Goal: Information Seeking & Learning: Compare options

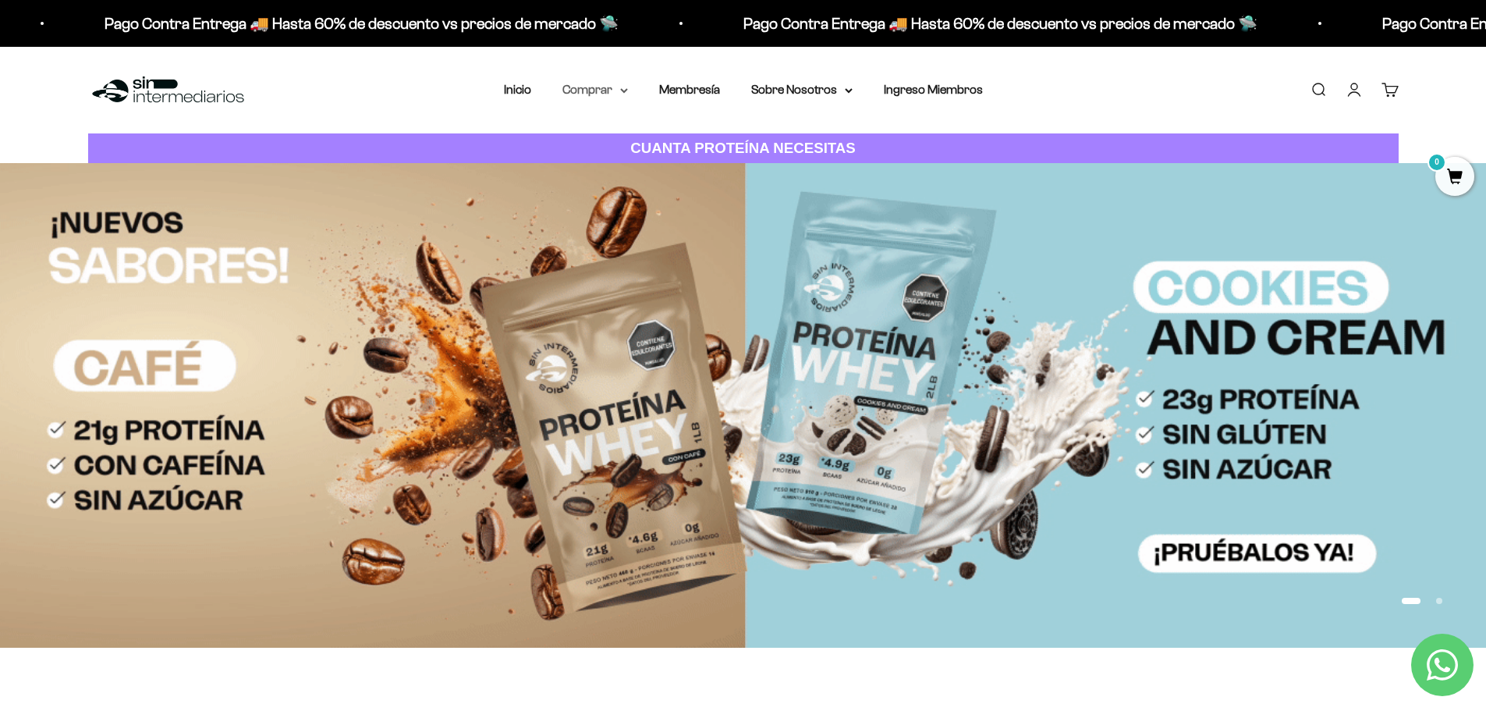
click at [597, 94] on summary "Comprar" at bounding box center [595, 90] width 66 height 20
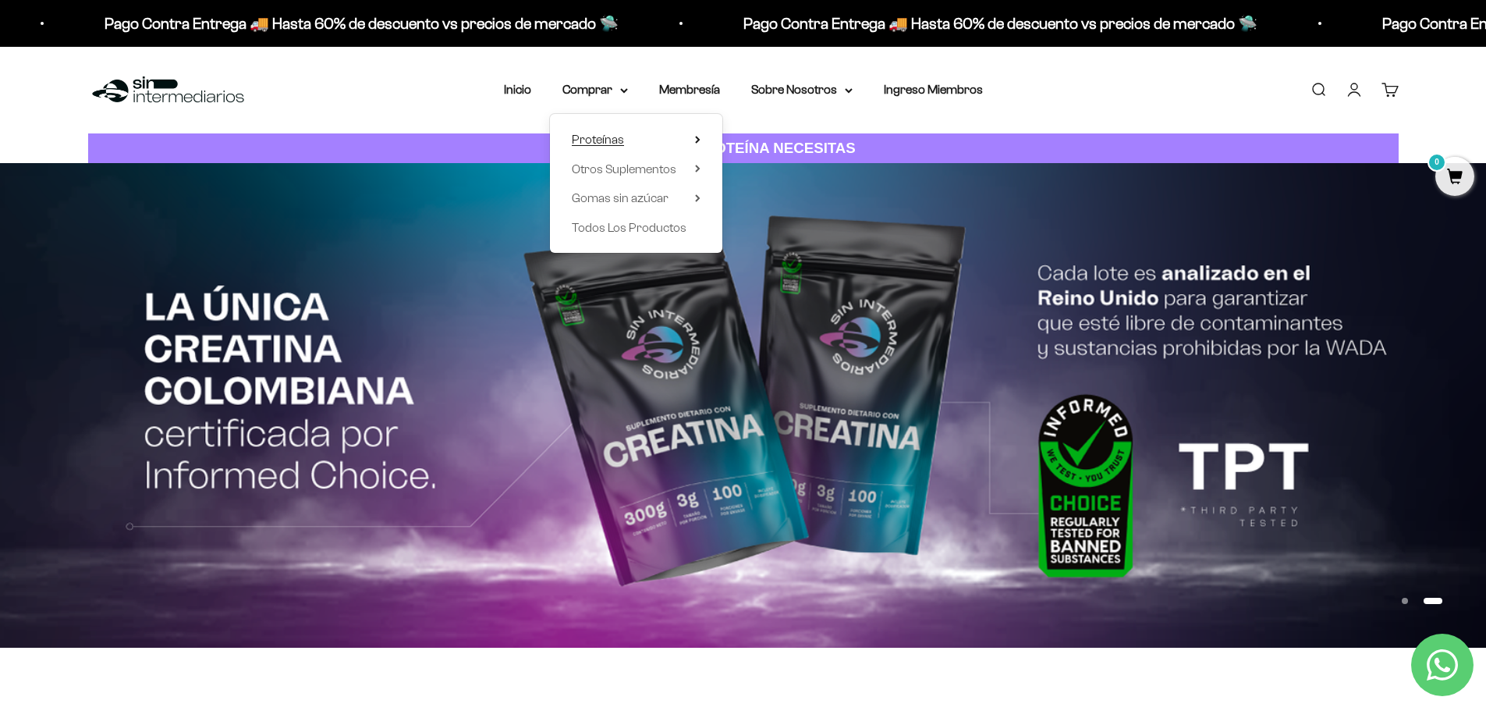
click at [668, 140] on summary "Proteínas" at bounding box center [636, 139] width 129 height 20
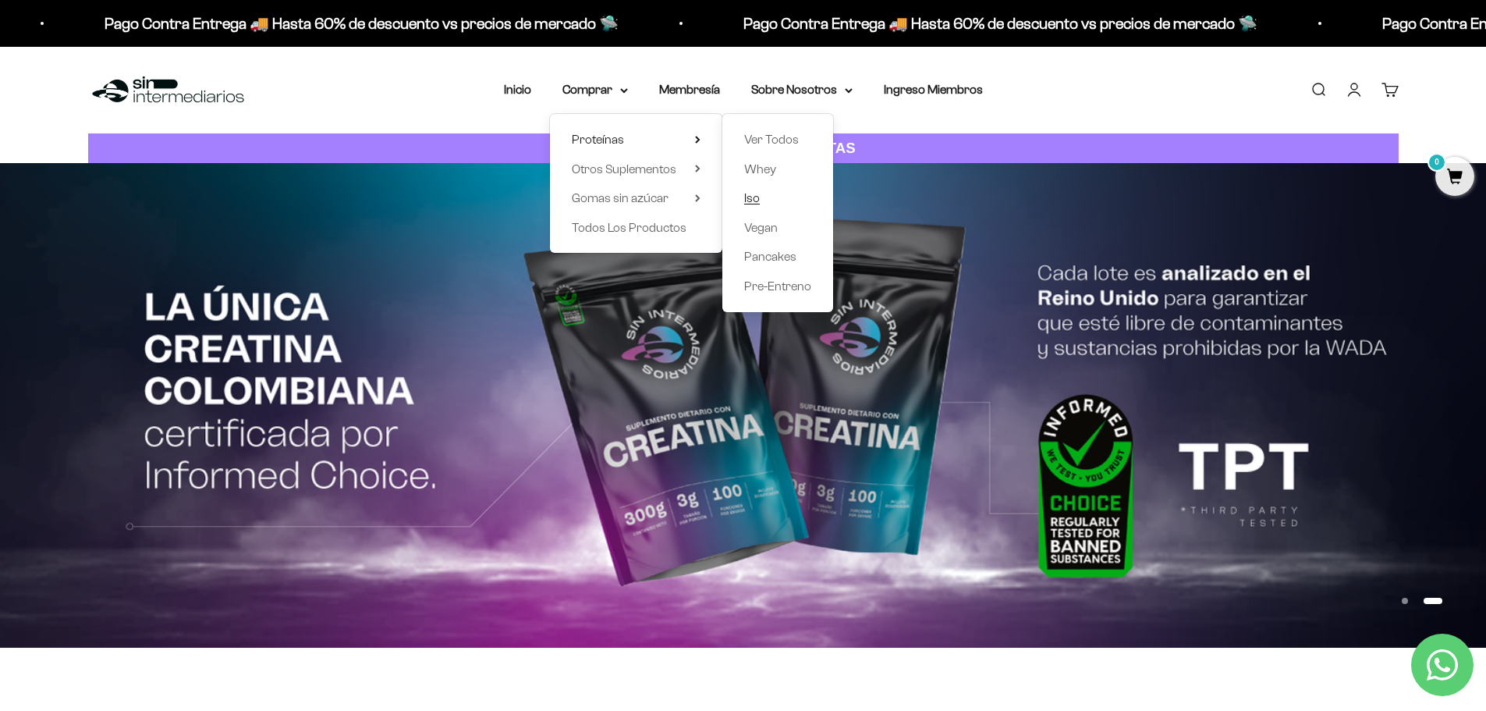
click at [753, 197] on span "Iso" at bounding box center [752, 197] width 16 height 13
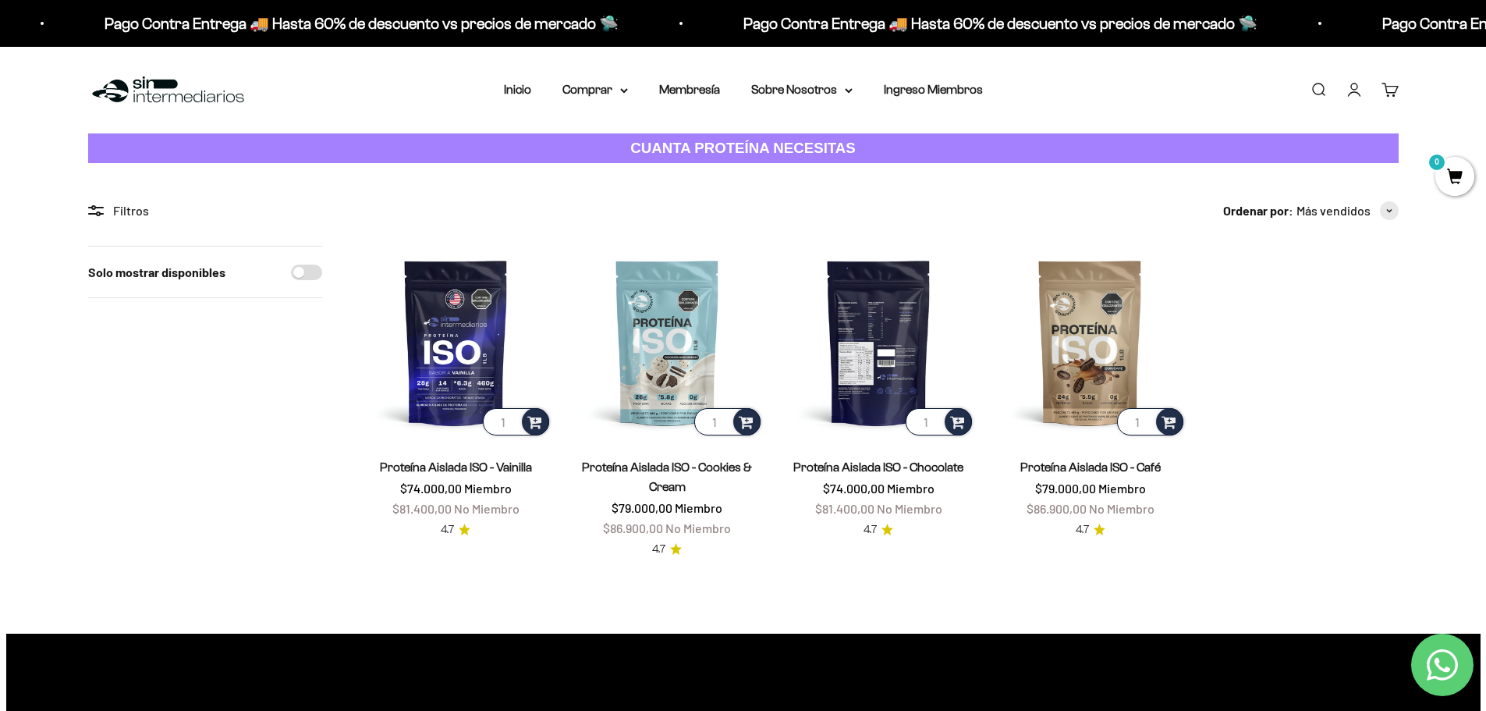
click at [877, 337] on img at bounding box center [878, 342] width 193 height 193
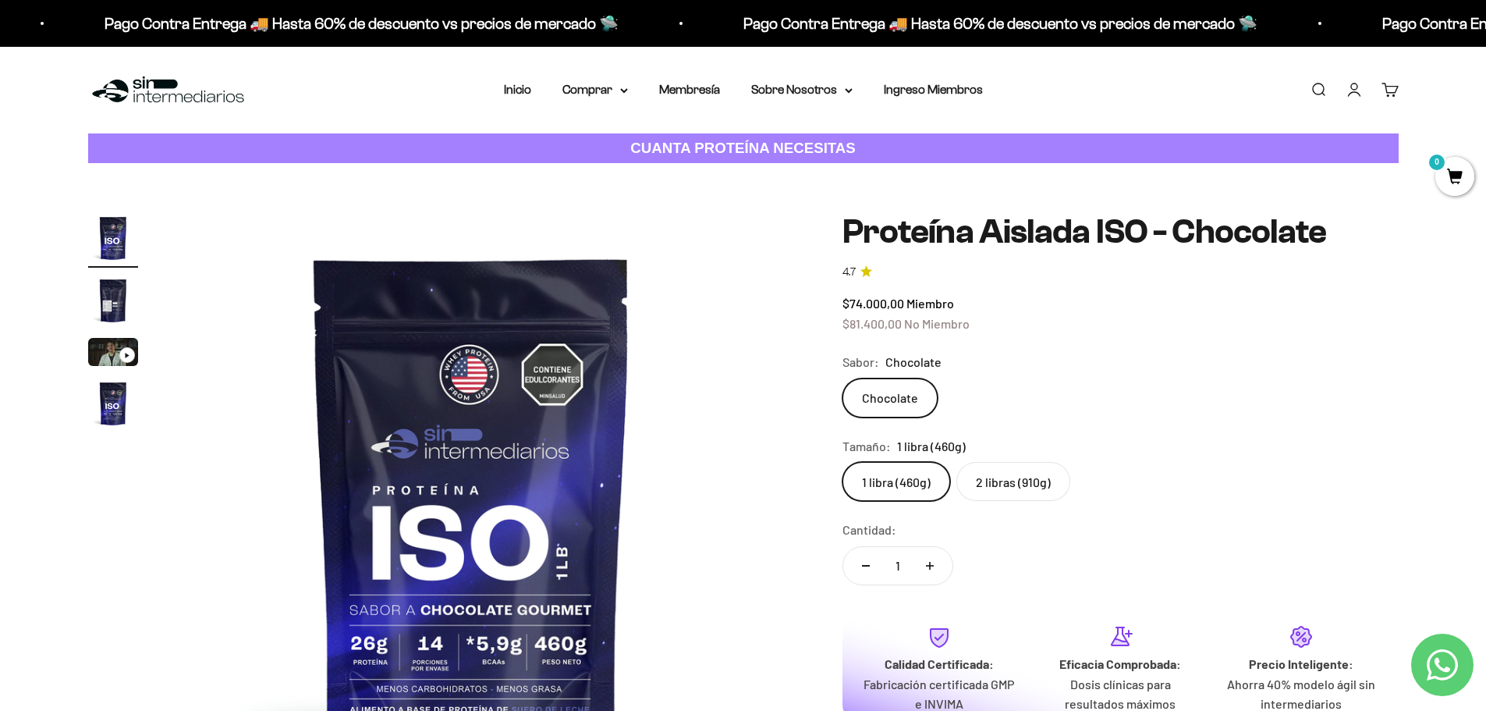
click at [991, 480] on label "2 libras (910g)" at bounding box center [1013, 481] width 114 height 39
click at [842, 462] on input "2 libras (910g)" at bounding box center [842, 461] width 1 height 1
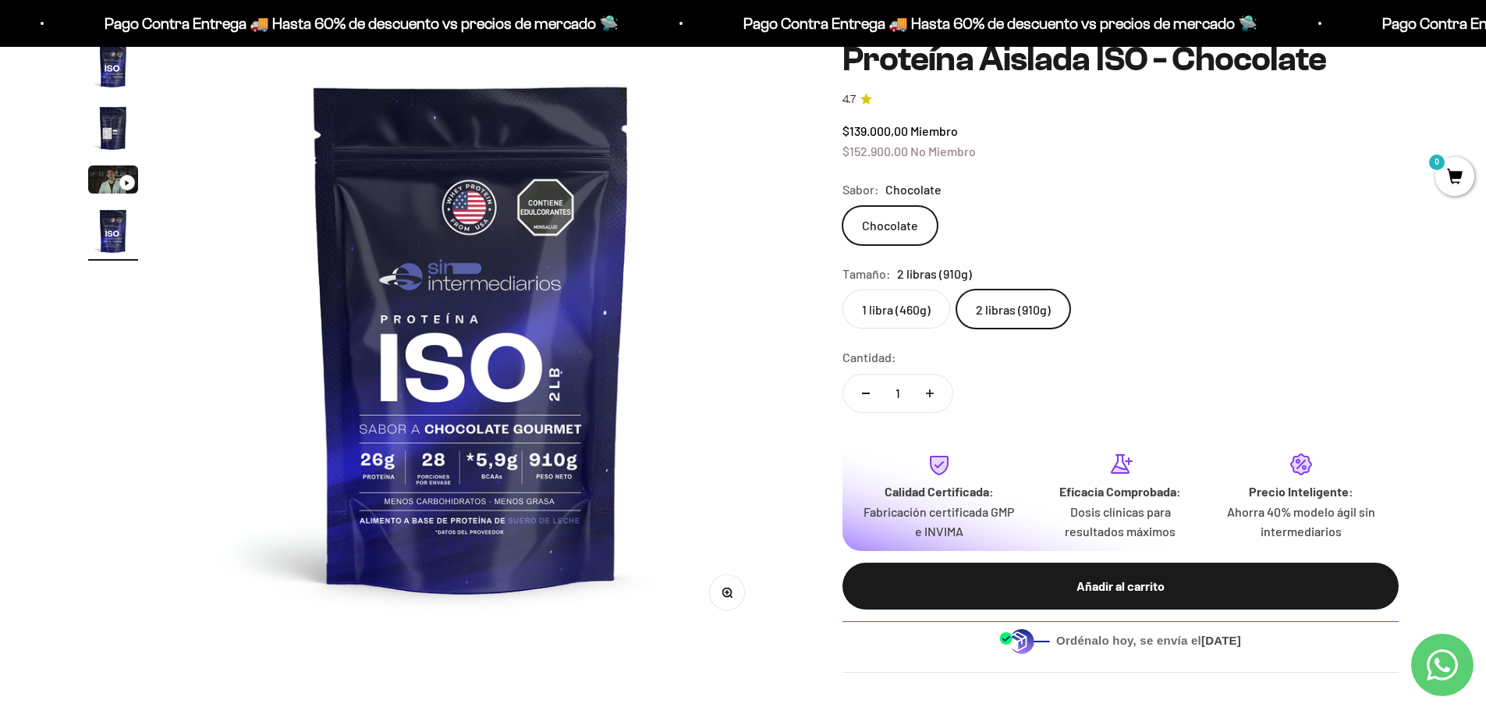
scroll to position [78, 0]
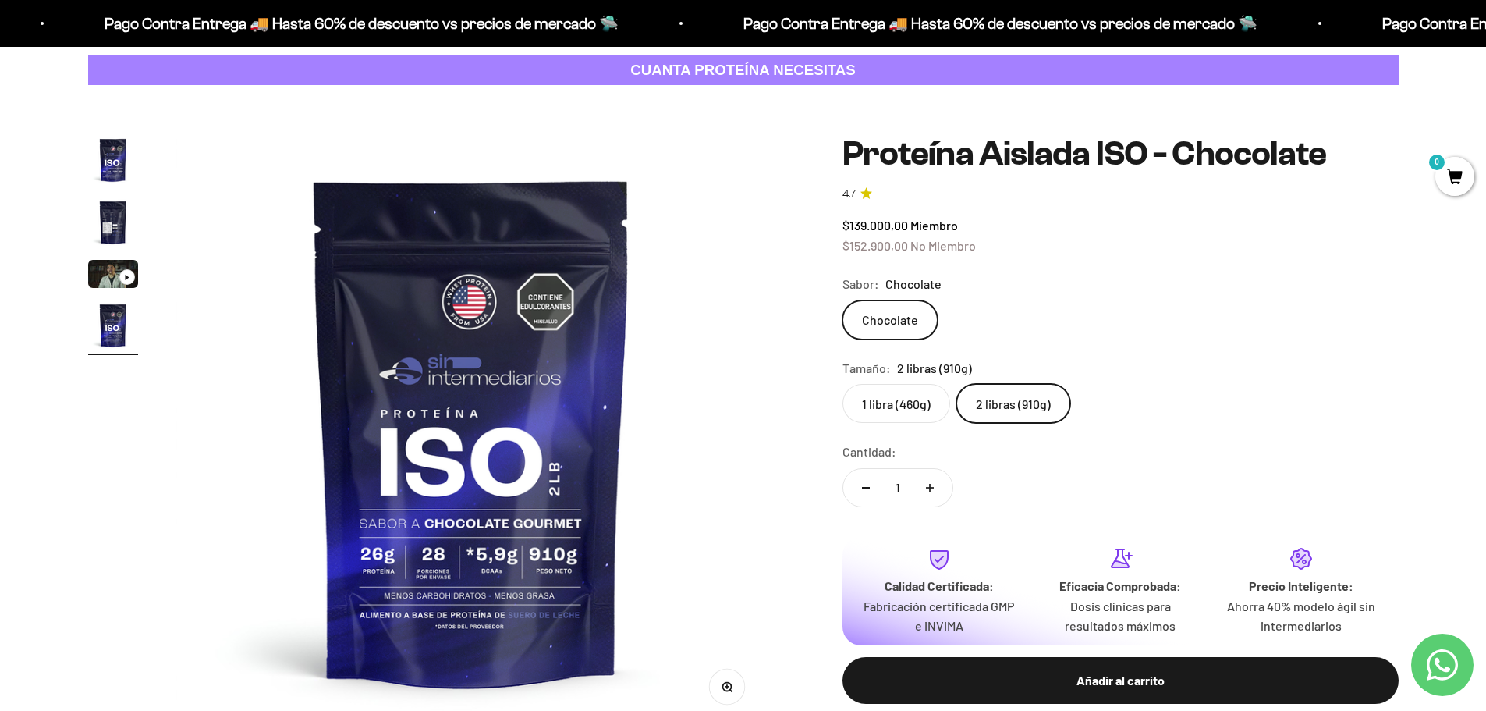
click at [105, 225] on img "Ir al artículo 2" at bounding box center [113, 222] width 50 height 50
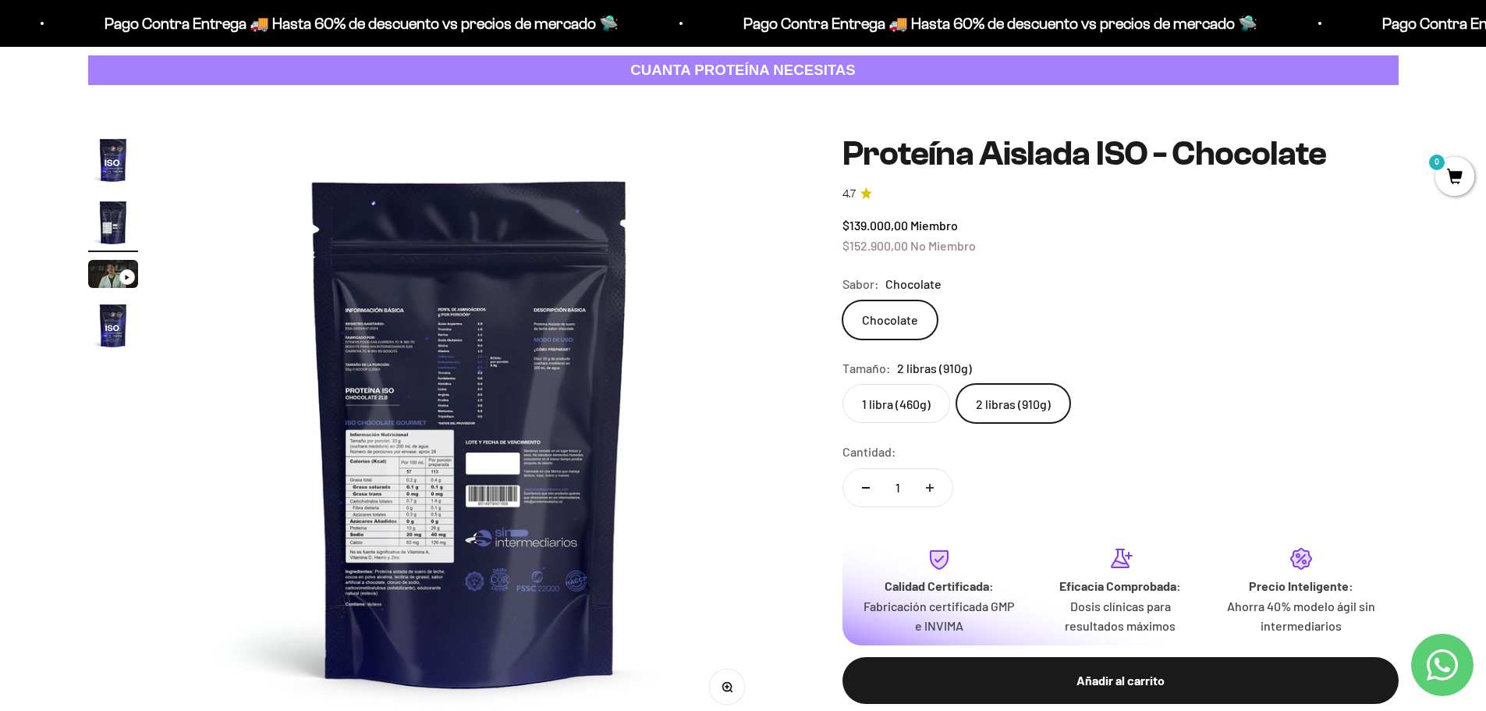
scroll to position [0, 611]
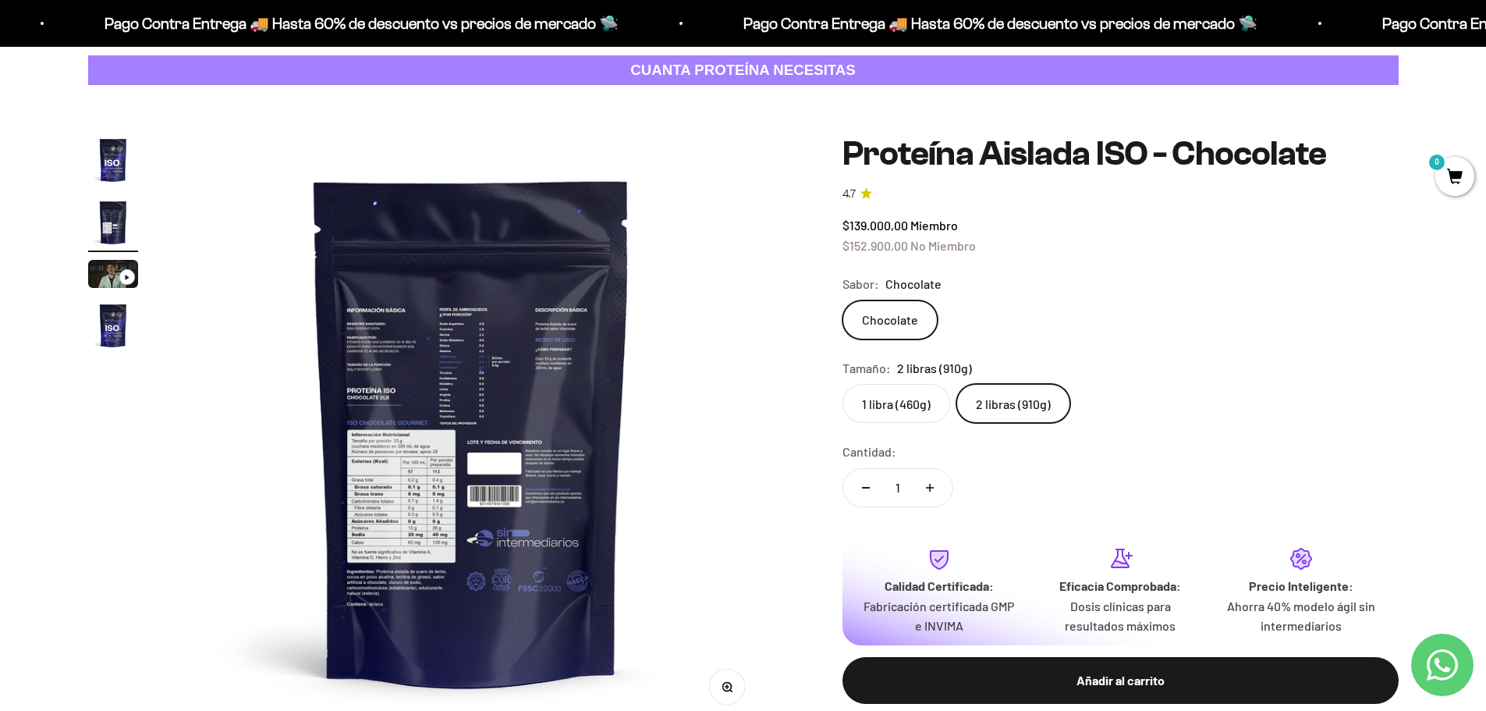
click at [722, 686] on icon "button" at bounding box center [727, 687] width 11 height 11
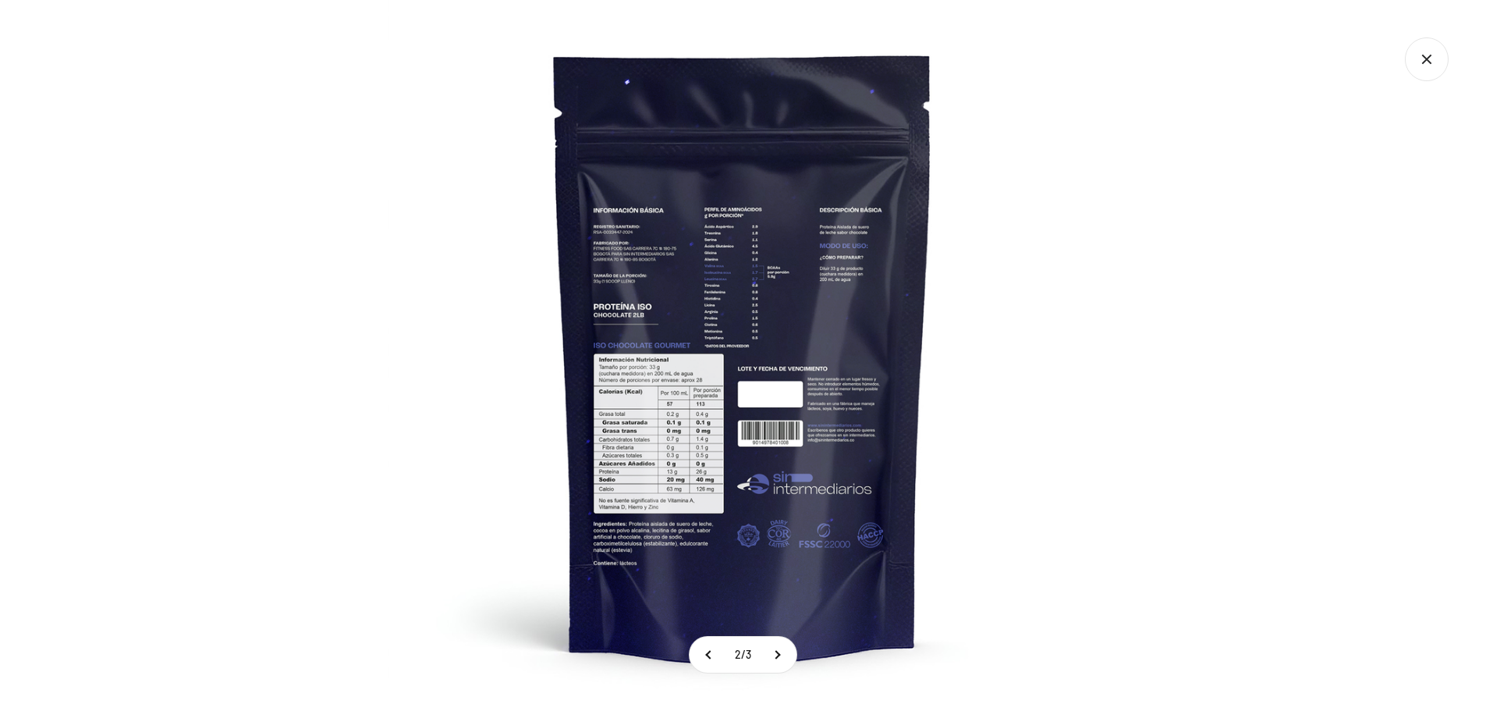
click at [689, 416] on img at bounding box center [743, 355] width 711 height 711
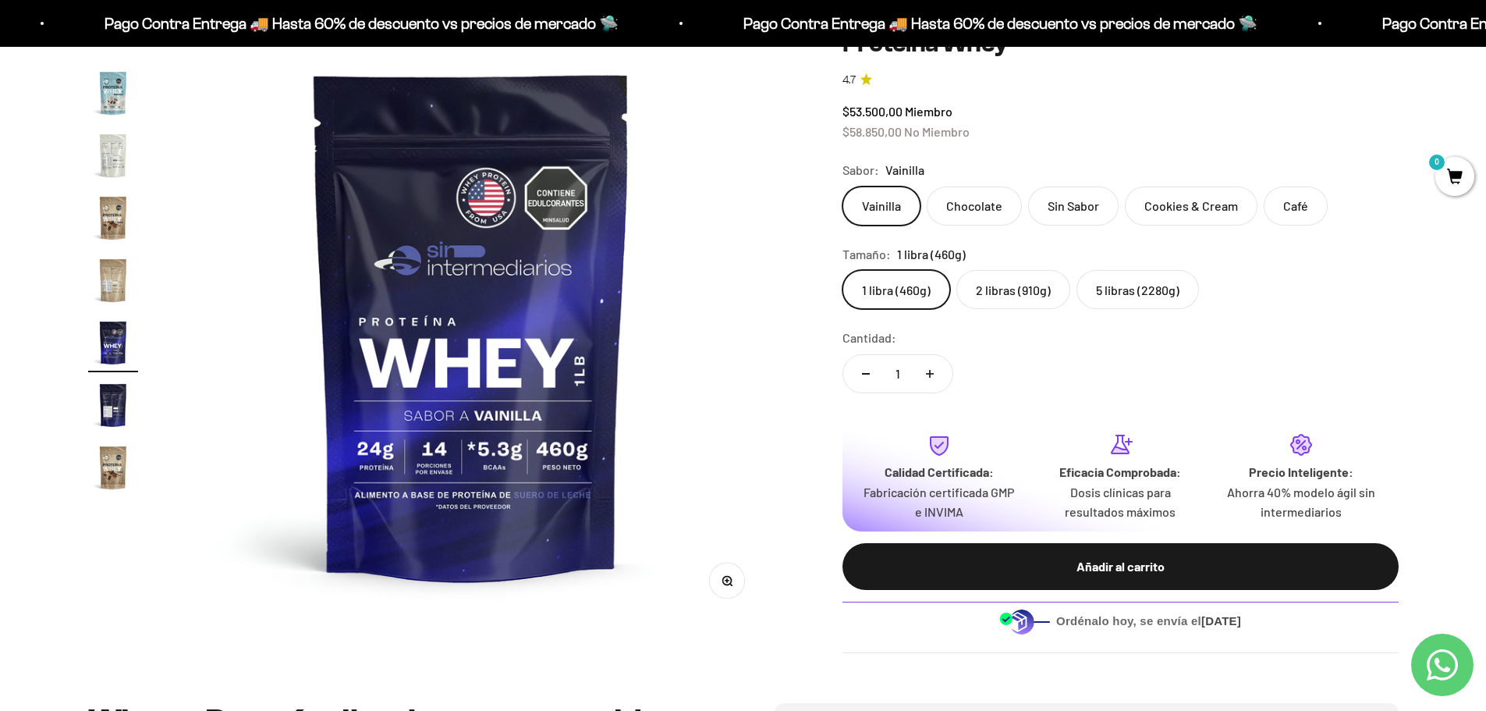
scroll to position [156, 0]
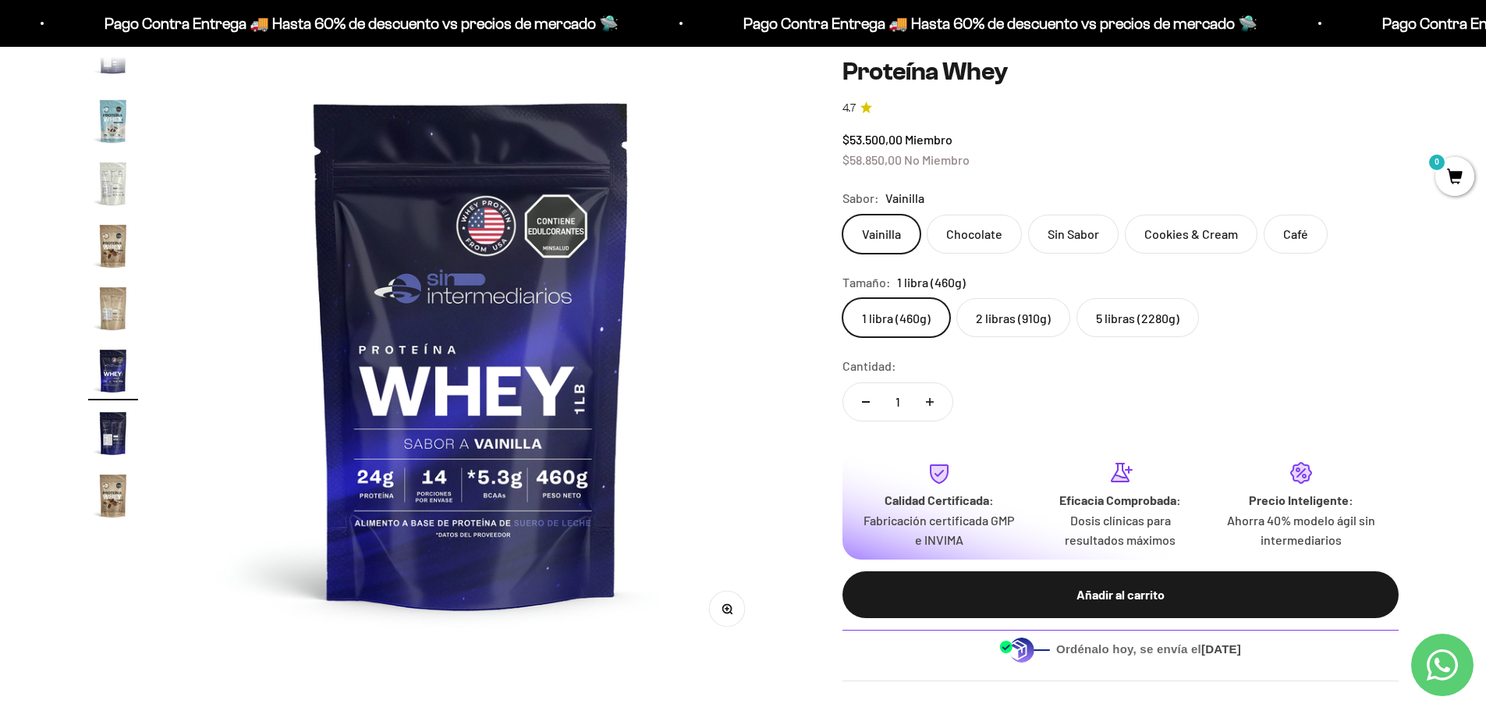
click at [1091, 239] on label "Sin Sabor" at bounding box center [1073, 234] width 90 height 39
click at [842, 215] on input "Sin Sabor" at bounding box center [842, 214] width 1 height 1
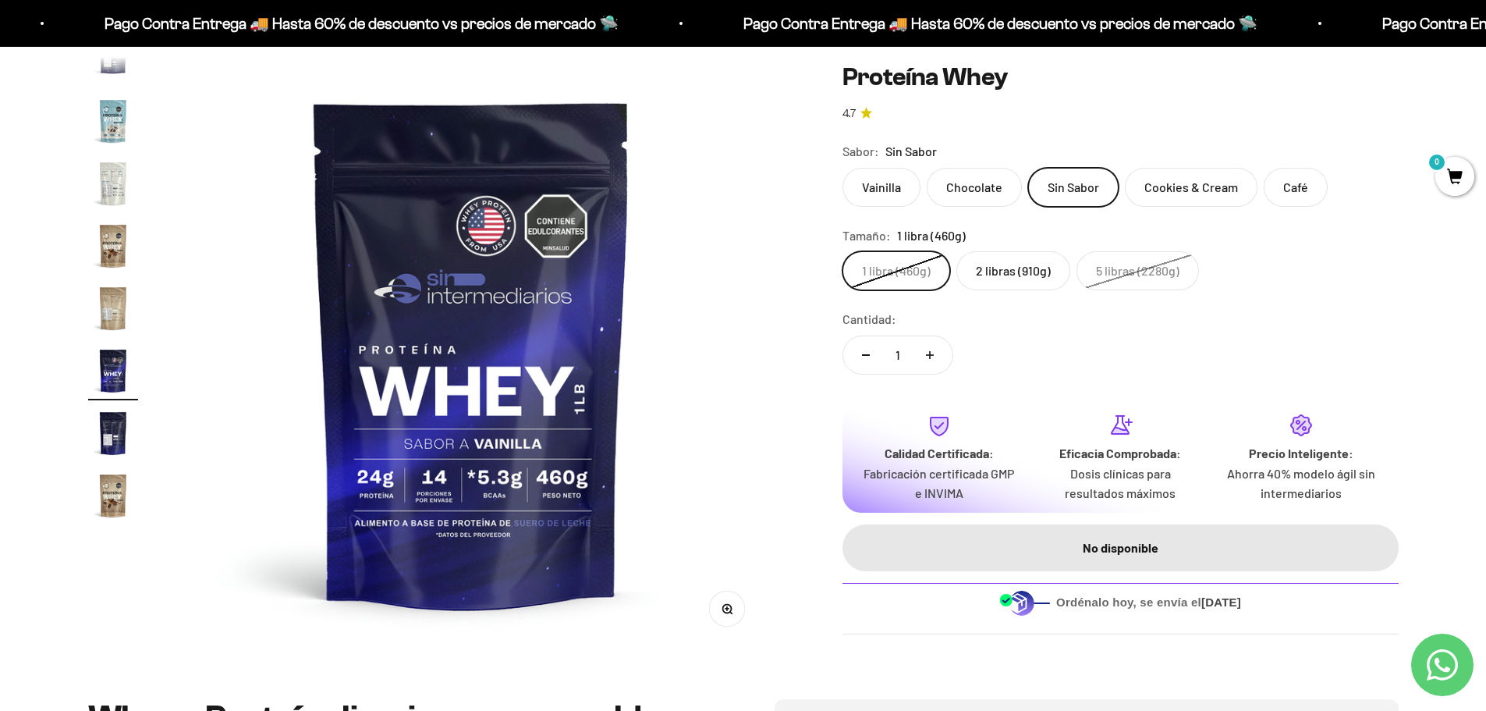
click at [1119, 269] on label "5 libras (2280g)" at bounding box center [1137, 270] width 122 height 39
click at [842, 251] on input "5 libras (2280g)" at bounding box center [842, 250] width 1 height 1
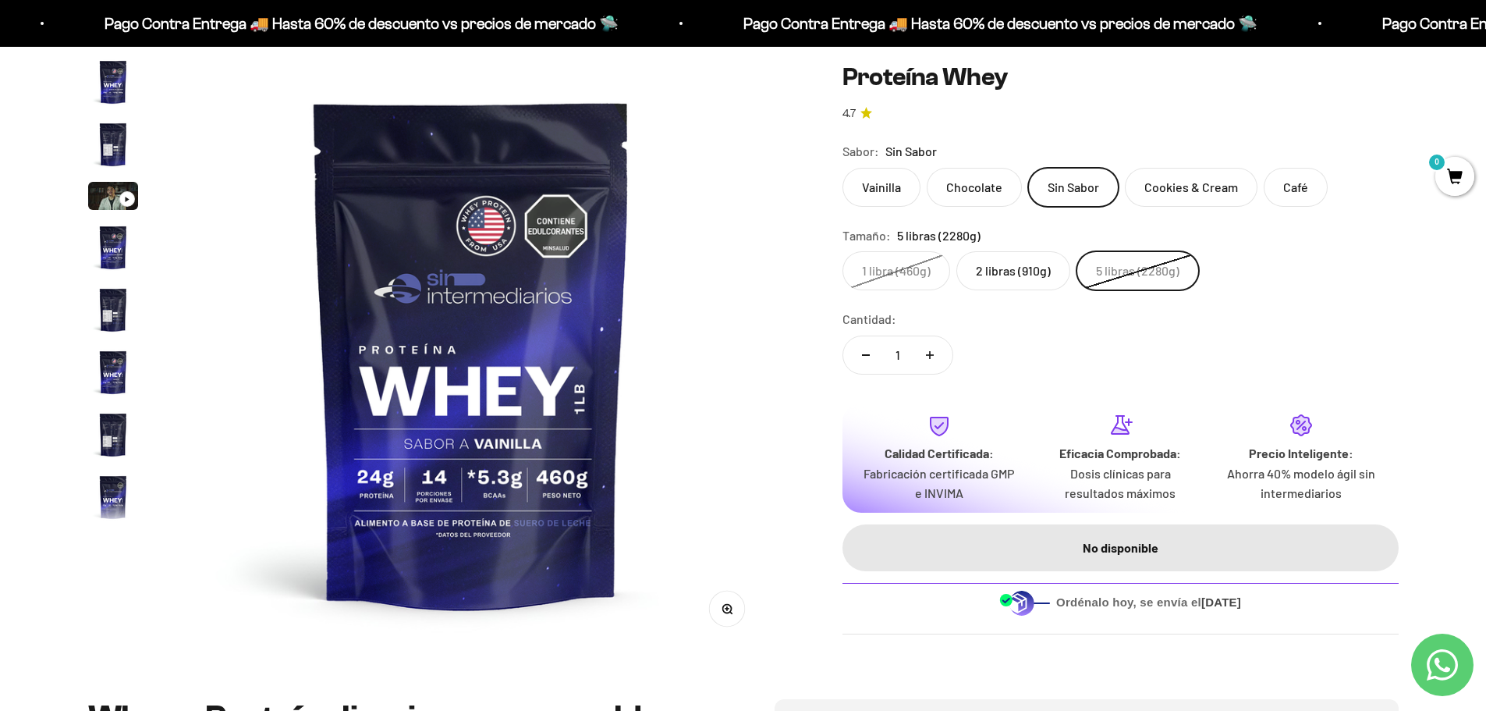
click at [110, 67] on img "Ir al artículo 1" at bounding box center [113, 82] width 50 height 50
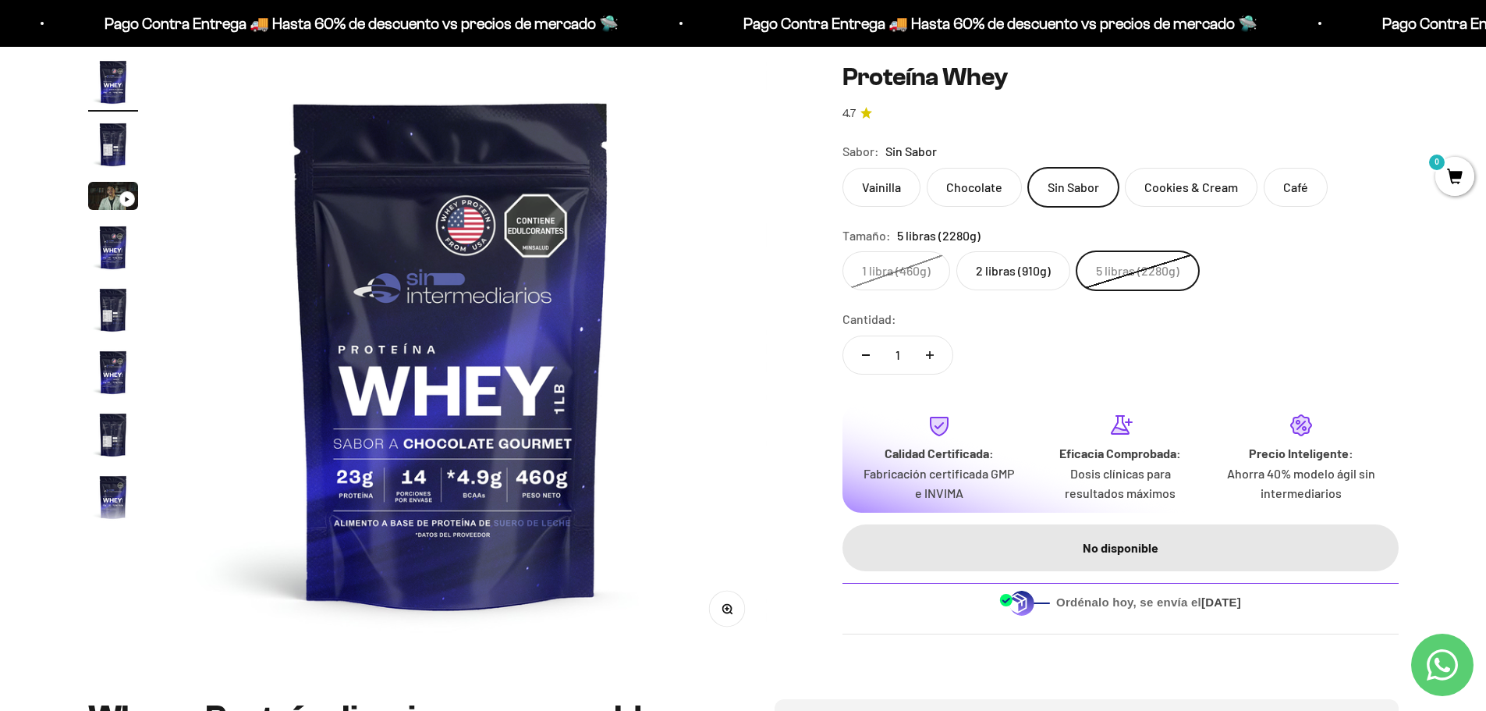
scroll to position [0, 0]
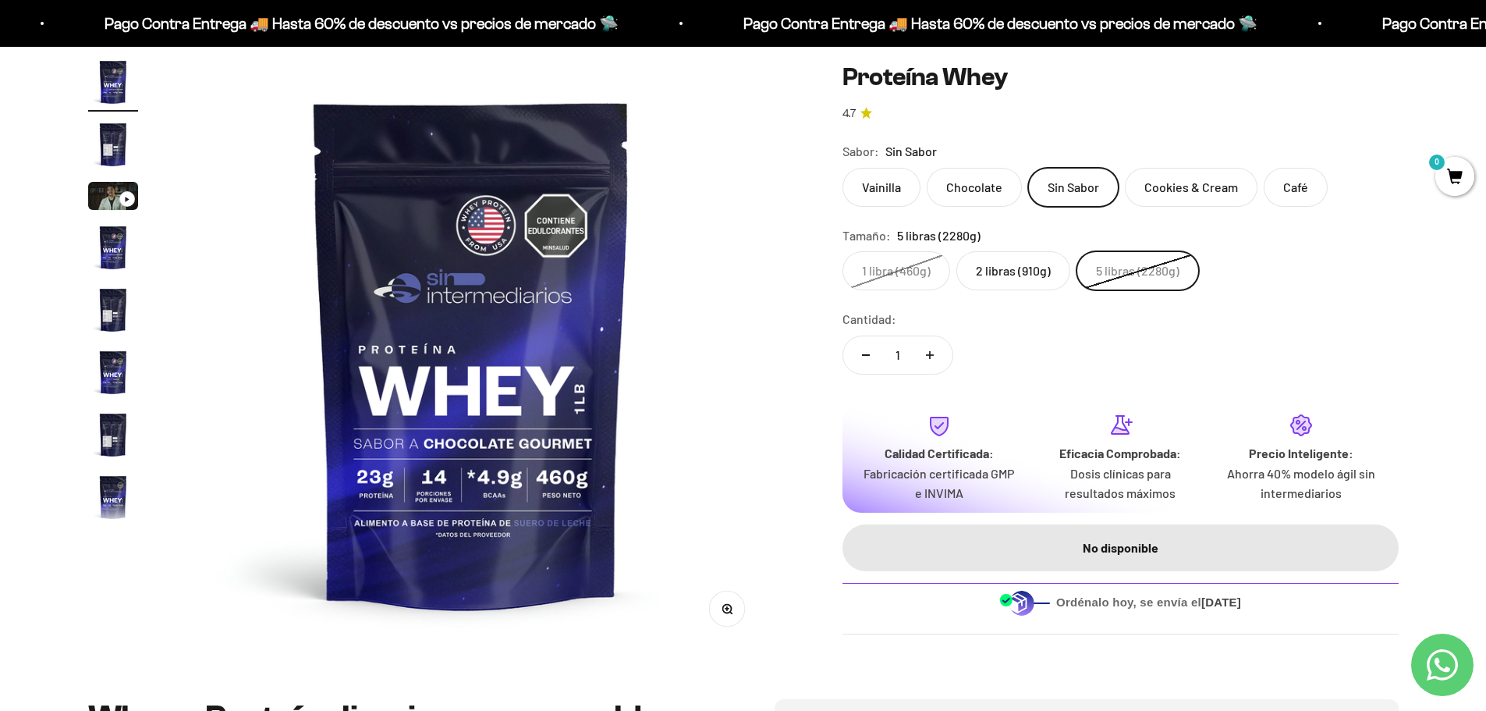
click at [765, 350] on img at bounding box center [472, 353] width 592 height 592
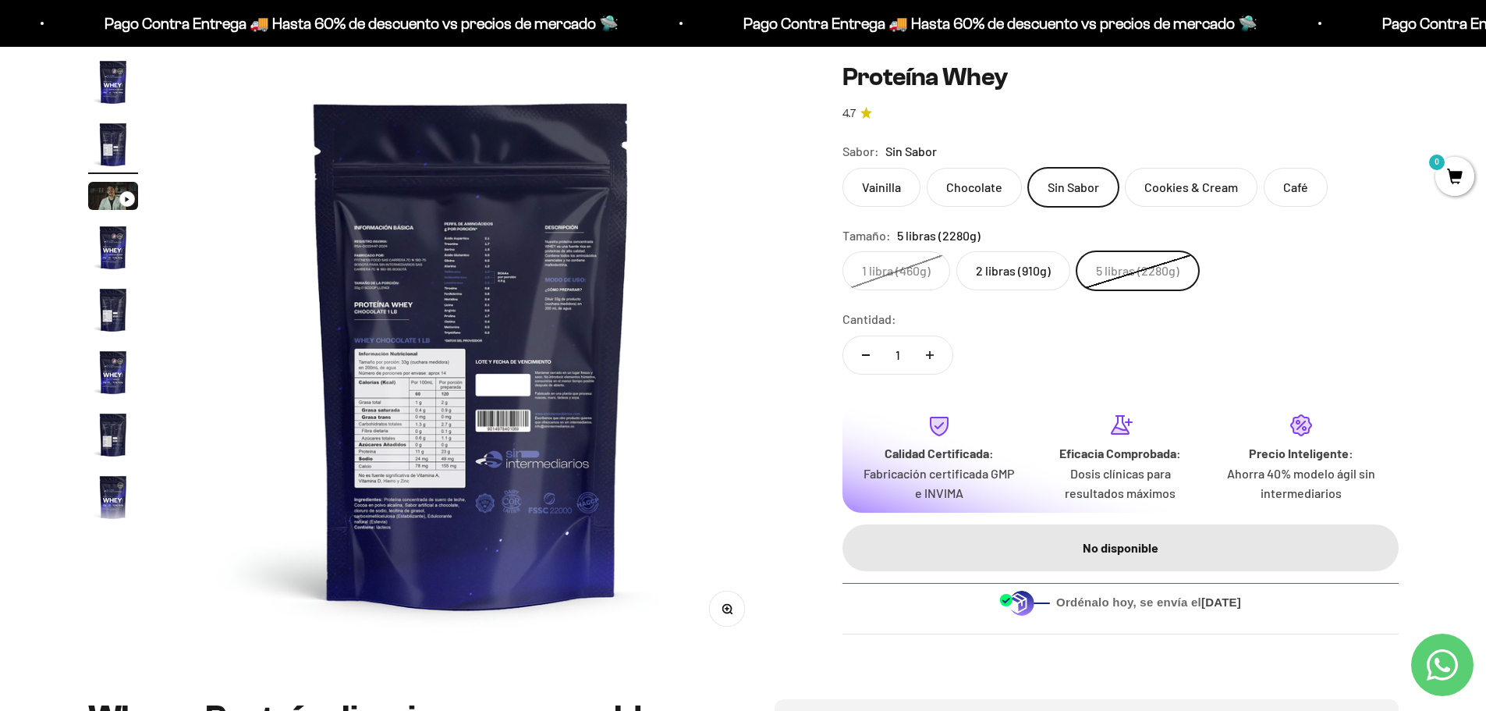
click at [765, 350] on img at bounding box center [472, 353] width 592 height 592
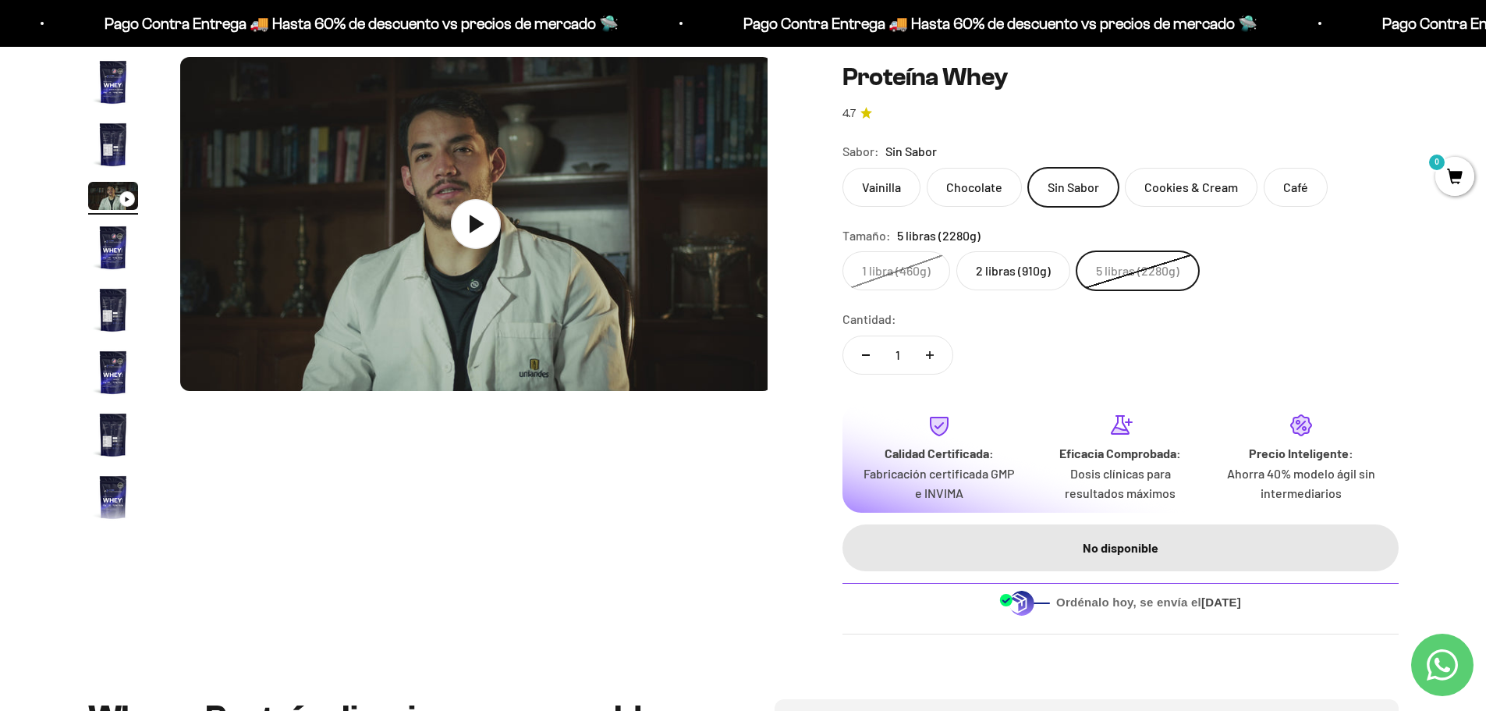
scroll to position [0, 1221]
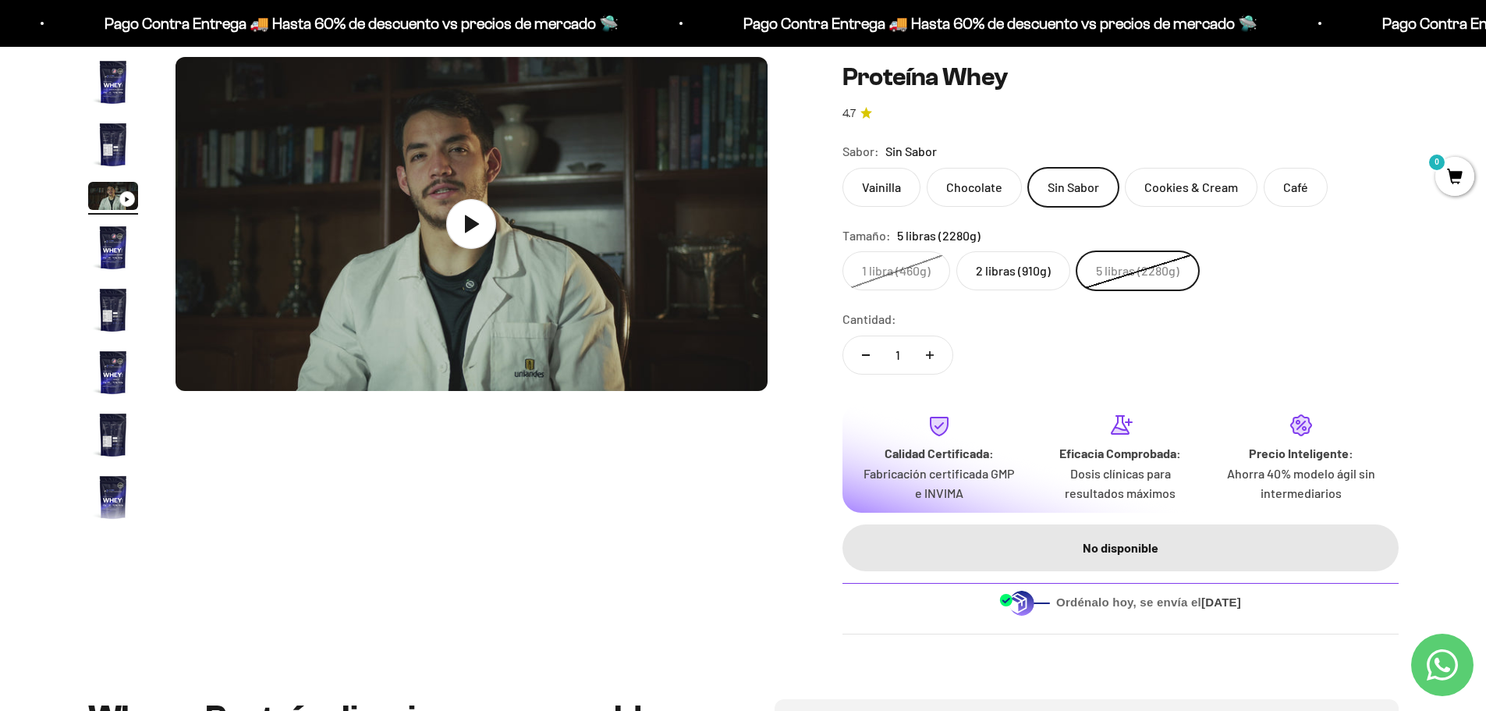
click at [765, 350] on img at bounding box center [472, 224] width 592 height 334
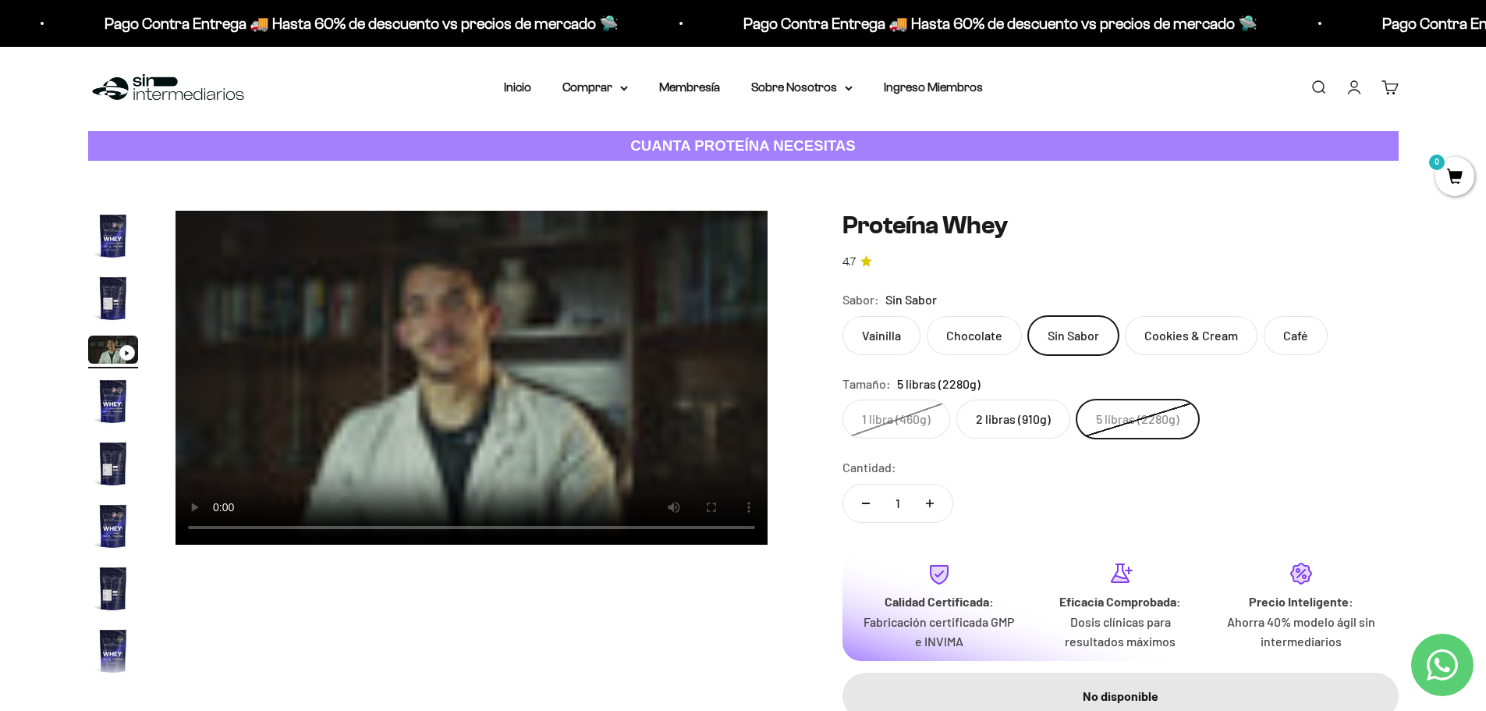
scroll to position [0, 0]
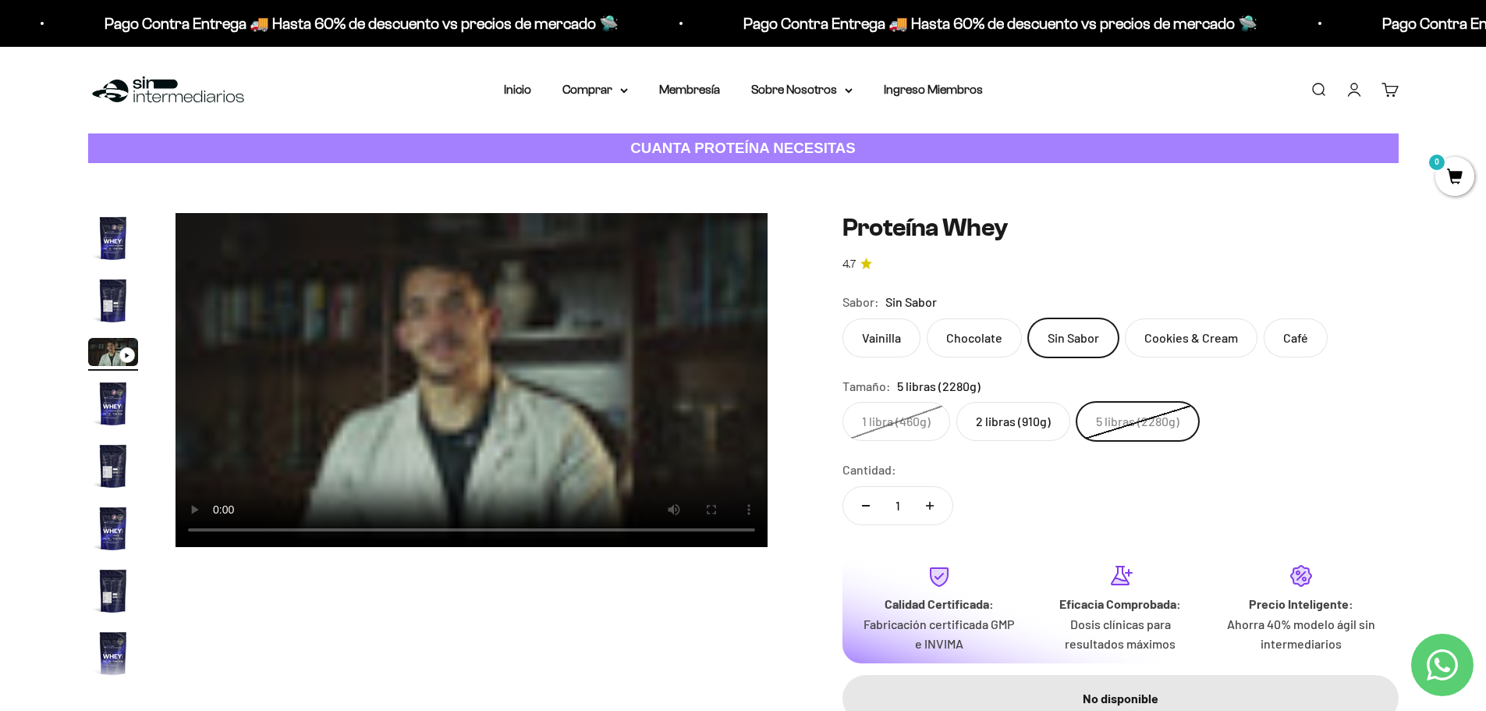
click at [118, 401] on img "Ir al artículo 4" at bounding box center [113, 403] width 50 height 50
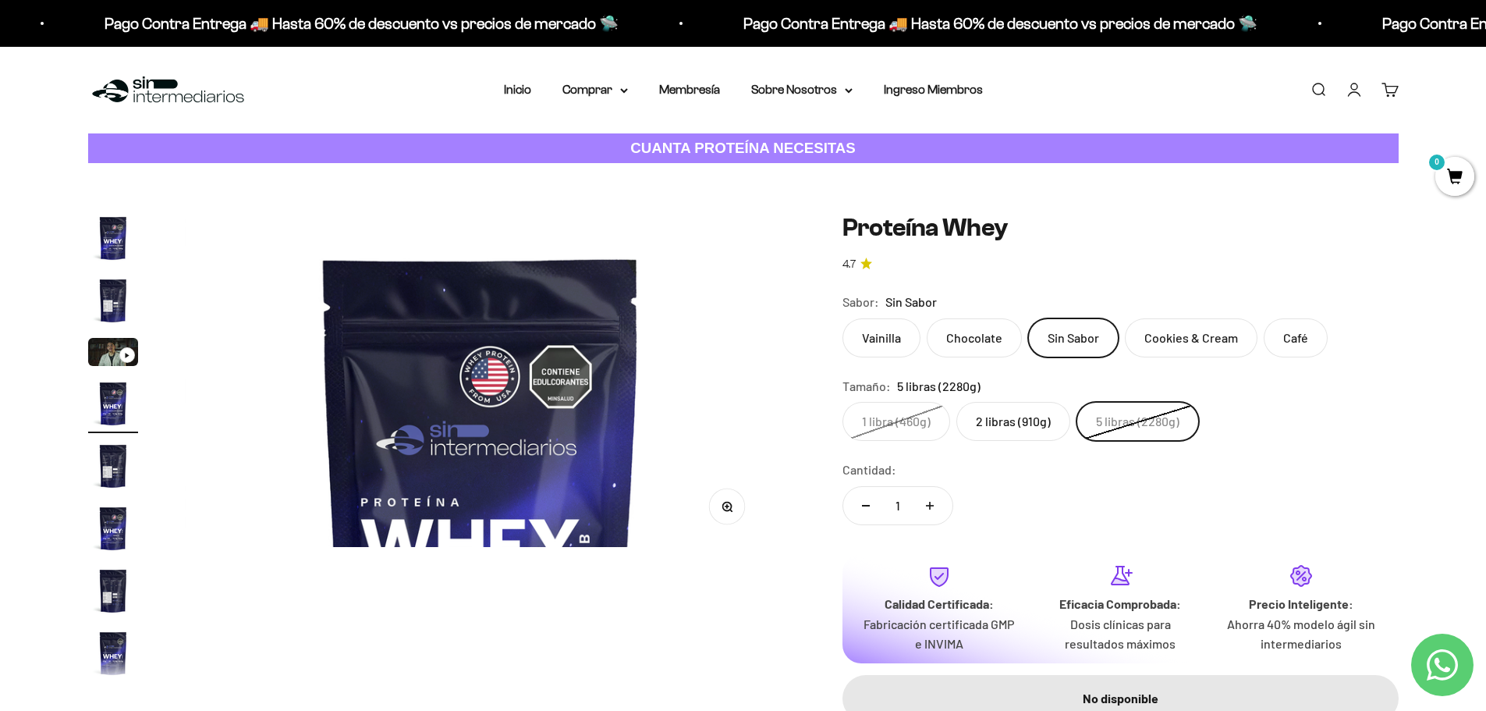
scroll to position [0, 1833]
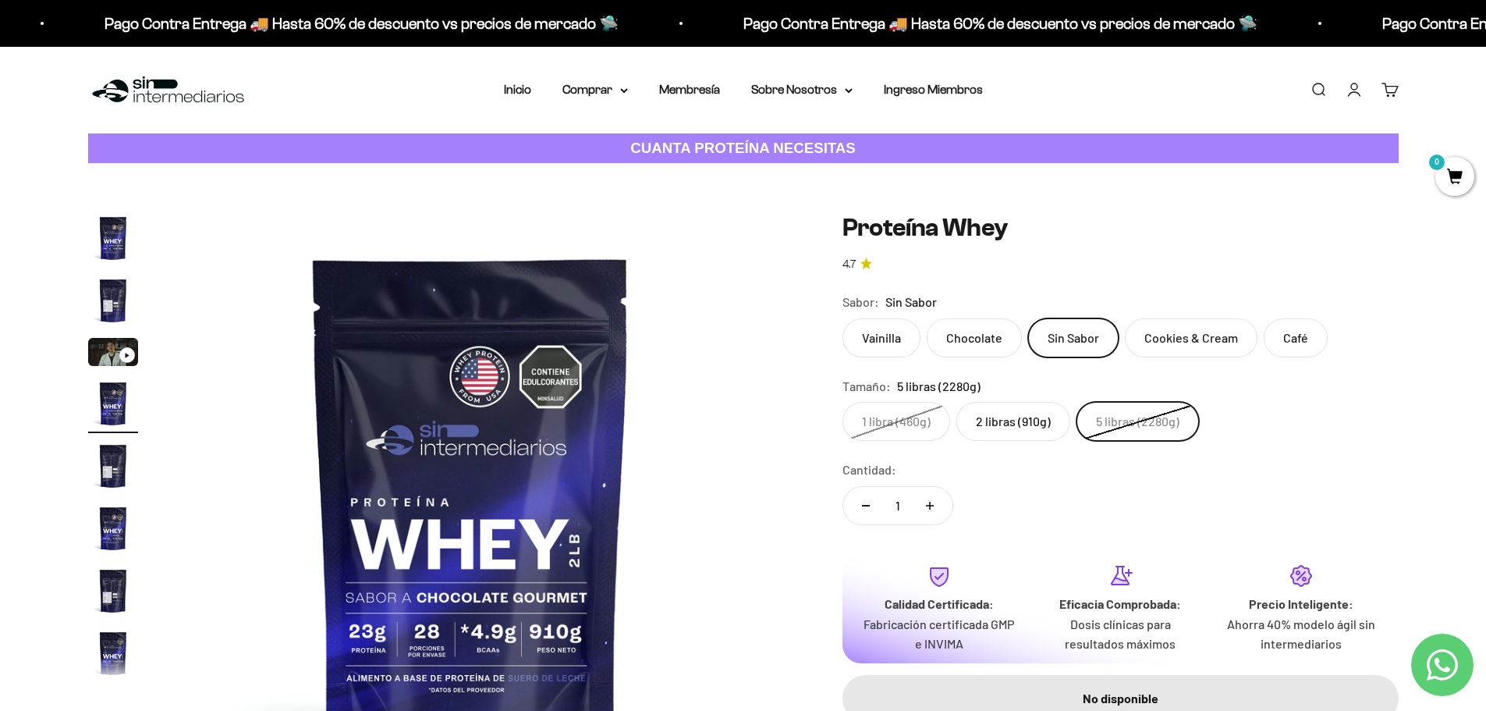
click at [758, 484] on img at bounding box center [471, 509] width 592 height 592
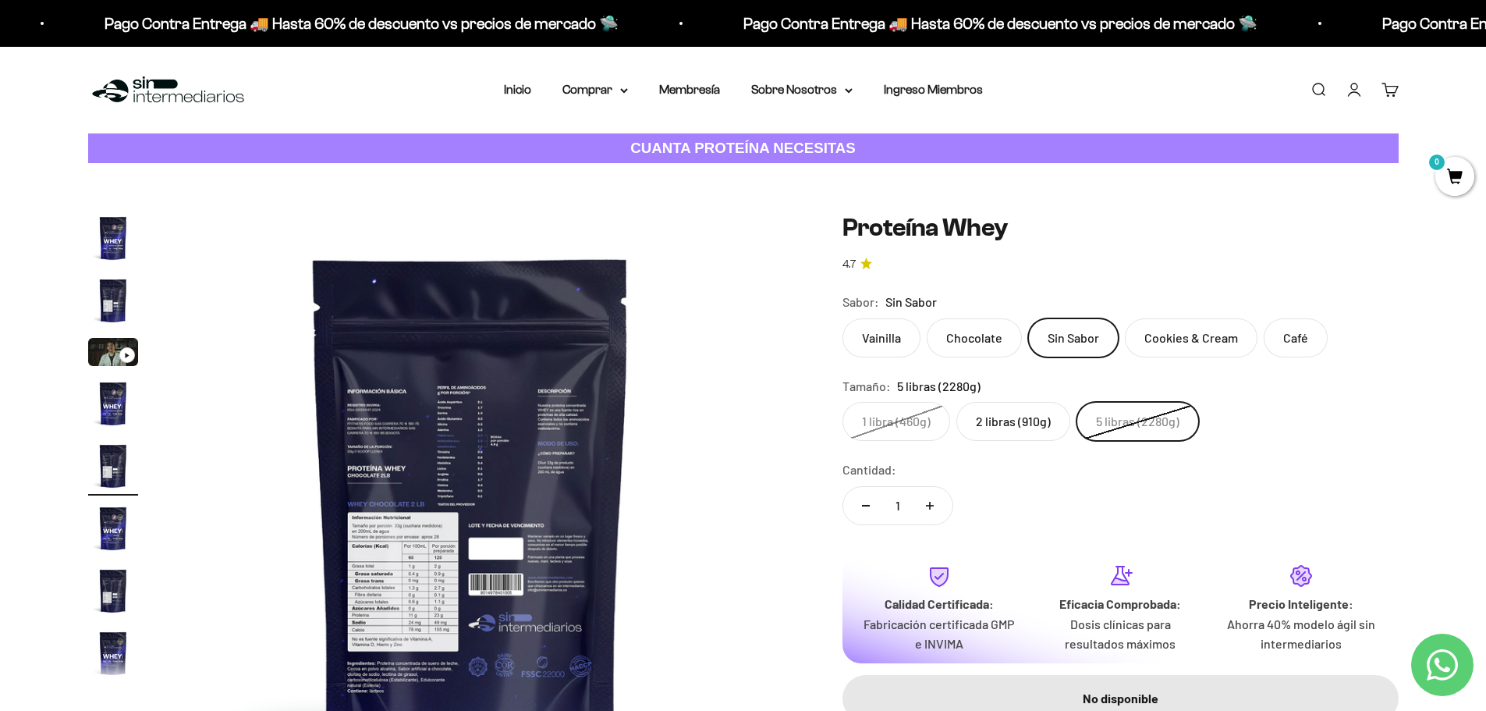
click at [758, 484] on img at bounding box center [471, 509] width 592 height 592
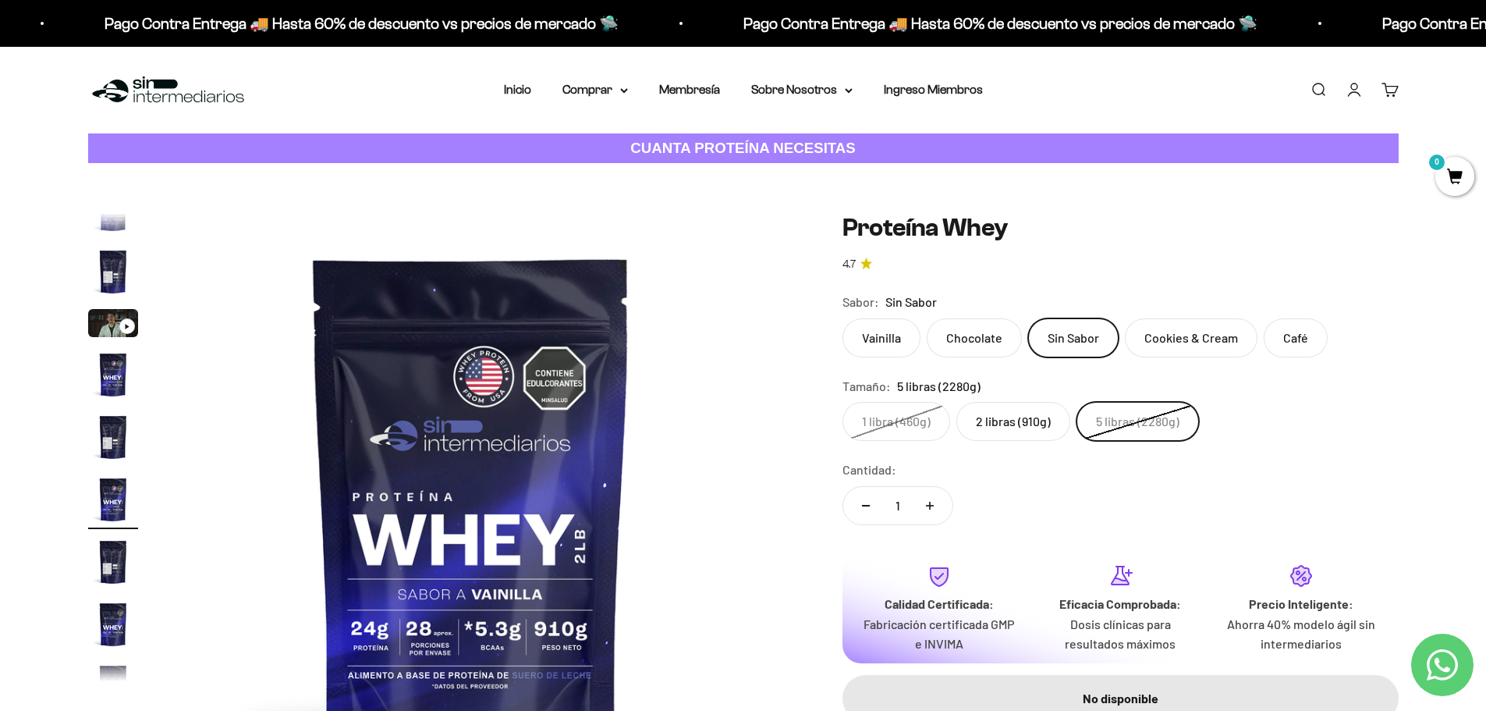
click at [758, 484] on img at bounding box center [471, 509] width 592 height 592
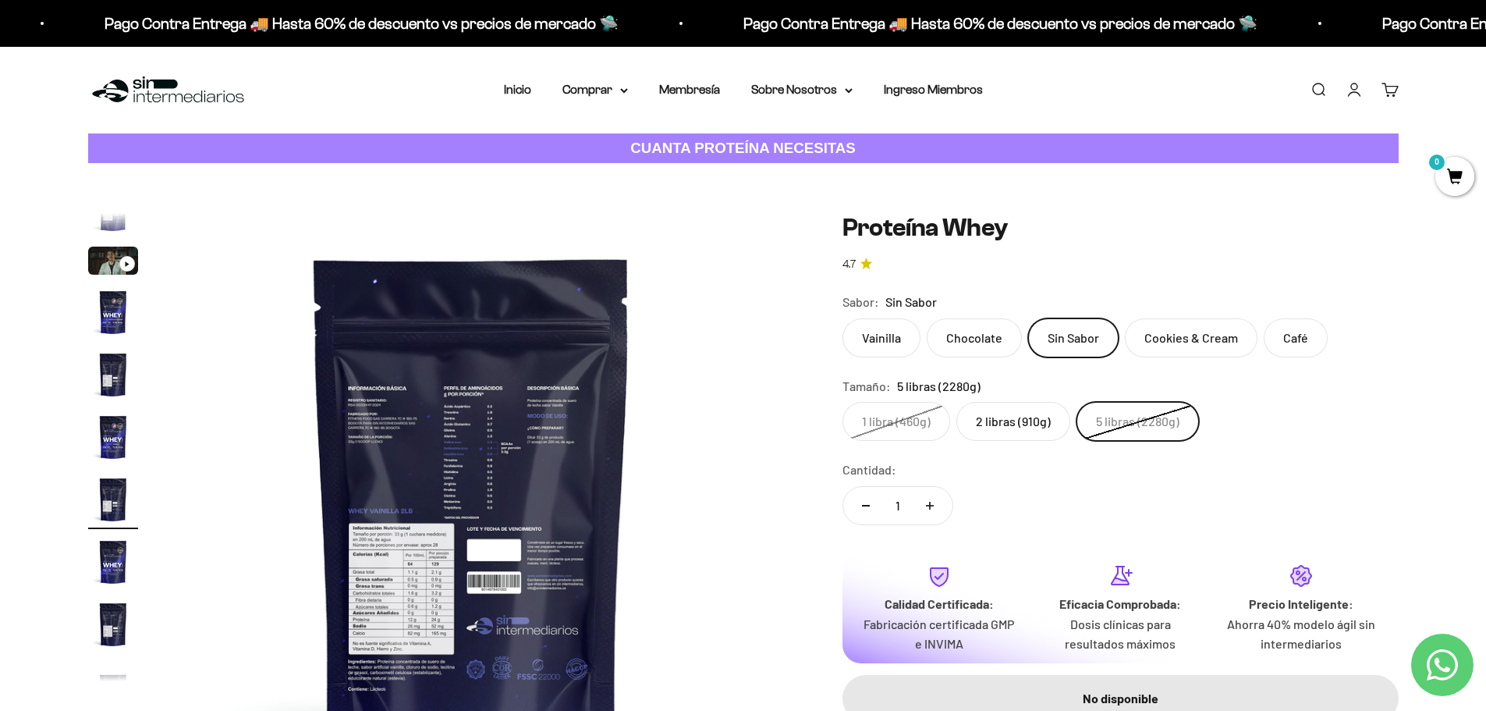
click at [758, 484] on img at bounding box center [472, 509] width 592 height 592
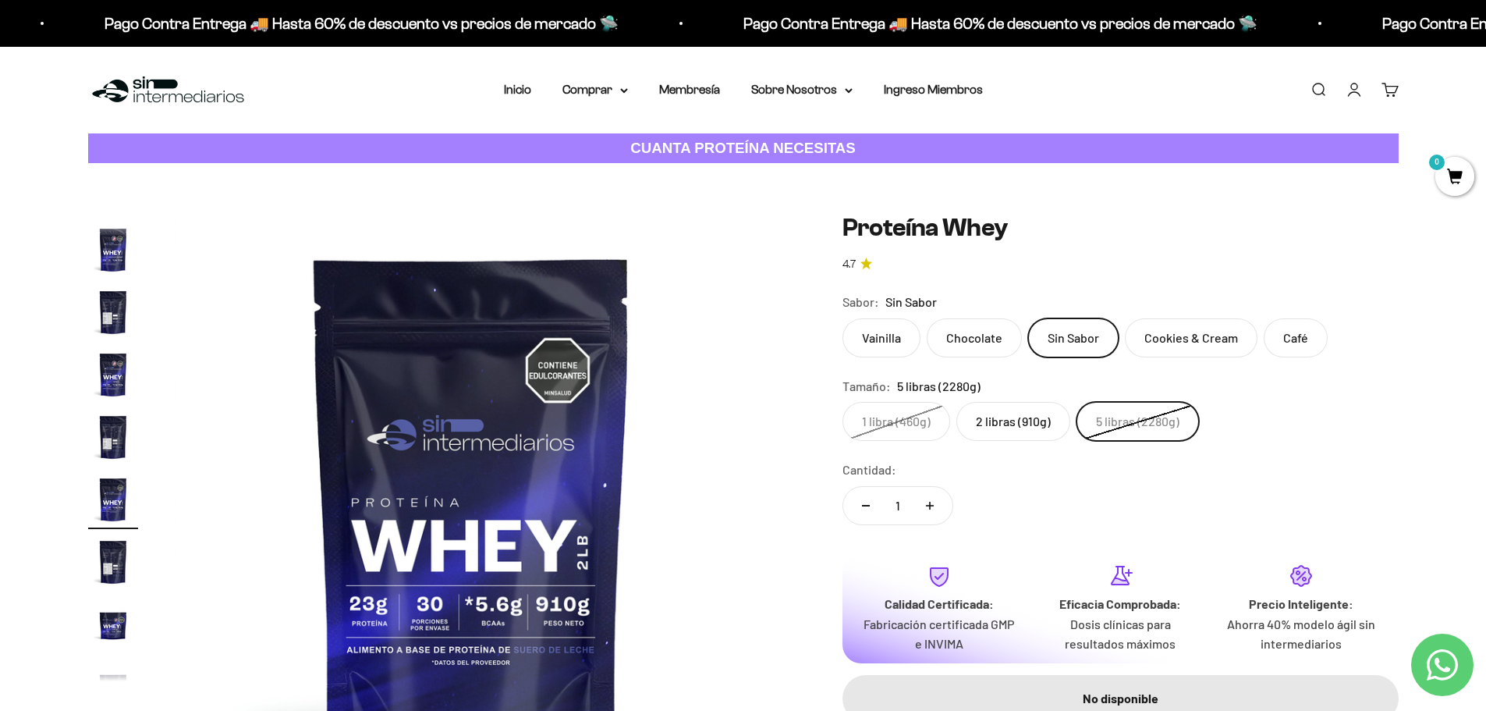
scroll to position [78, 0]
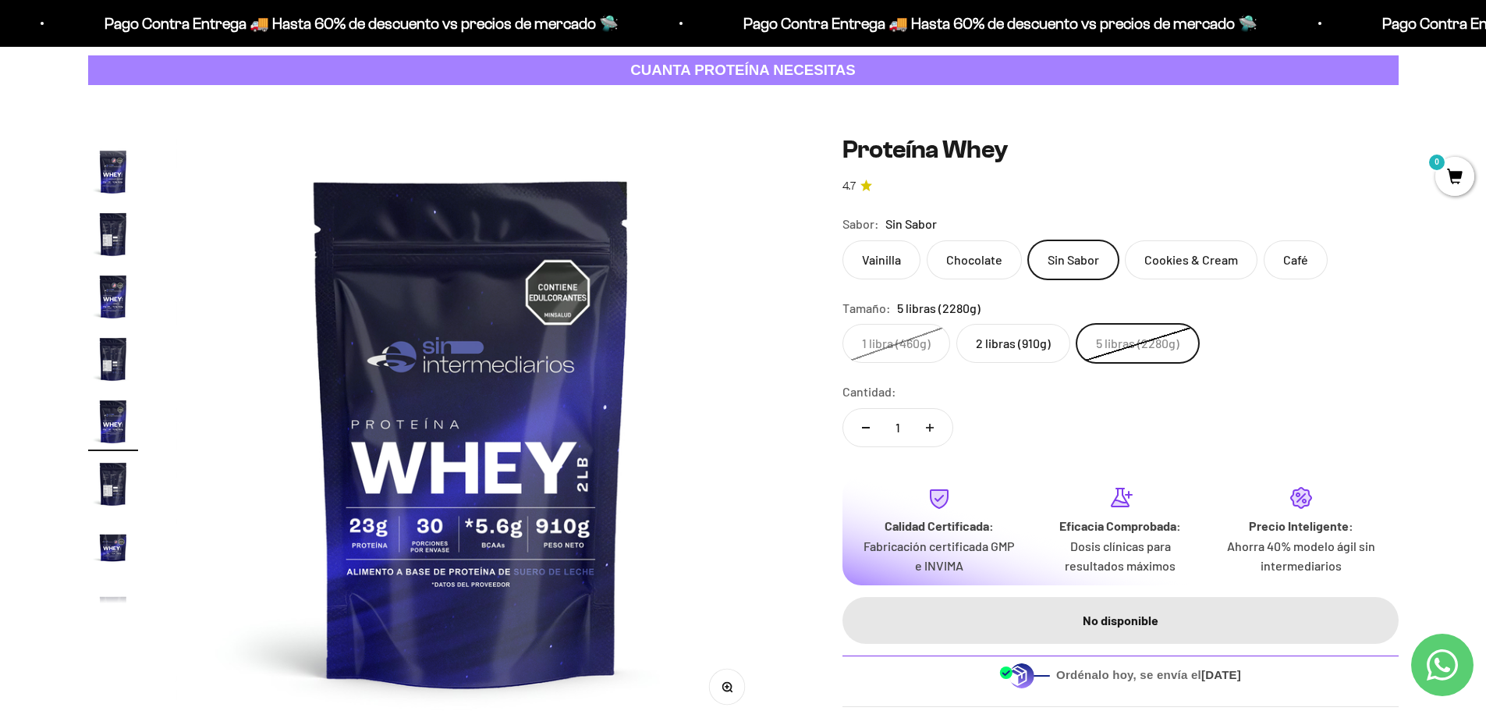
click at [756, 426] on img at bounding box center [472, 431] width 592 height 592
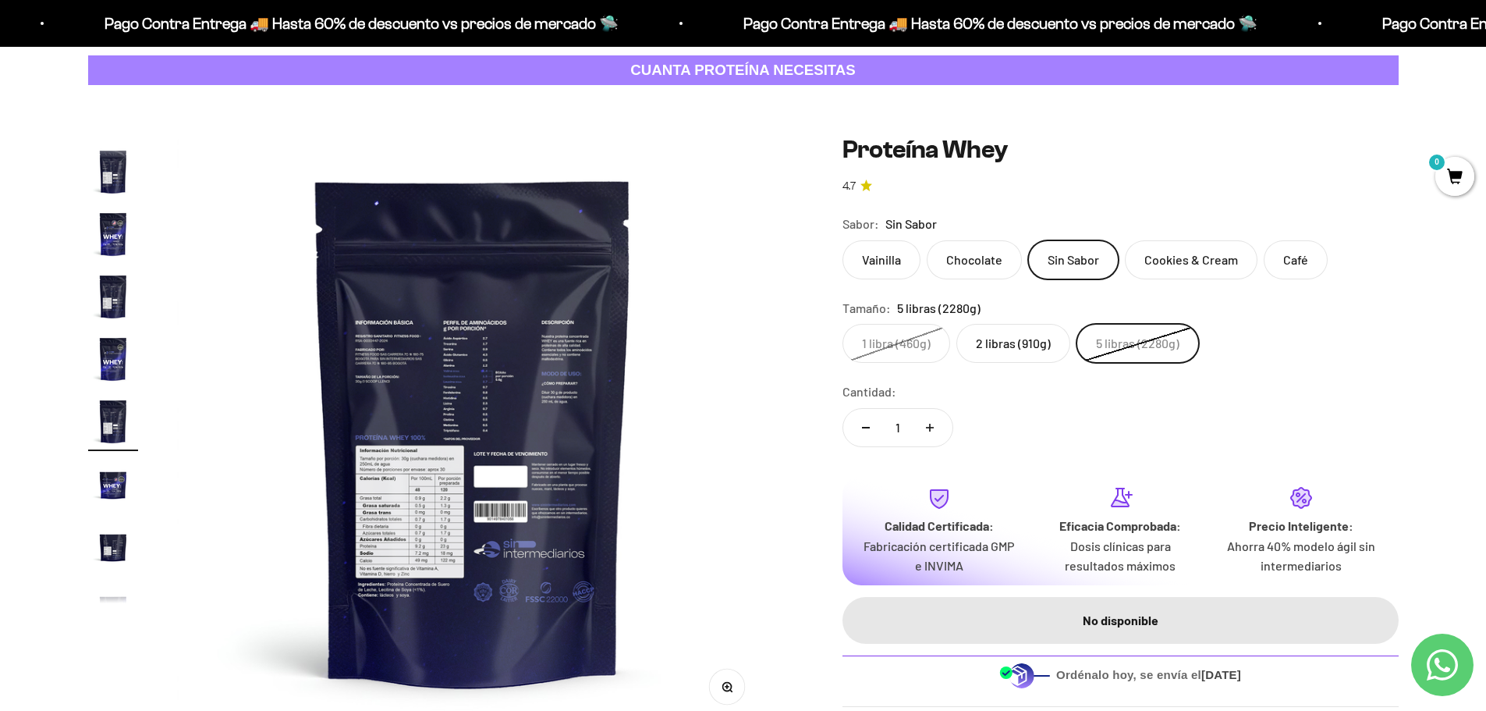
scroll to position [0, 4888]
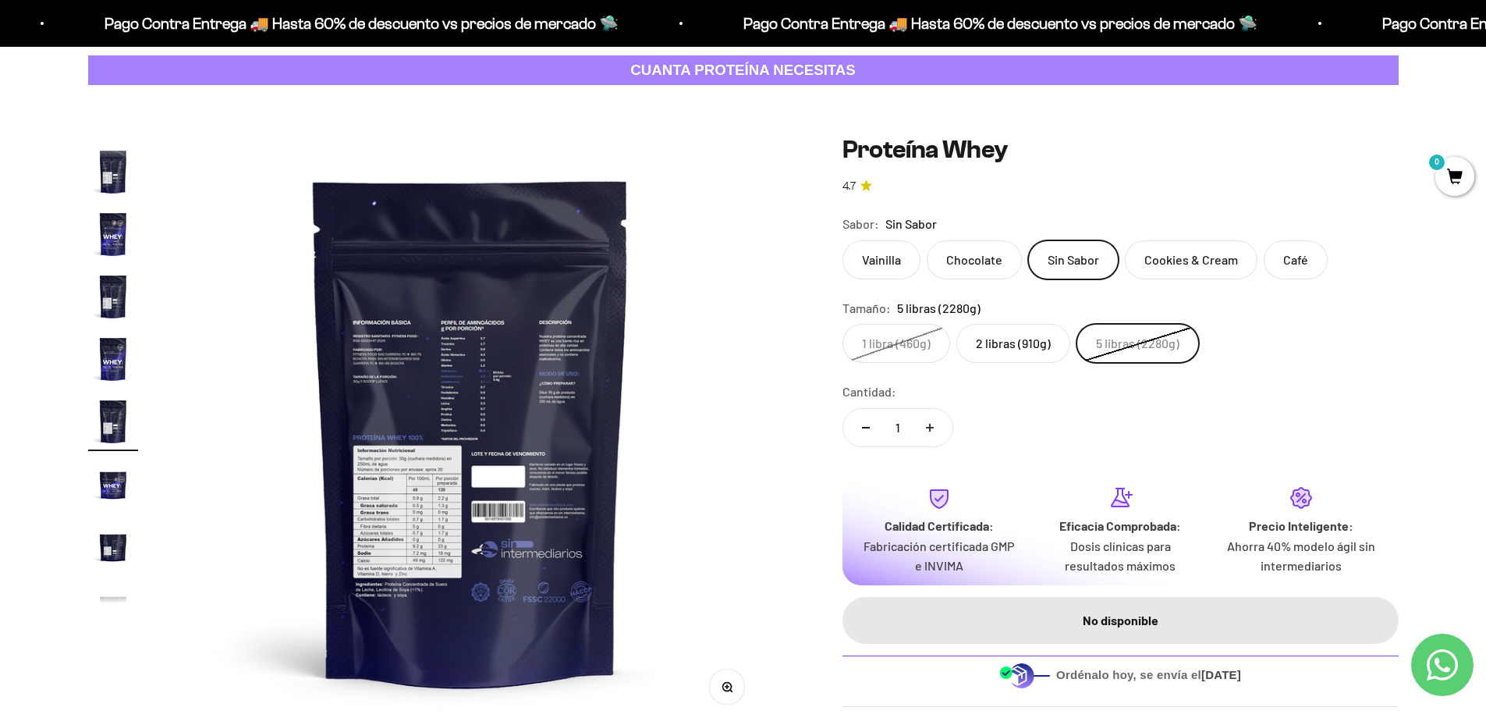
click at [728, 692] on button "Zoom" at bounding box center [726, 686] width 35 height 35
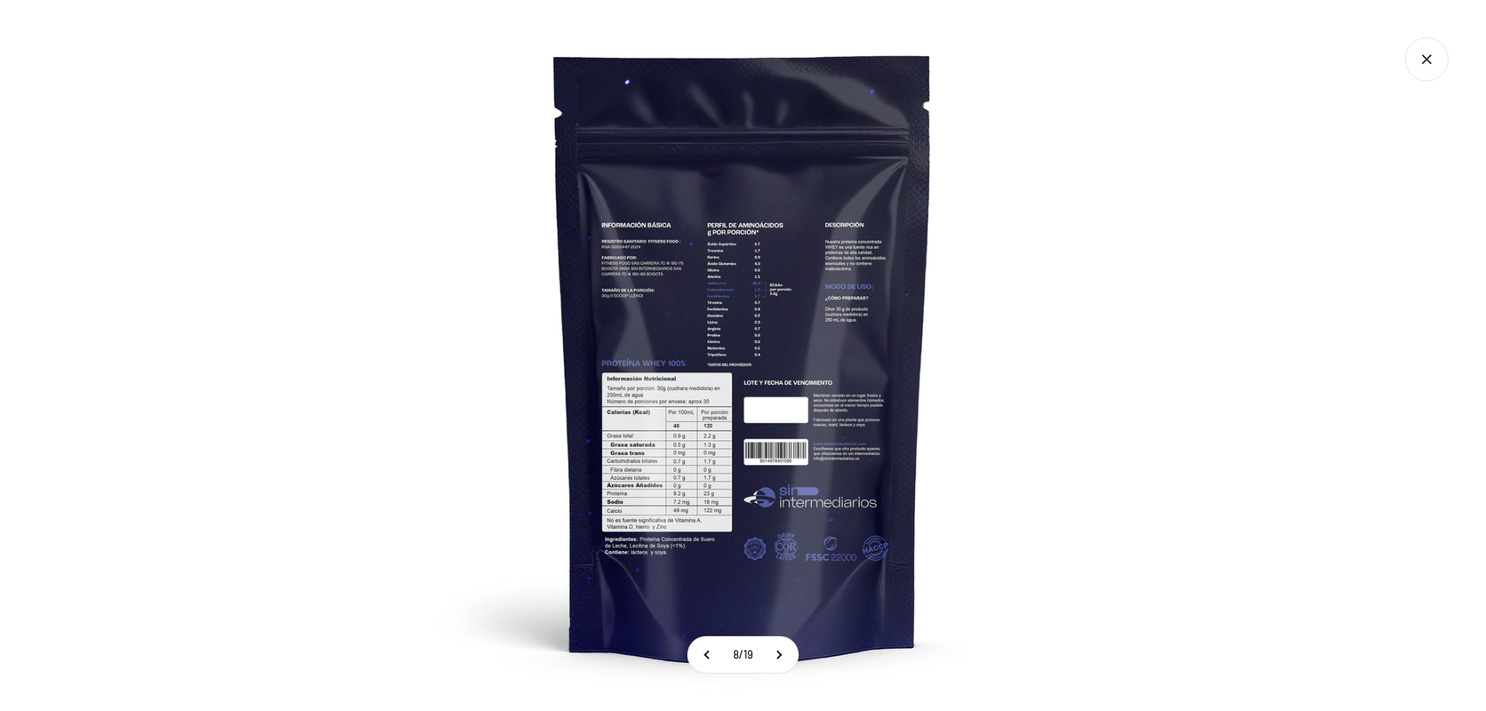
click at [694, 462] on img at bounding box center [743, 355] width 711 height 711
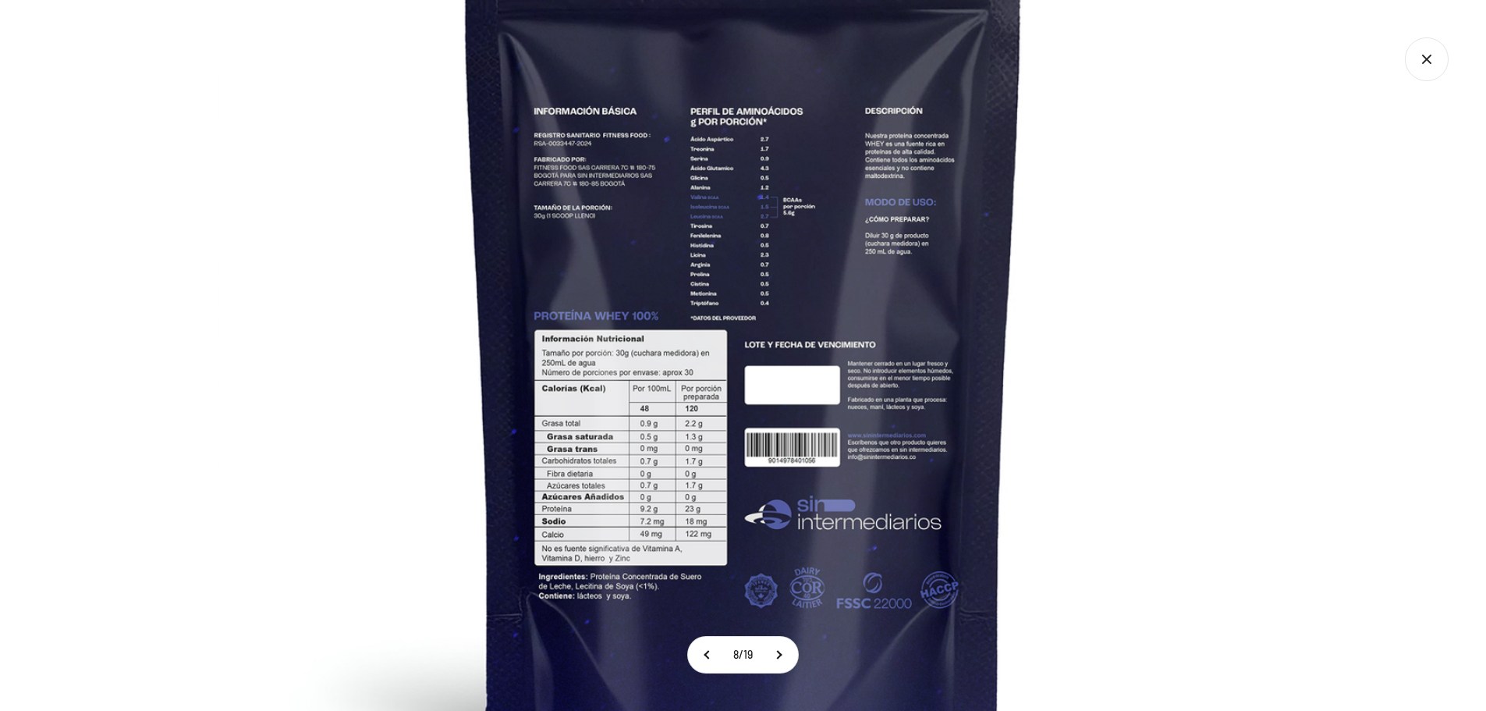
click at [1431, 69] on icon "Cerrar galería" at bounding box center [1427, 59] width 44 height 44
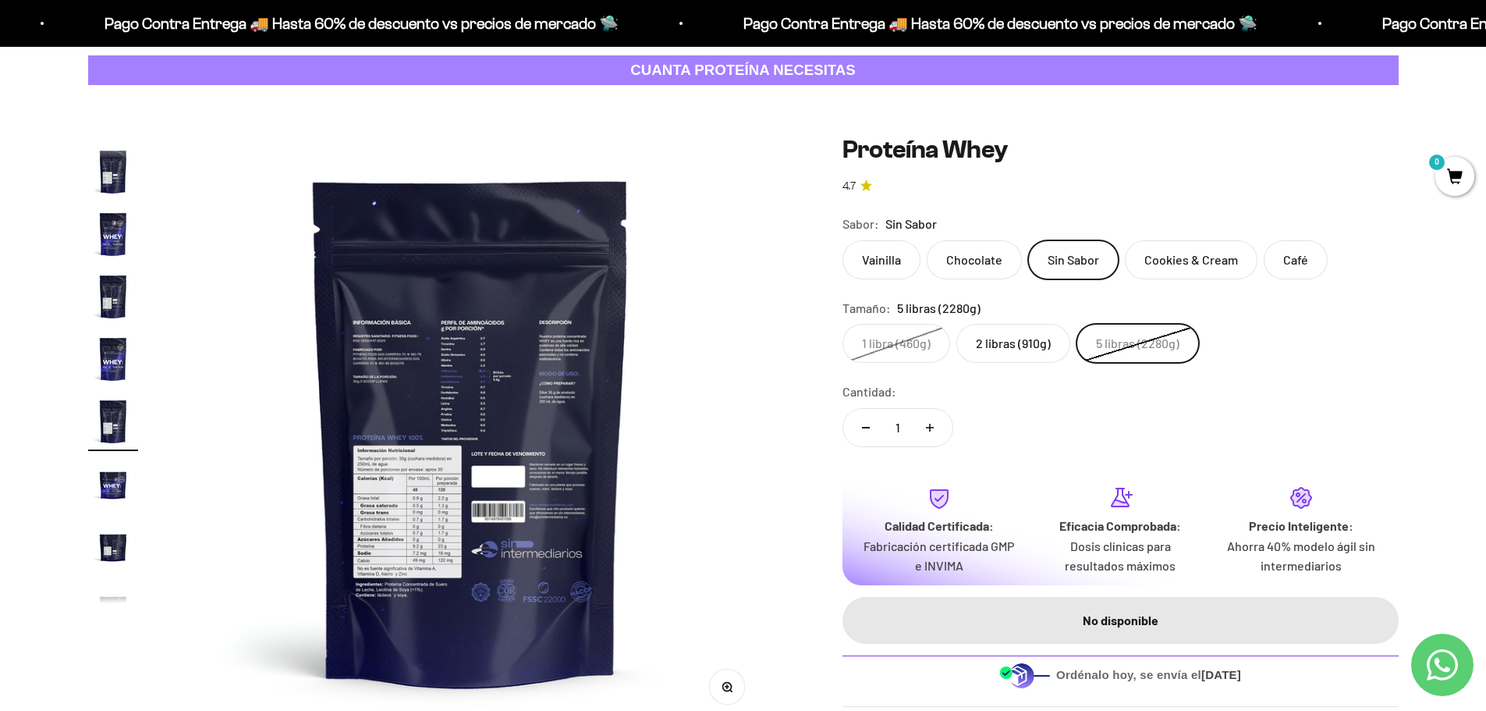
click at [211, 371] on img at bounding box center [471, 431] width 592 height 592
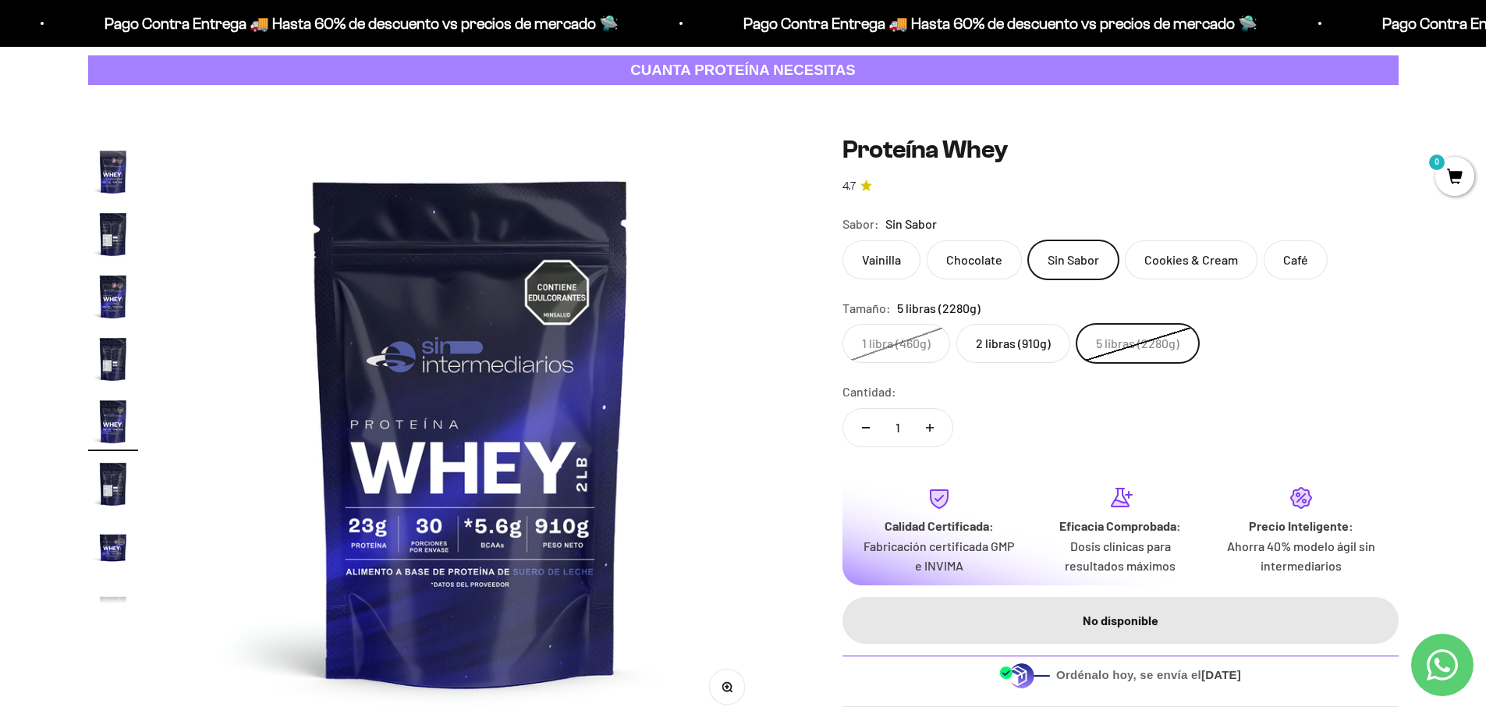
click at [211, 371] on img at bounding box center [471, 431] width 592 height 592
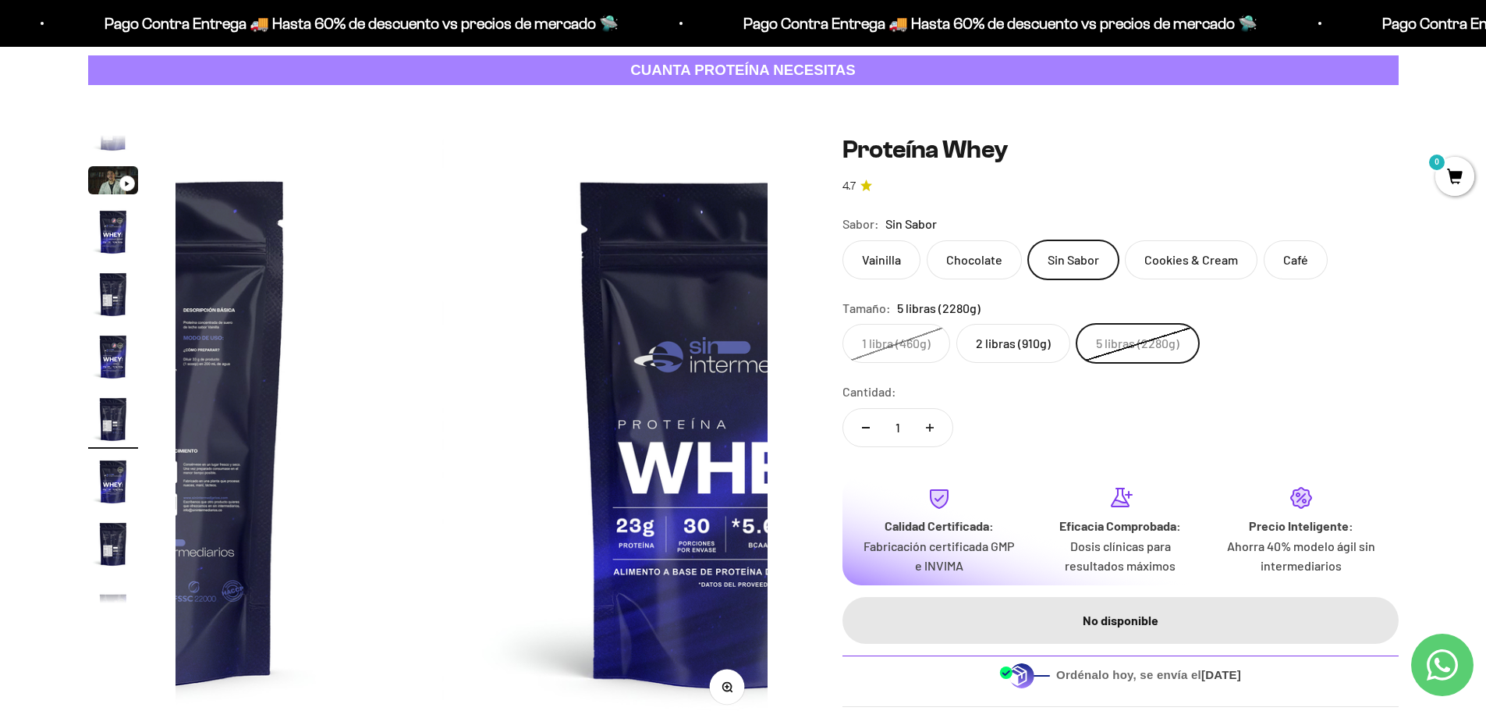
scroll to position [91, 0]
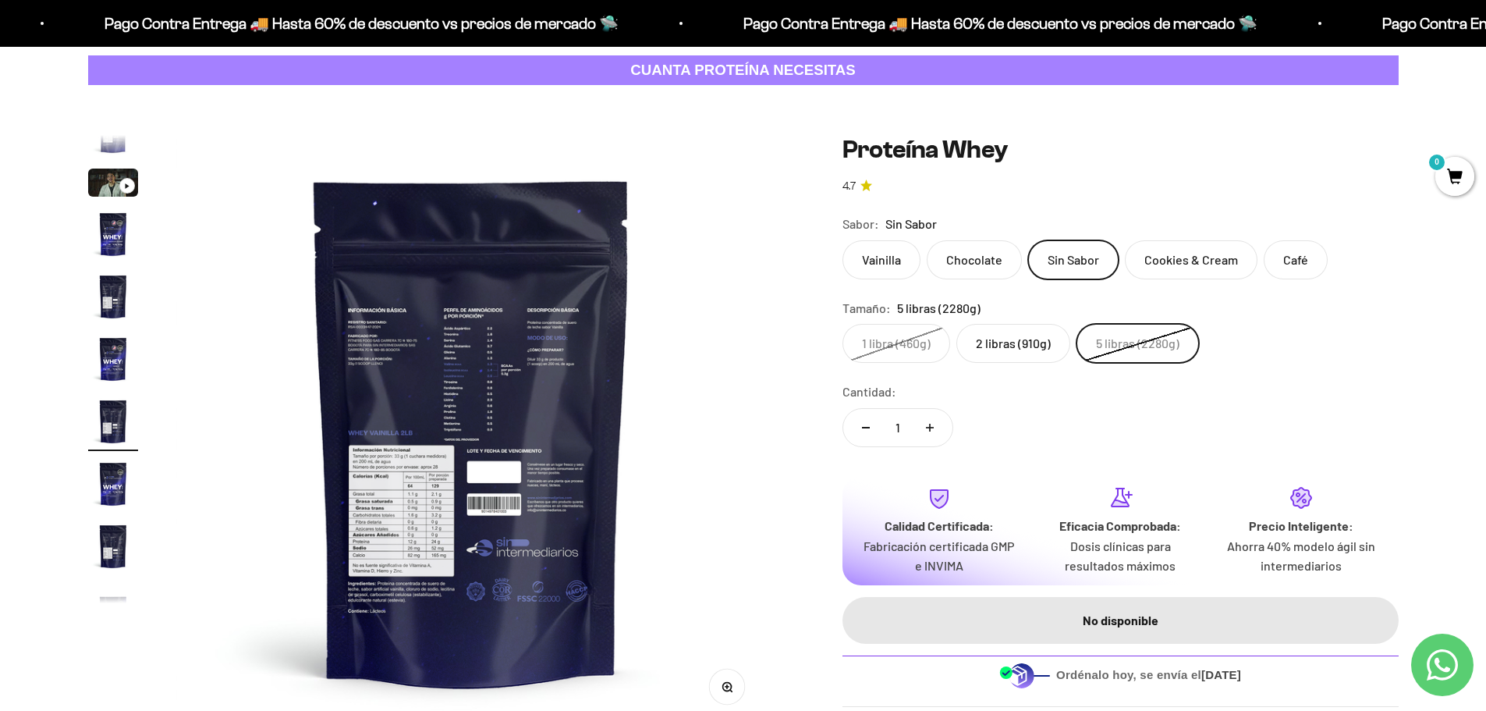
click at [211, 371] on img at bounding box center [472, 431] width 592 height 592
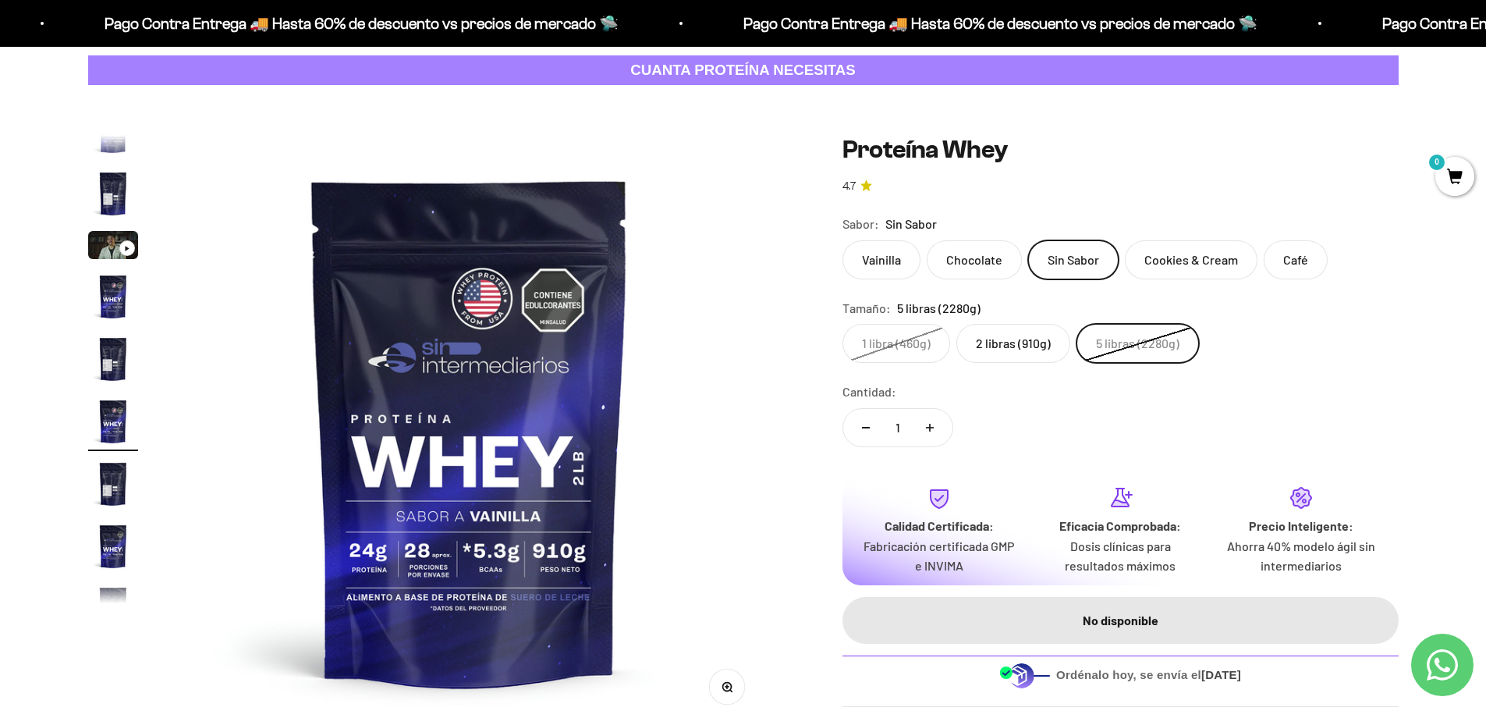
scroll to position [0, 3055]
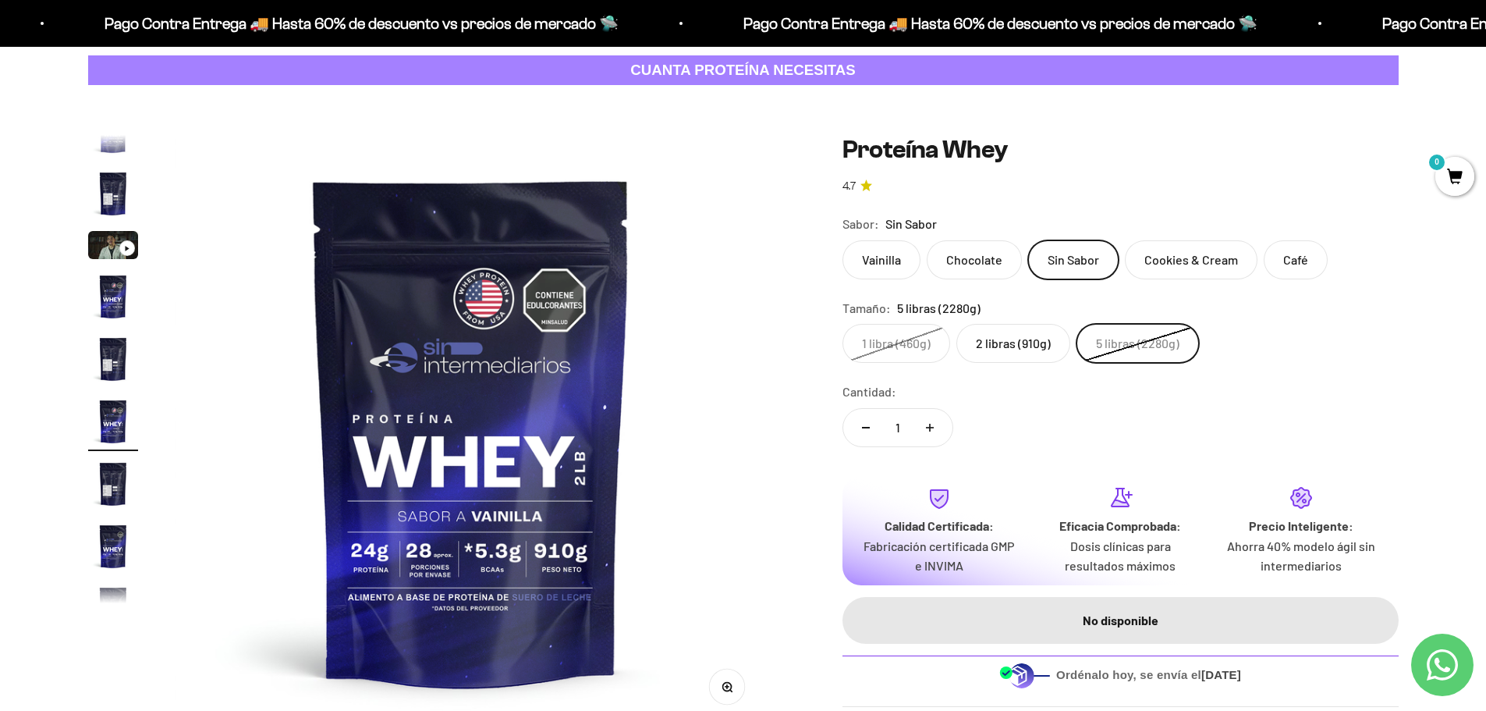
click at [742, 423] on img at bounding box center [471, 431] width 592 height 592
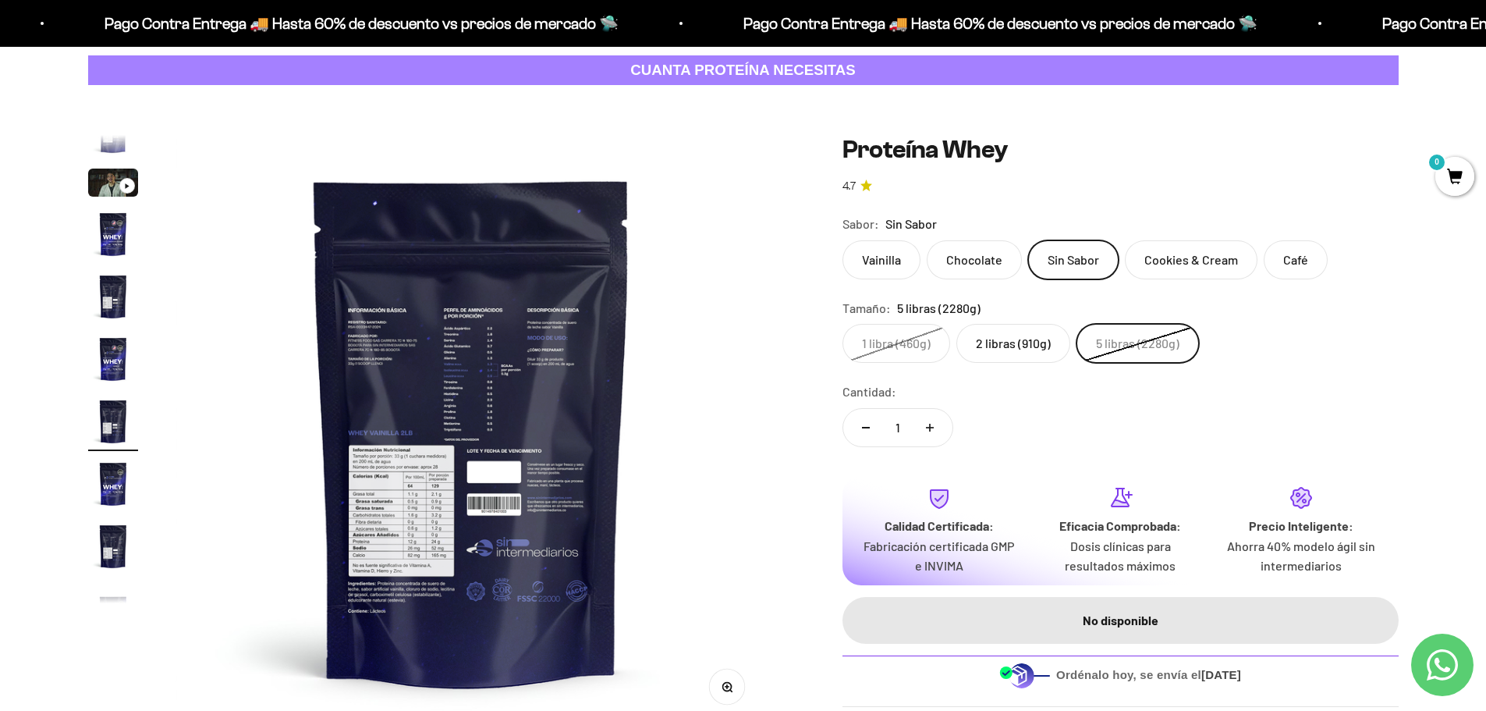
click at [725, 688] on icon "button" at bounding box center [727, 687] width 11 height 11
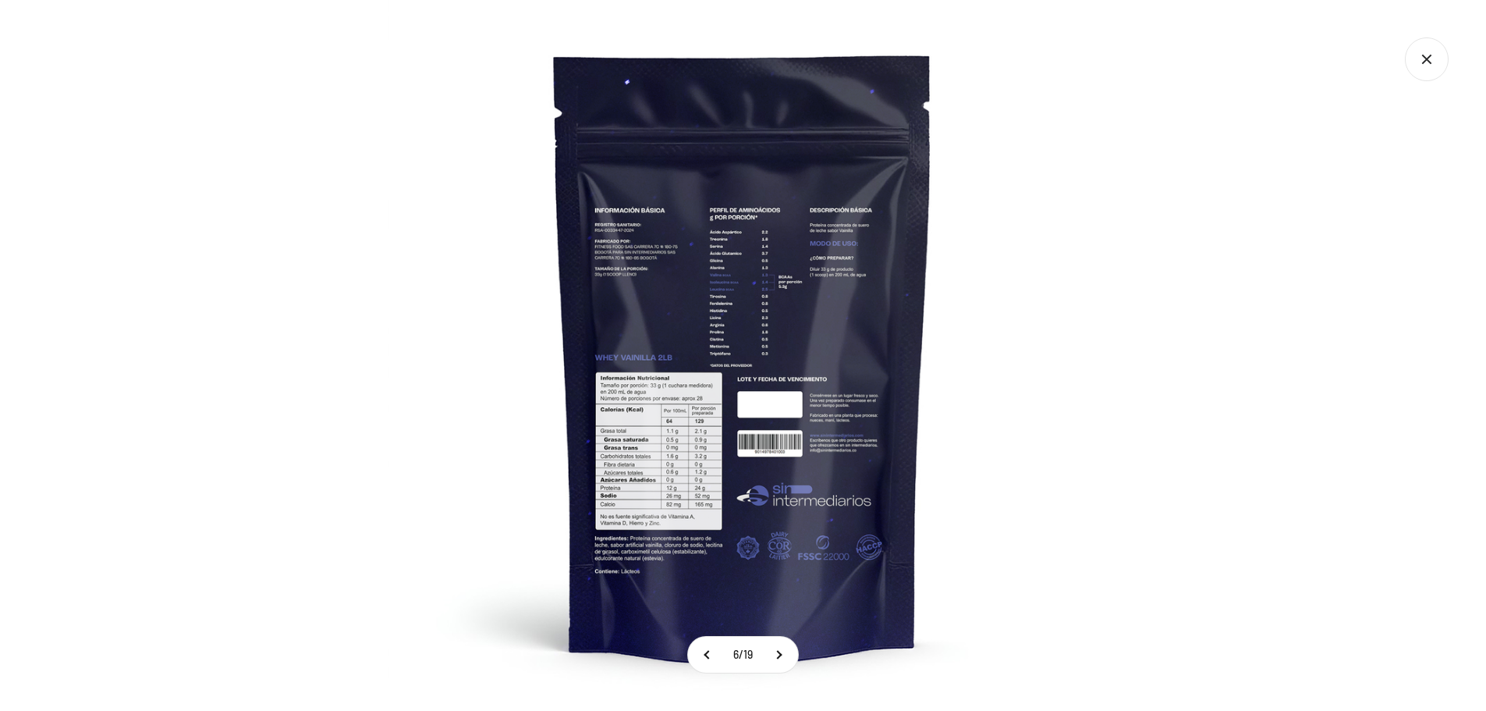
click at [669, 472] on img at bounding box center [743, 355] width 711 height 711
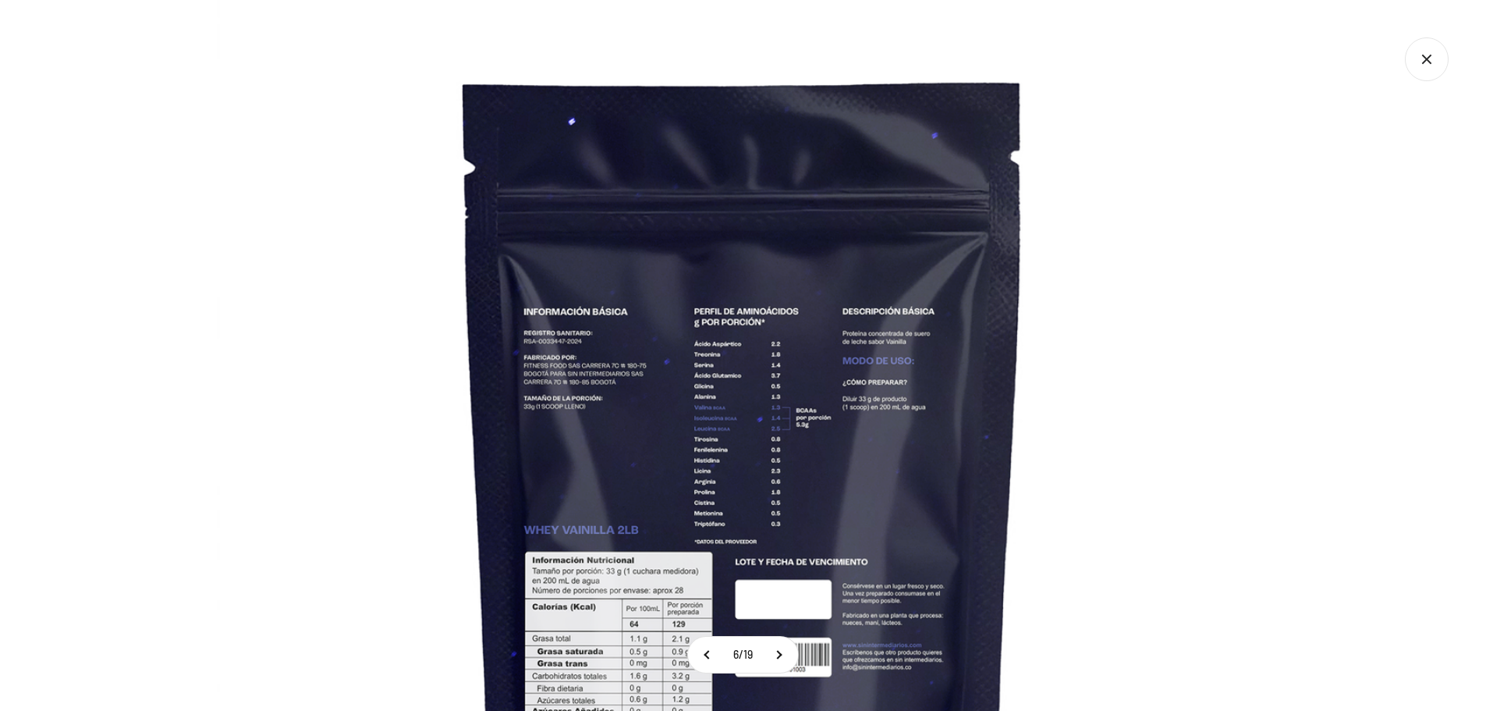
click at [1427, 53] on icon "Cerrar galería" at bounding box center [1427, 59] width 44 height 44
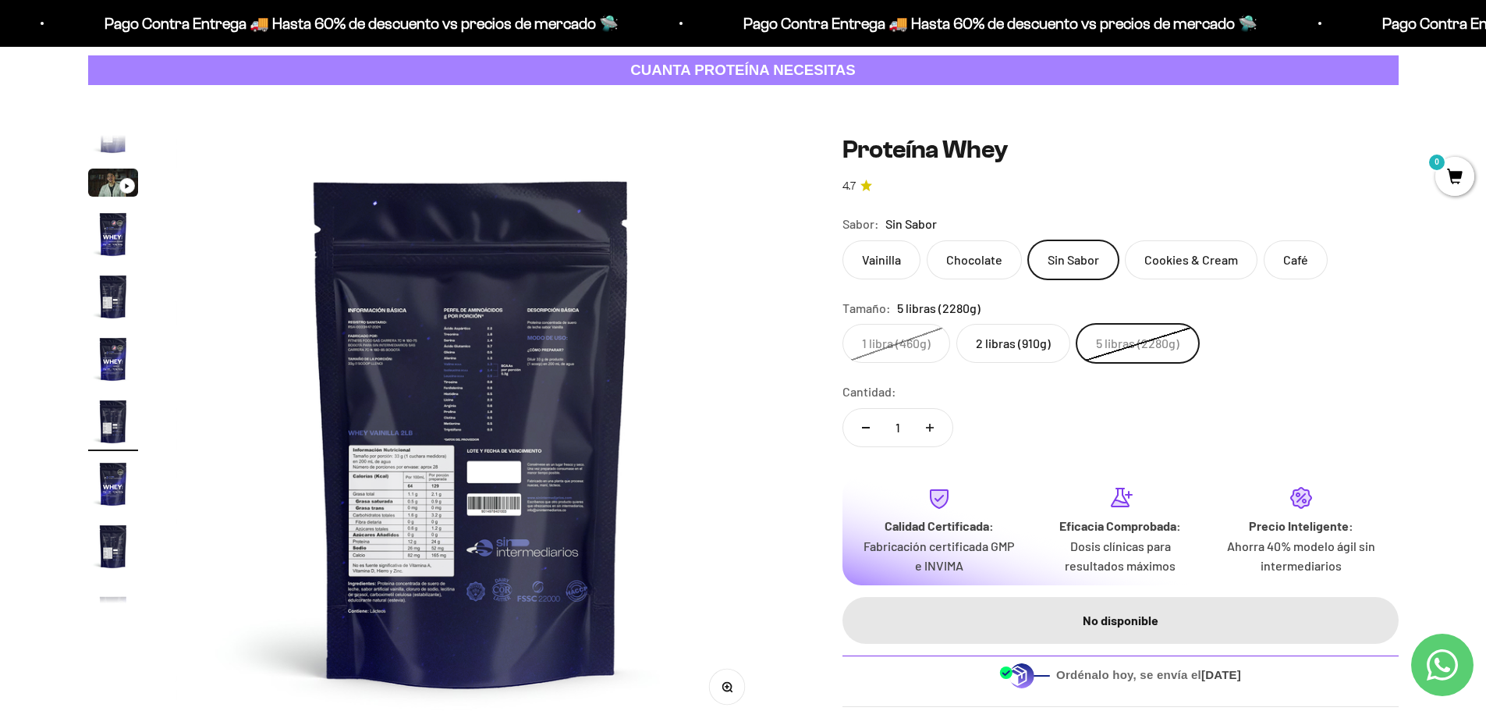
click at [463, 486] on img at bounding box center [472, 431] width 592 height 592
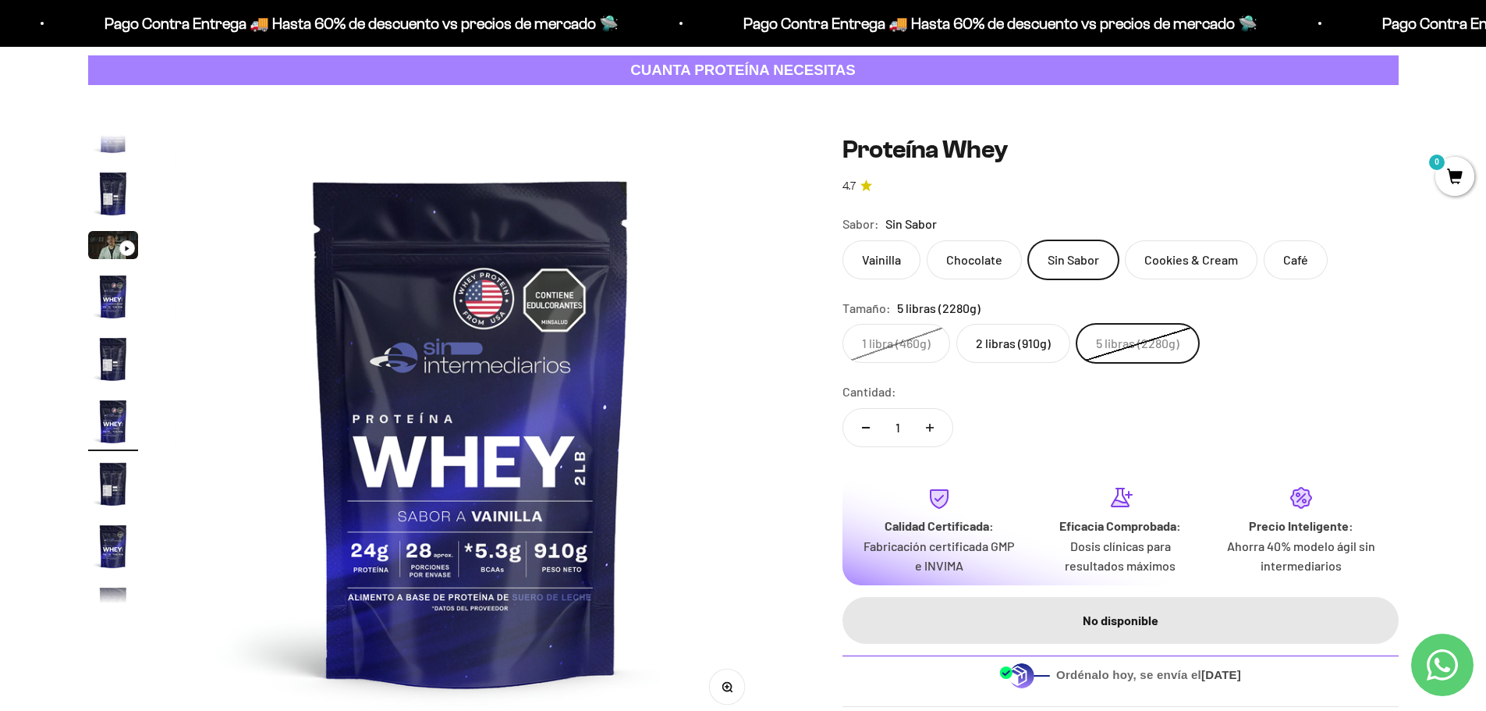
click at [751, 463] on img at bounding box center [471, 431] width 592 height 592
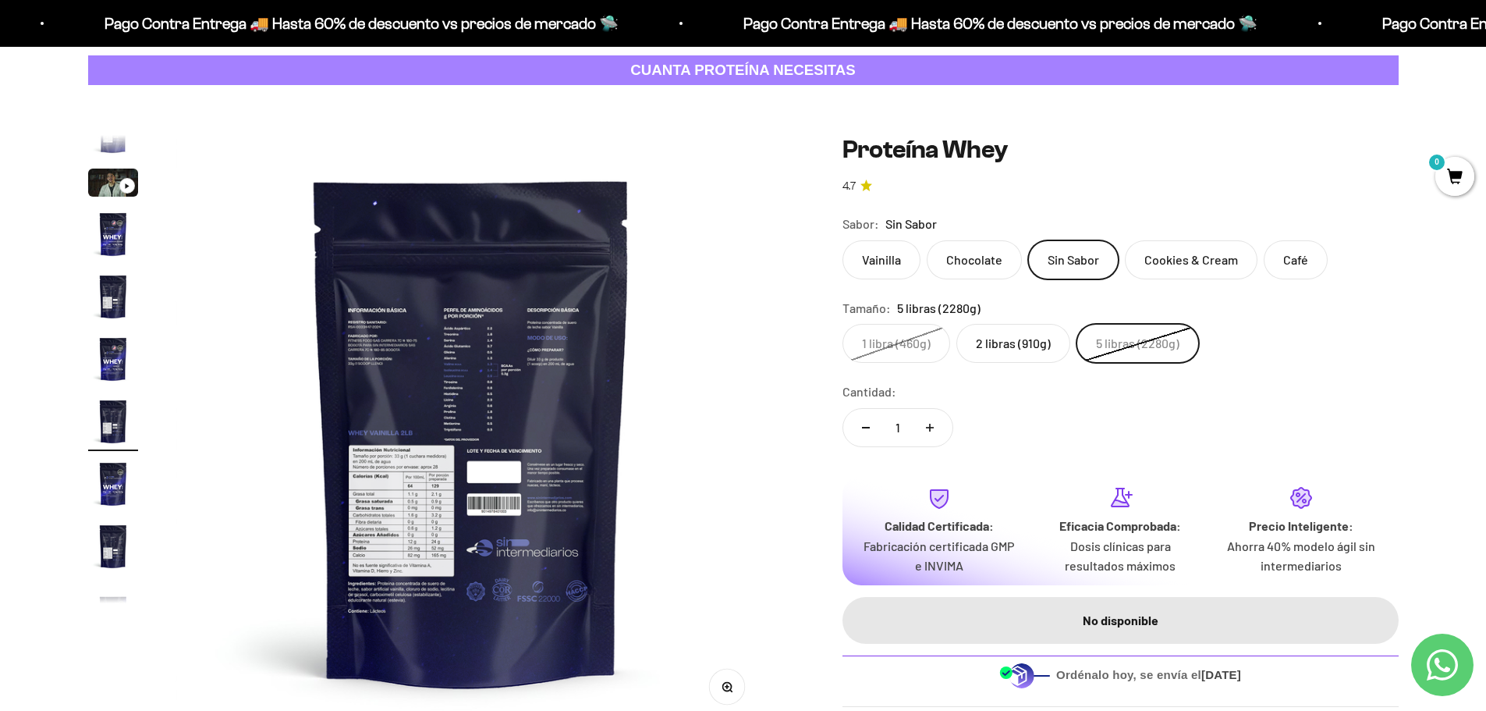
click at [254, 462] on img at bounding box center [472, 431] width 592 height 592
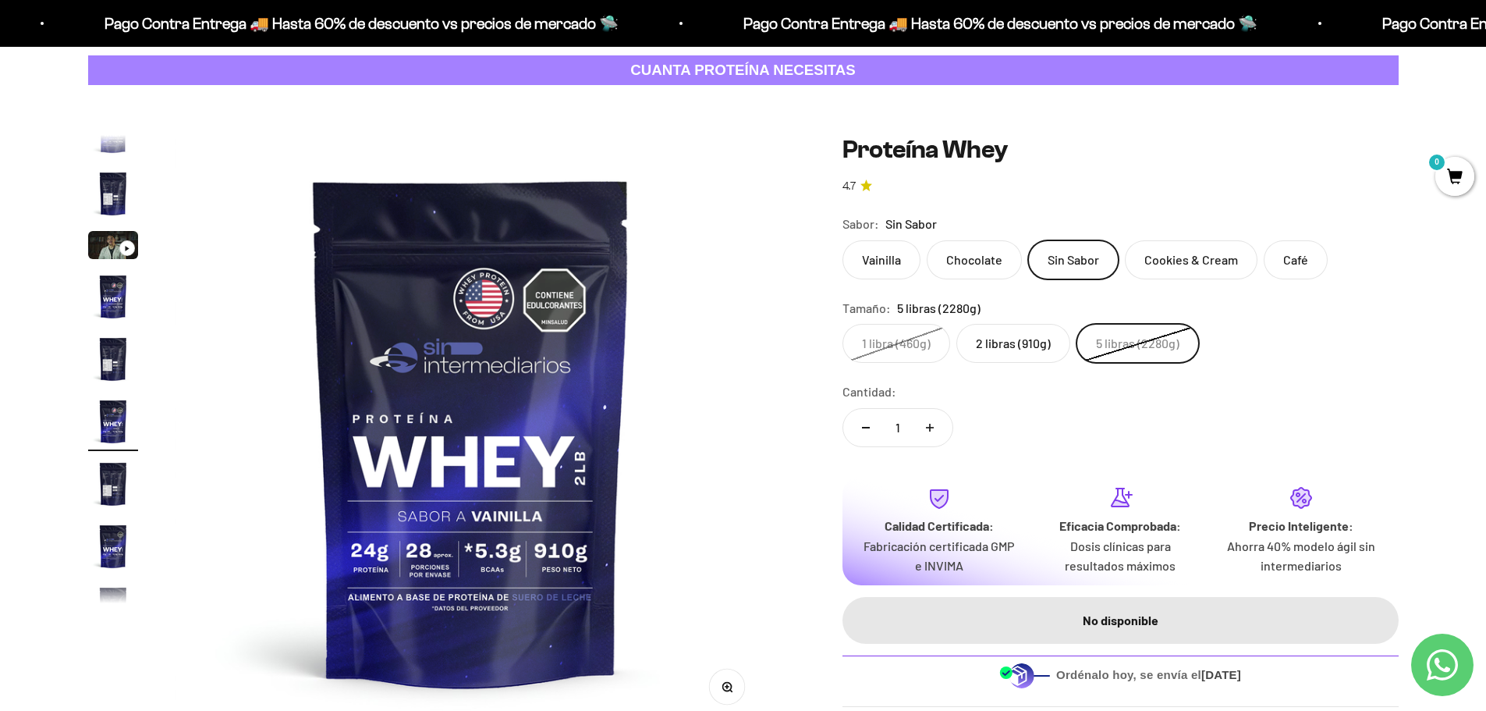
click at [282, 473] on img at bounding box center [471, 431] width 592 height 592
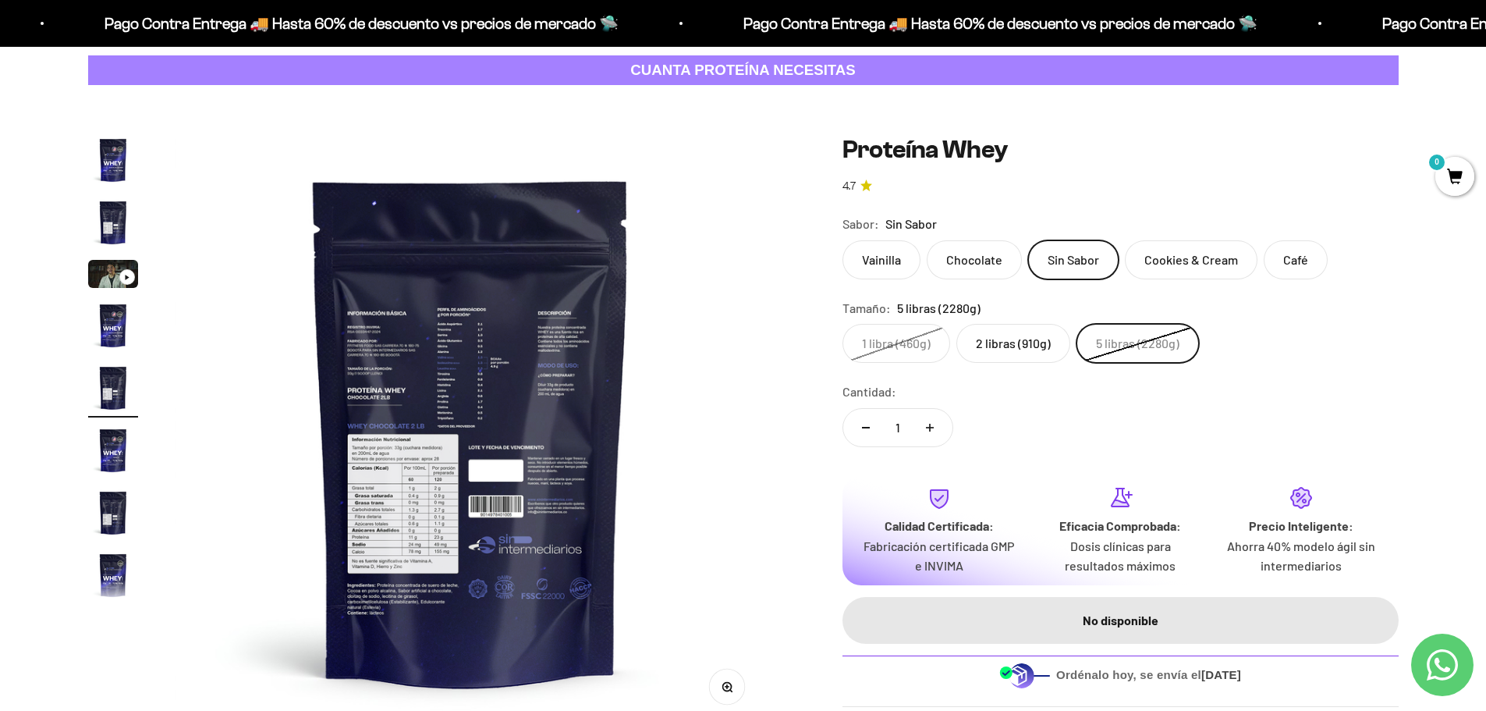
click at [282, 473] on img at bounding box center [471, 431] width 592 height 592
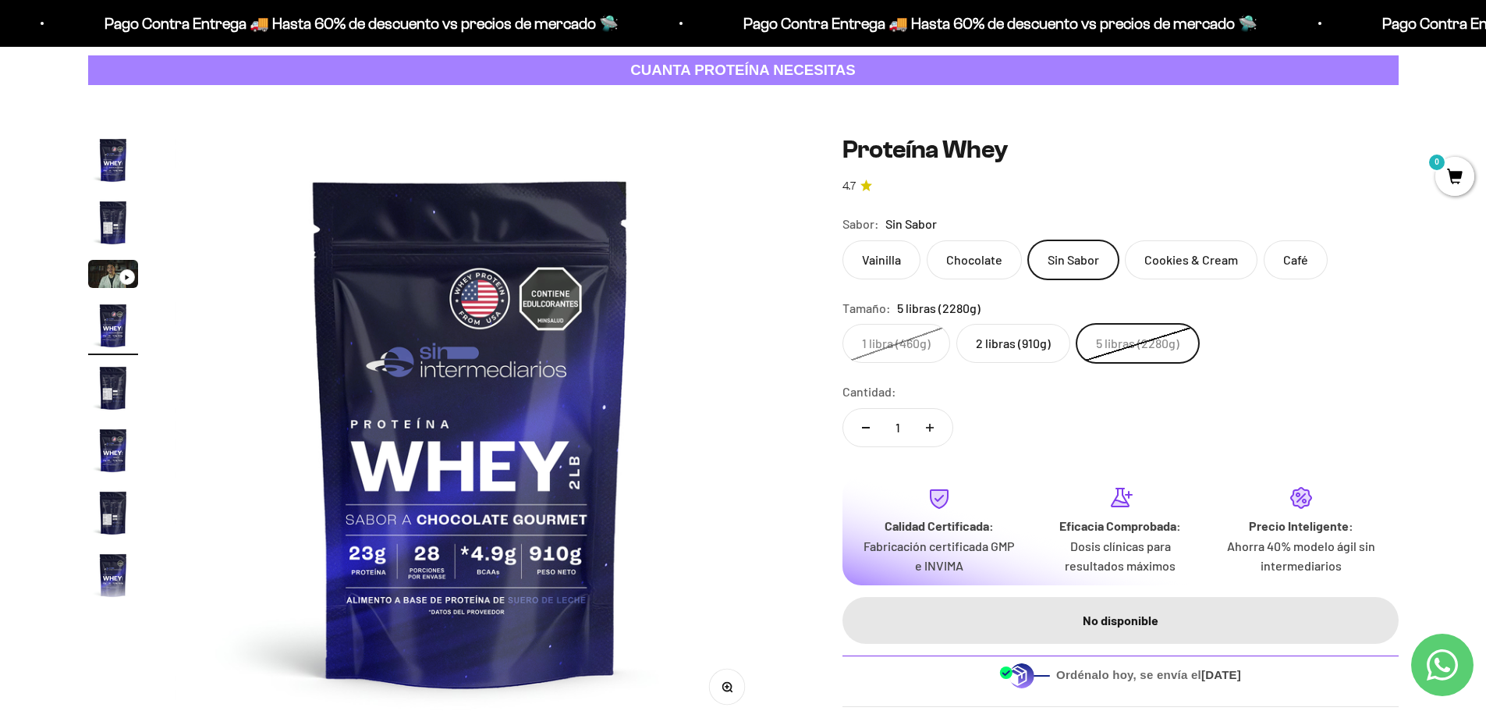
click at [738, 467] on img at bounding box center [471, 431] width 592 height 592
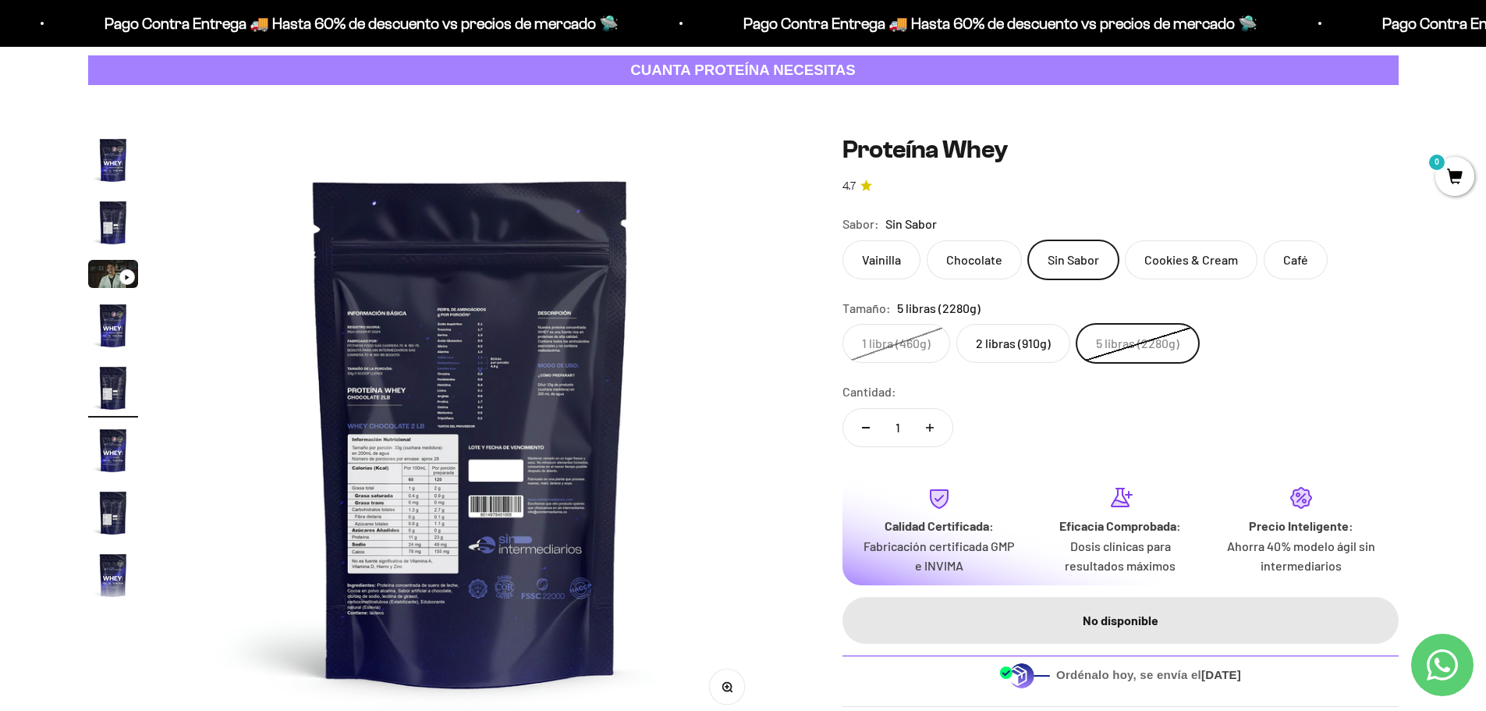
click at [725, 686] on icon "button" at bounding box center [727, 686] width 4 height 4
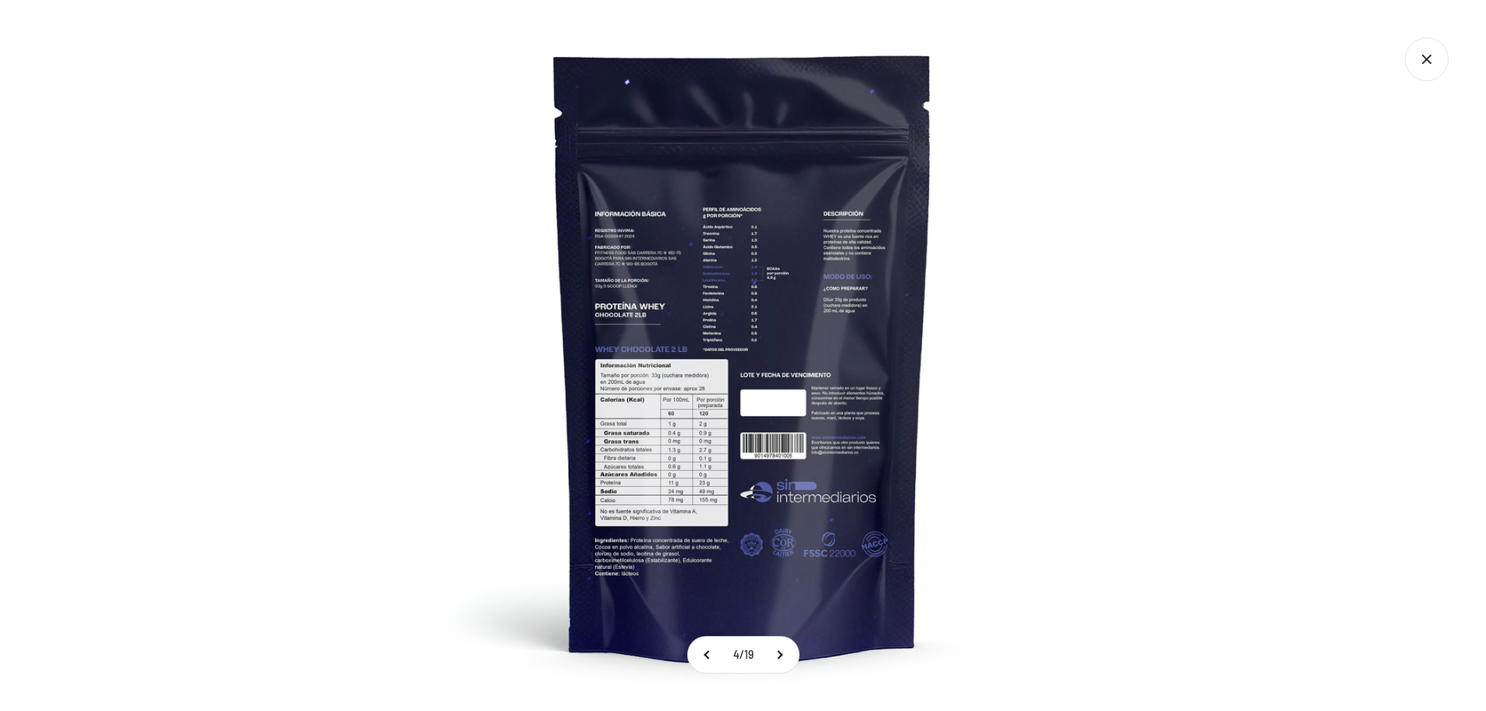
click at [647, 519] on img at bounding box center [743, 355] width 711 height 711
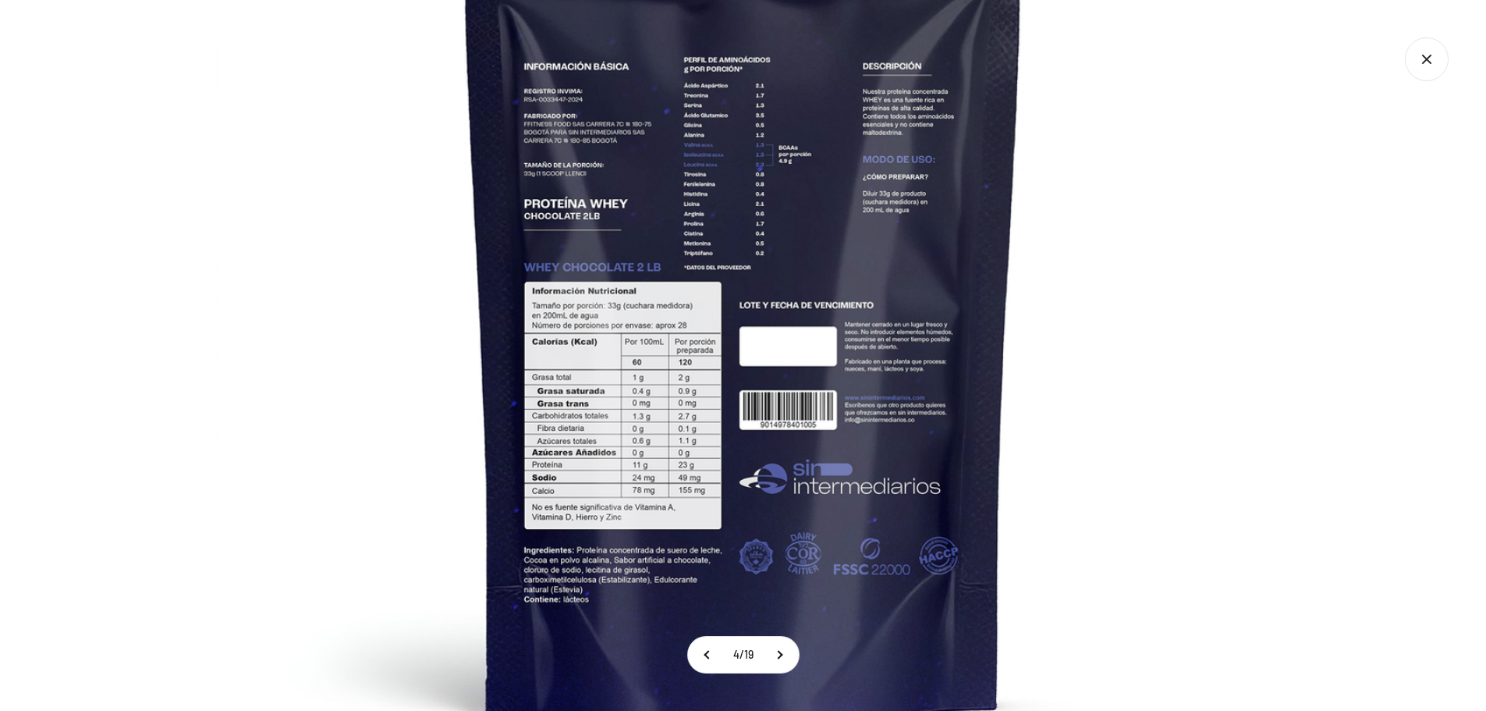
click at [893, 341] on img at bounding box center [743, 276] width 1053 height 1053
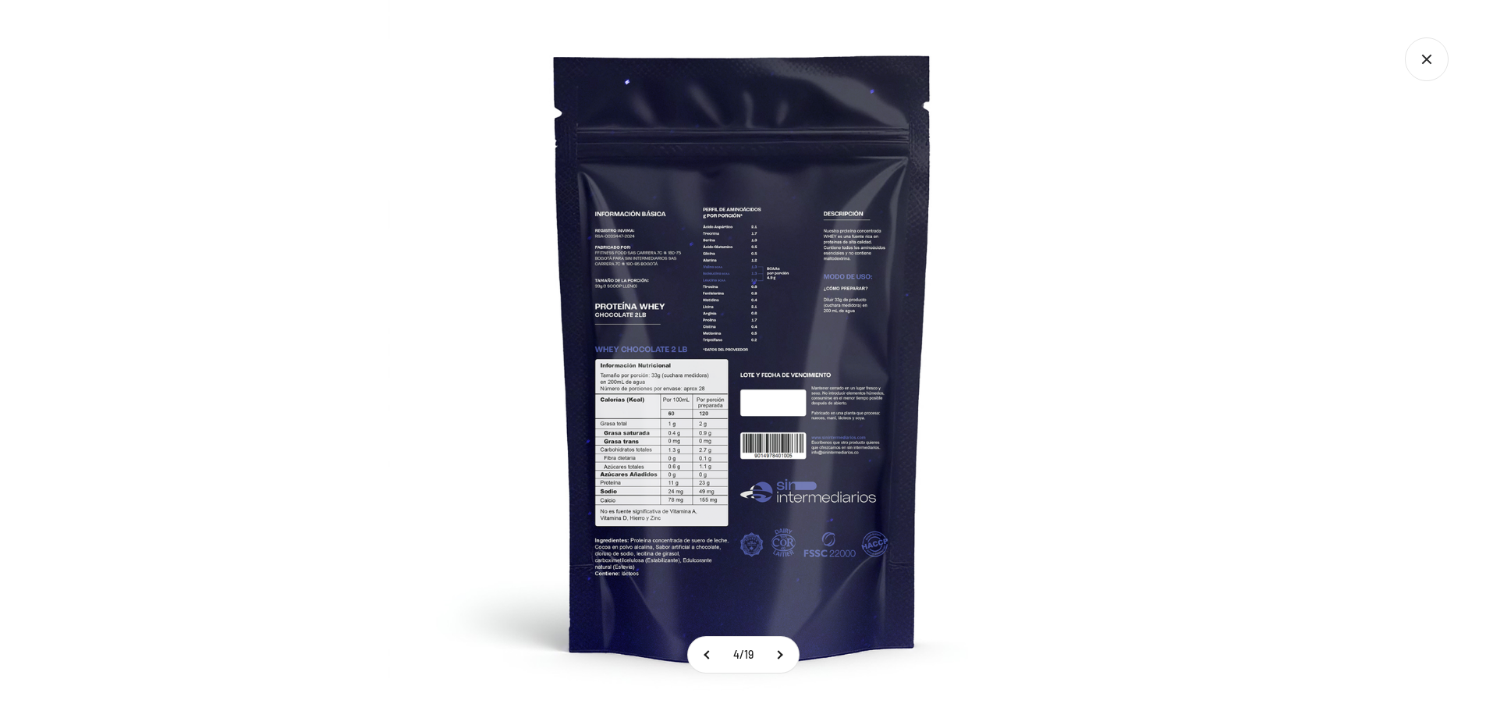
click at [779, 396] on img at bounding box center [743, 355] width 711 height 711
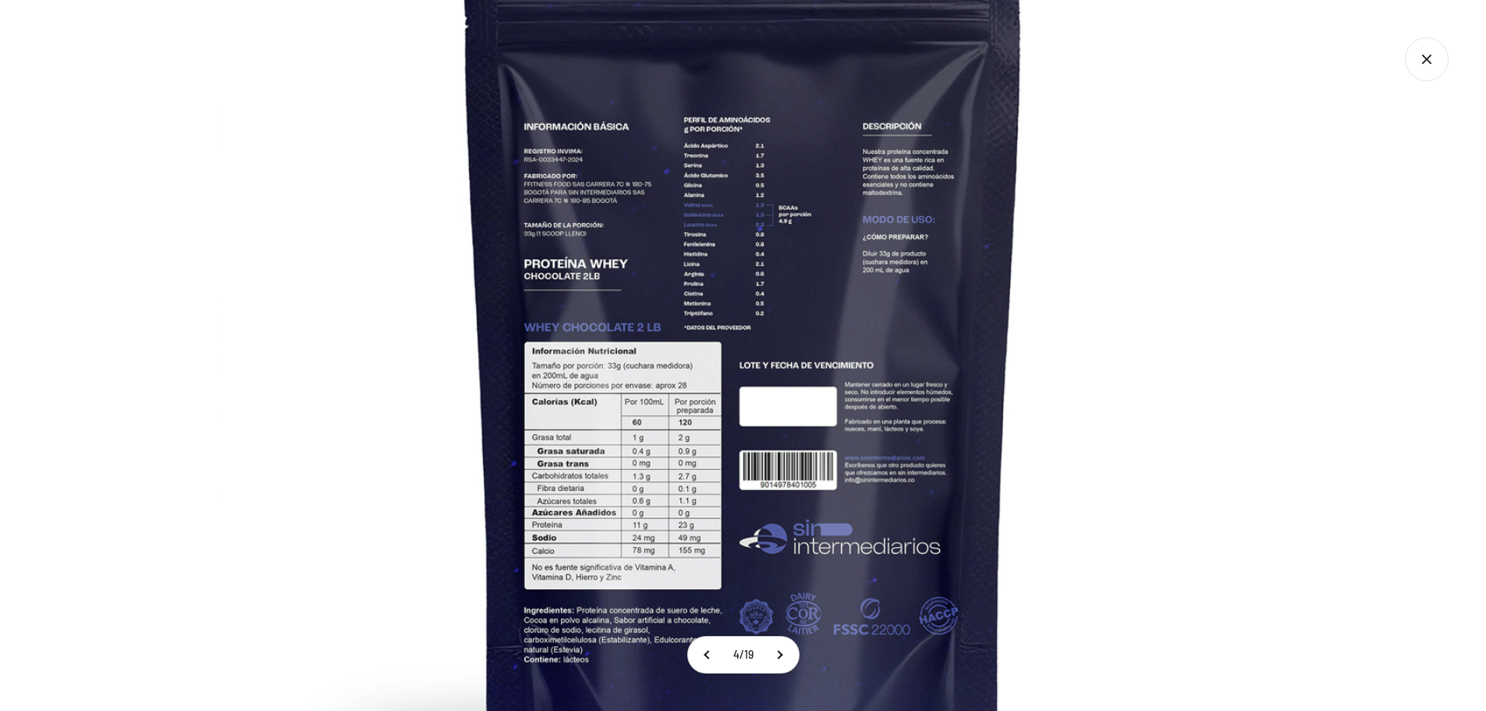
click at [1427, 61] on icon "Cerrar galería" at bounding box center [1426, 59] width 9 height 9
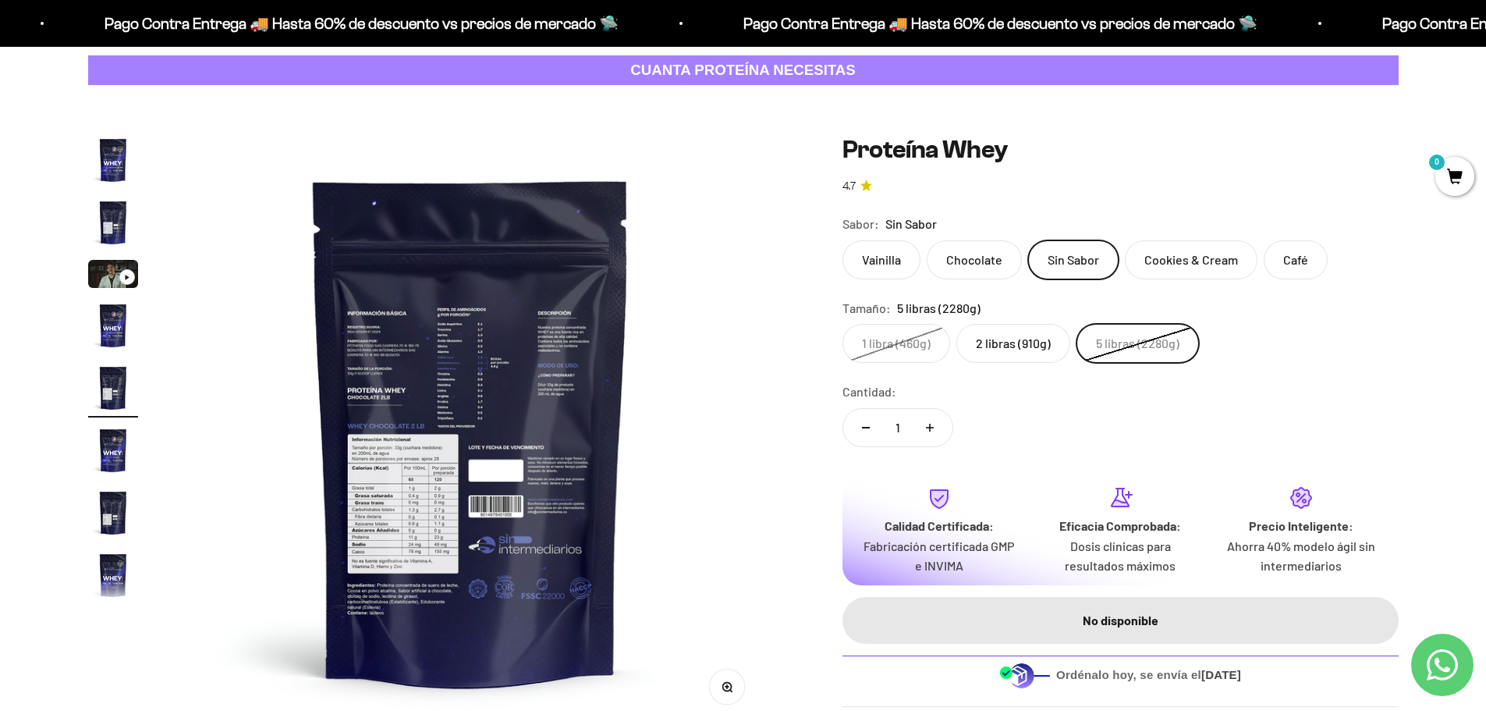
click at [996, 259] on label "Chocolate" at bounding box center [974, 259] width 95 height 39
click at [842, 240] on input "Chocolate" at bounding box center [842, 239] width 1 height 1
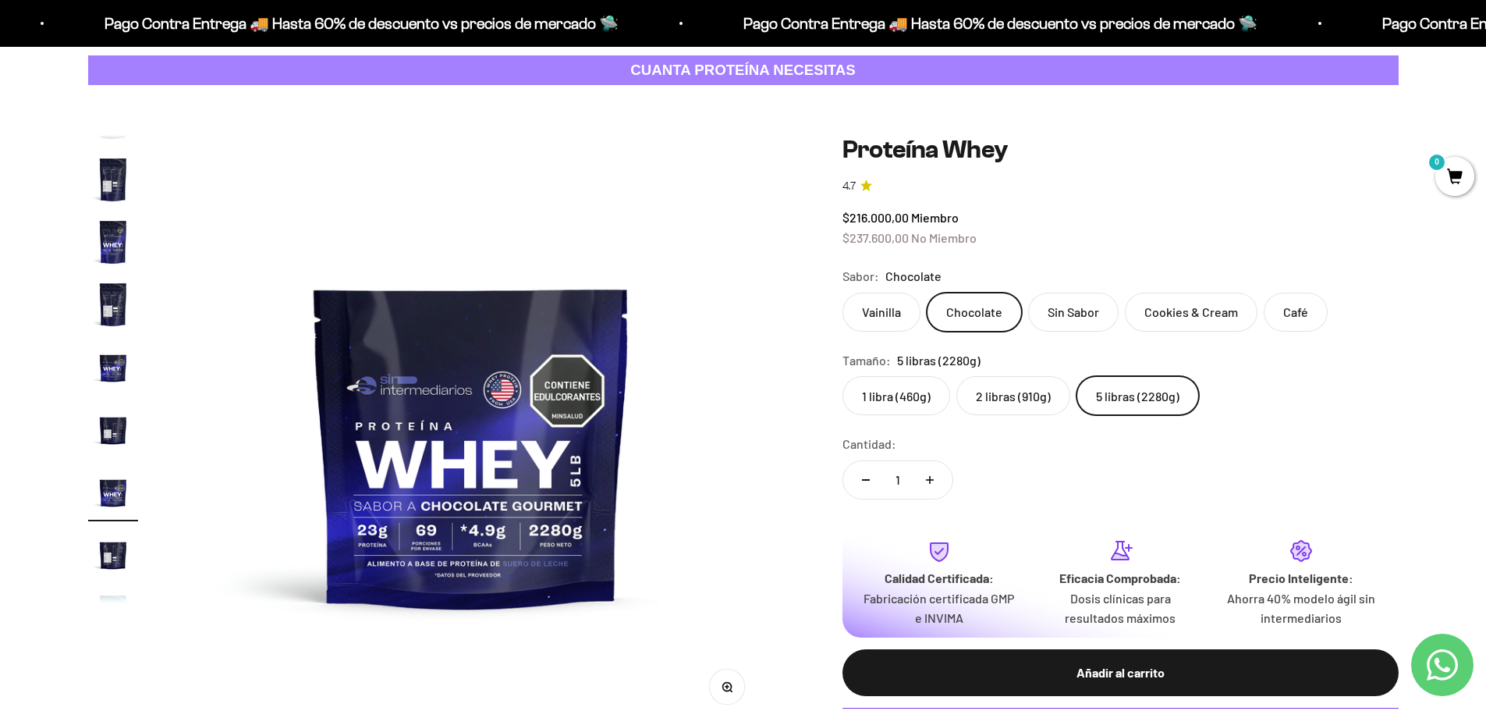
scroll to position [403, 0]
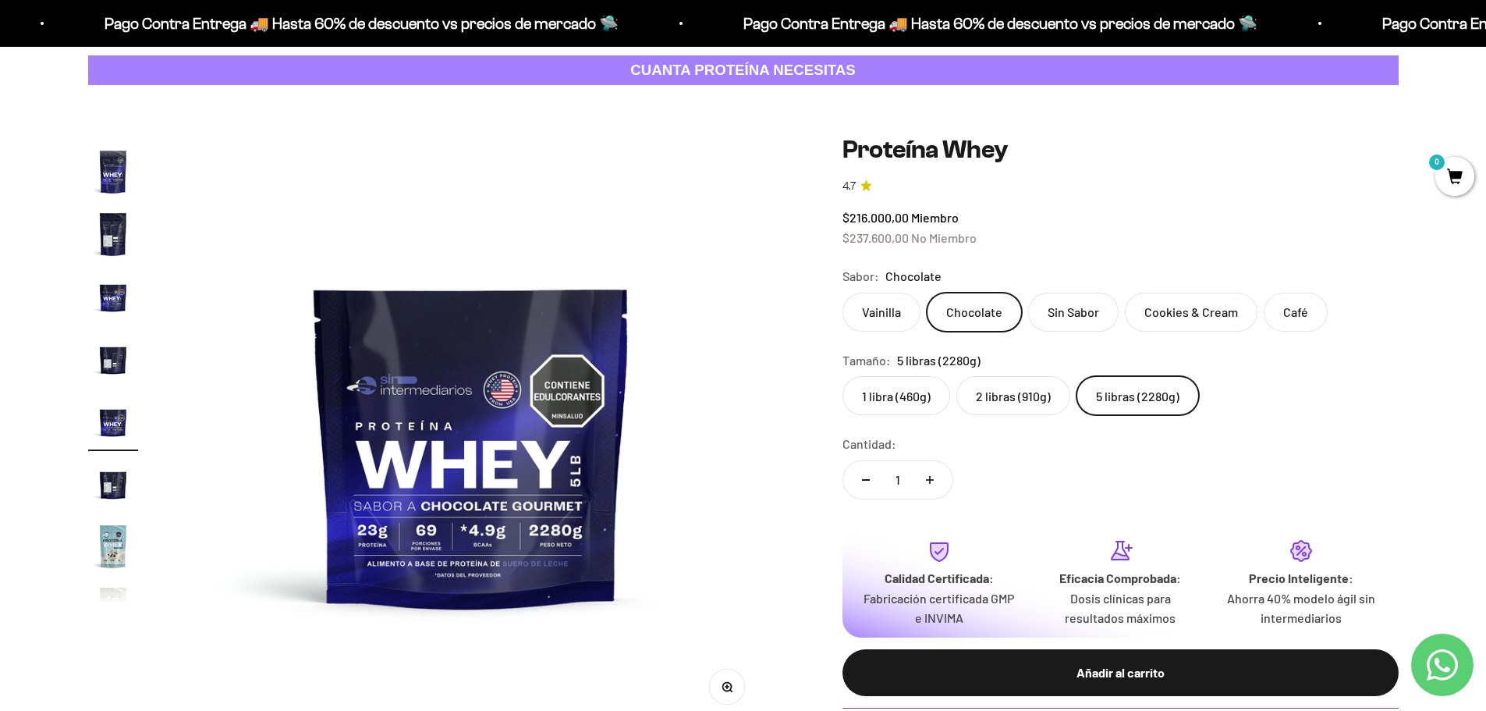
click at [1123, 399] on label "5 libras (2280g)" at bounding box center [1137, 395] width 122 height 39
click at [842, 376] on input "5 libras (2280g)" at bounding box center [842, 375] width 1 height 1
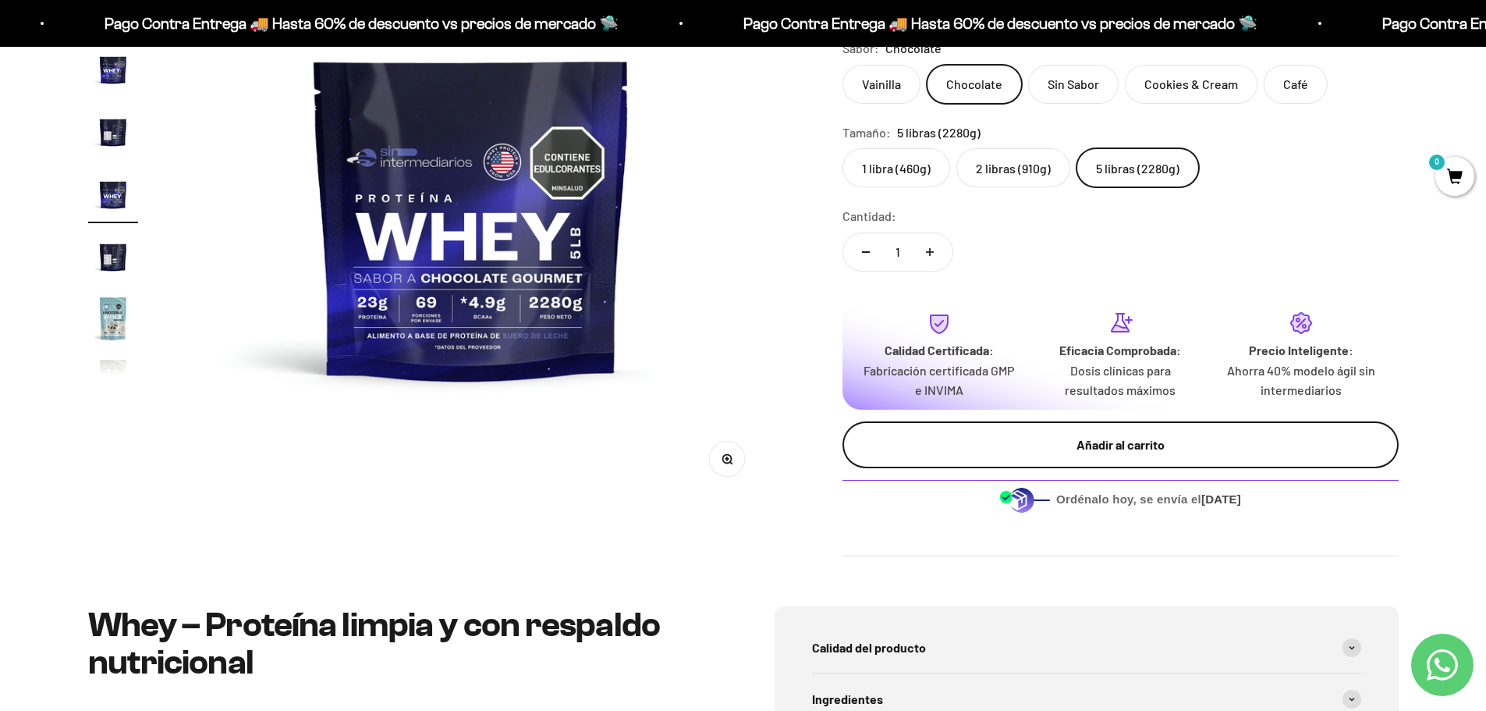
scroll to position [312, 0]
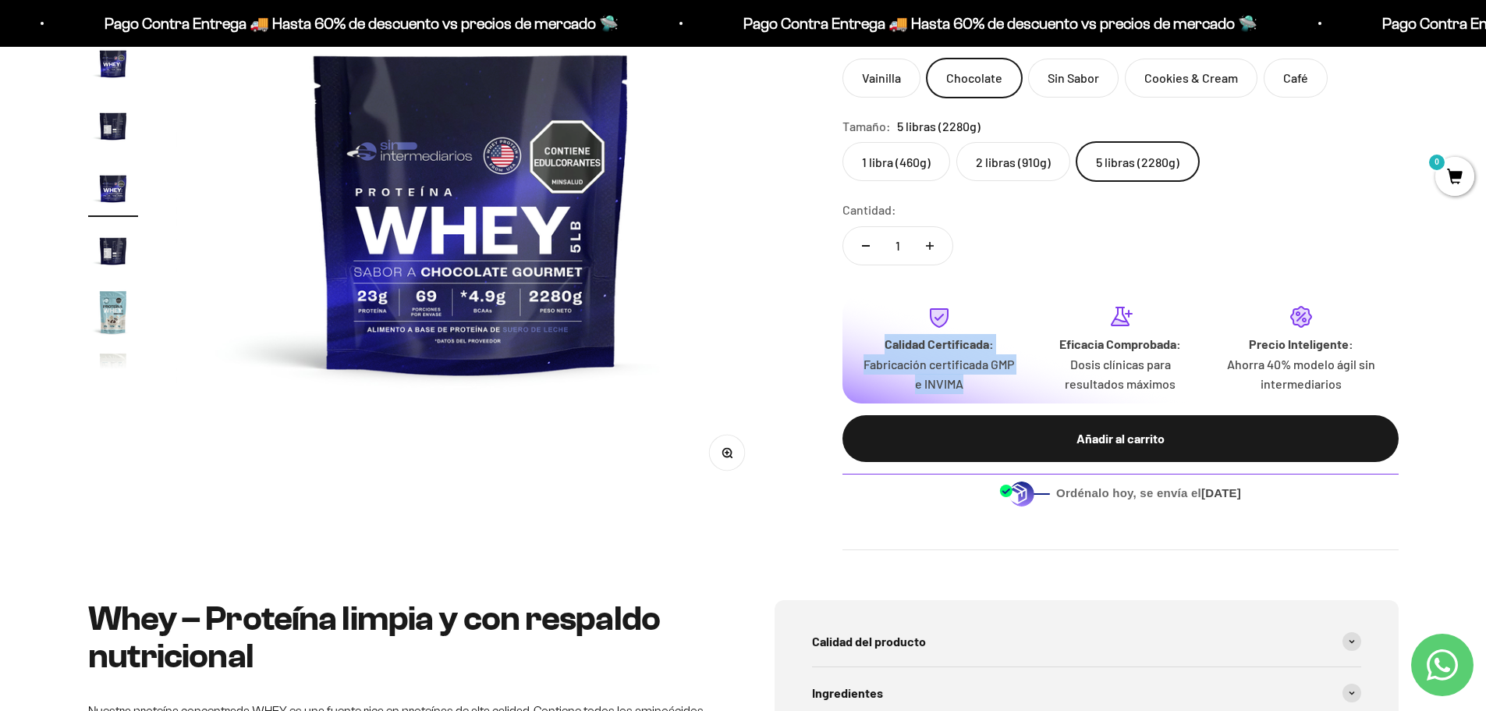
drag, startPoint x: 966, startPoint y: 386, endPoint x: 851, endPoint y: 314, distance: 135.7
click at [851, 314] on div "Calidad Certificada: Fabricación certificada GMP e INVIMA Eficacia Comprobada: …" at bounding box center [1120, 349] width 556 height 108
click at [775, 381] on div "Zoom Ir al artículo 1 Ir al artículo 2 Ir al artículo 3 Ir al artículo 4 Ir al …" at bounding box center [743, 225] width 1310 height 649
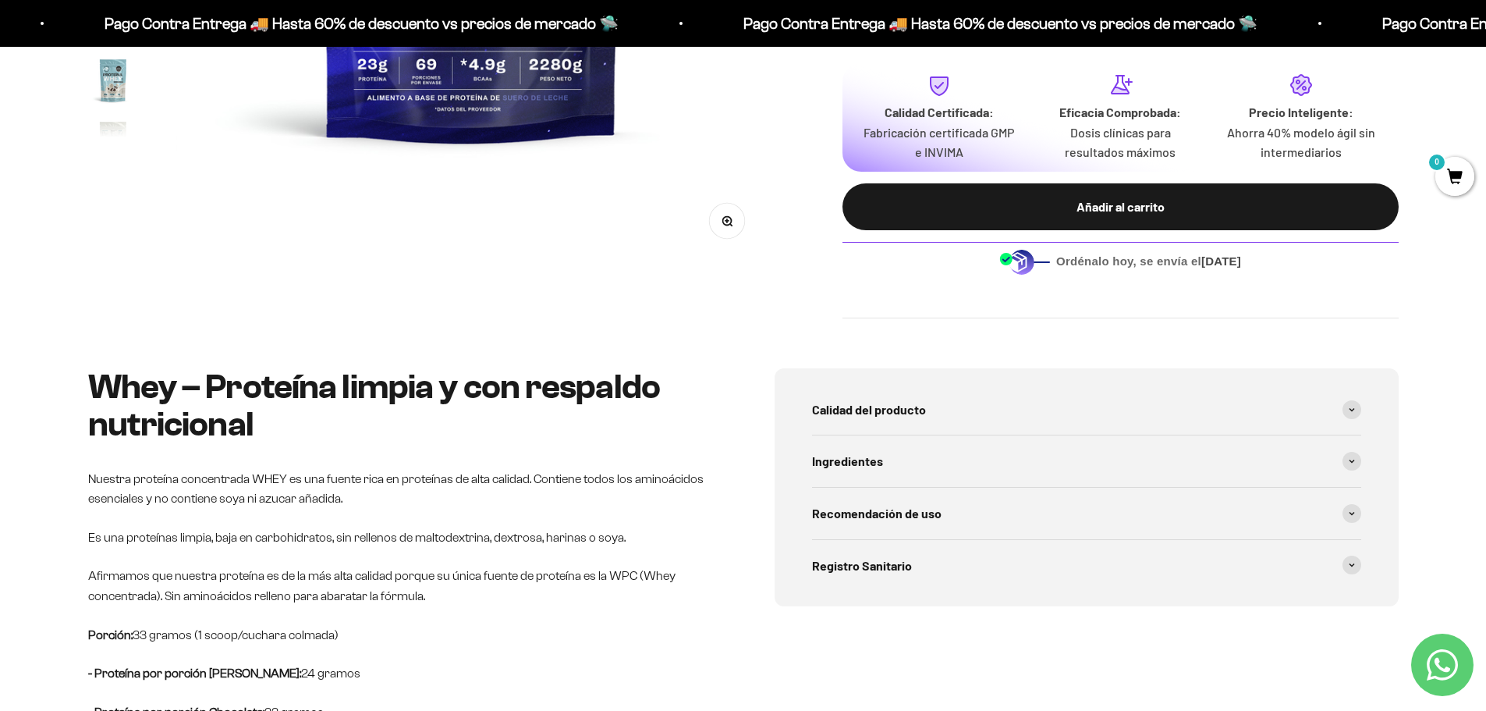
scroll to position [546, 0]
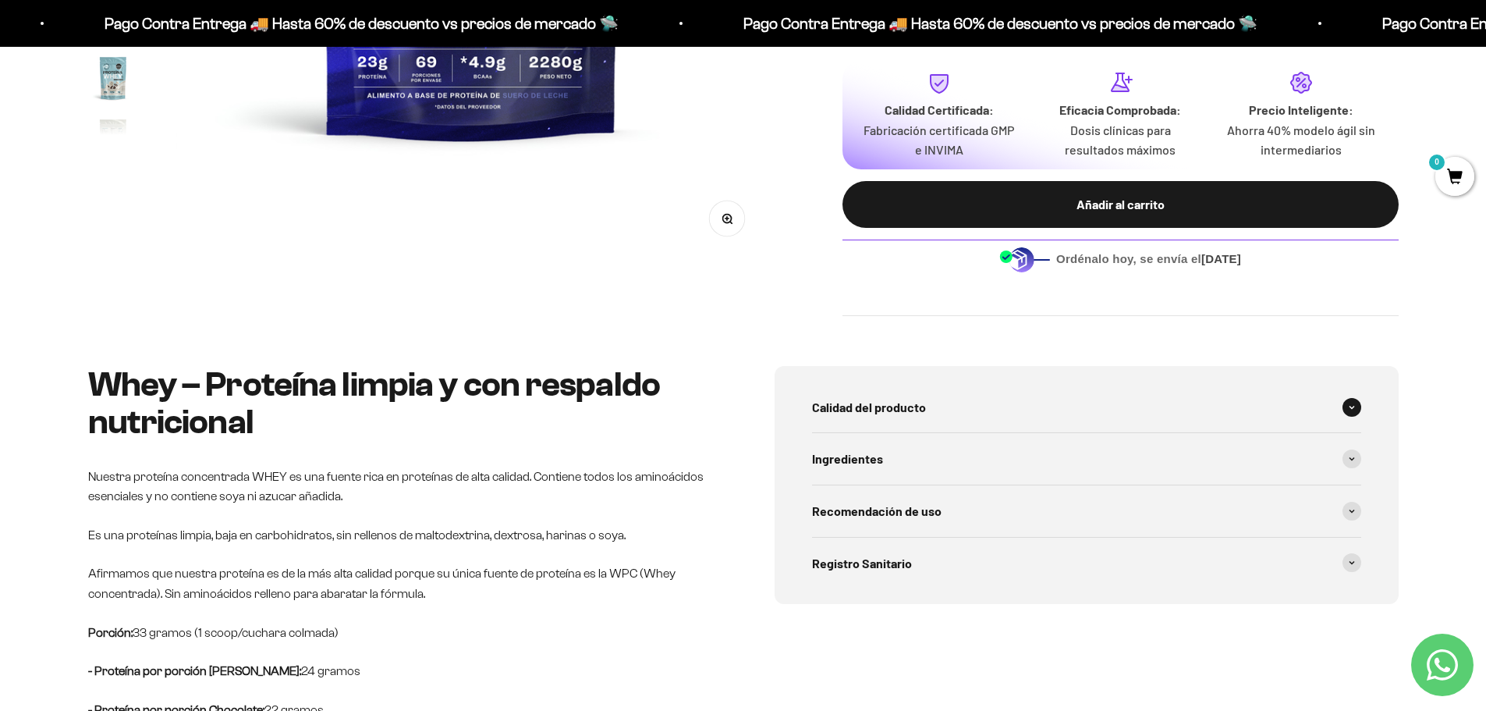
click at [877, 404] on span "Calidad del producto" at bounding box center [869, 407] width 114 height 20
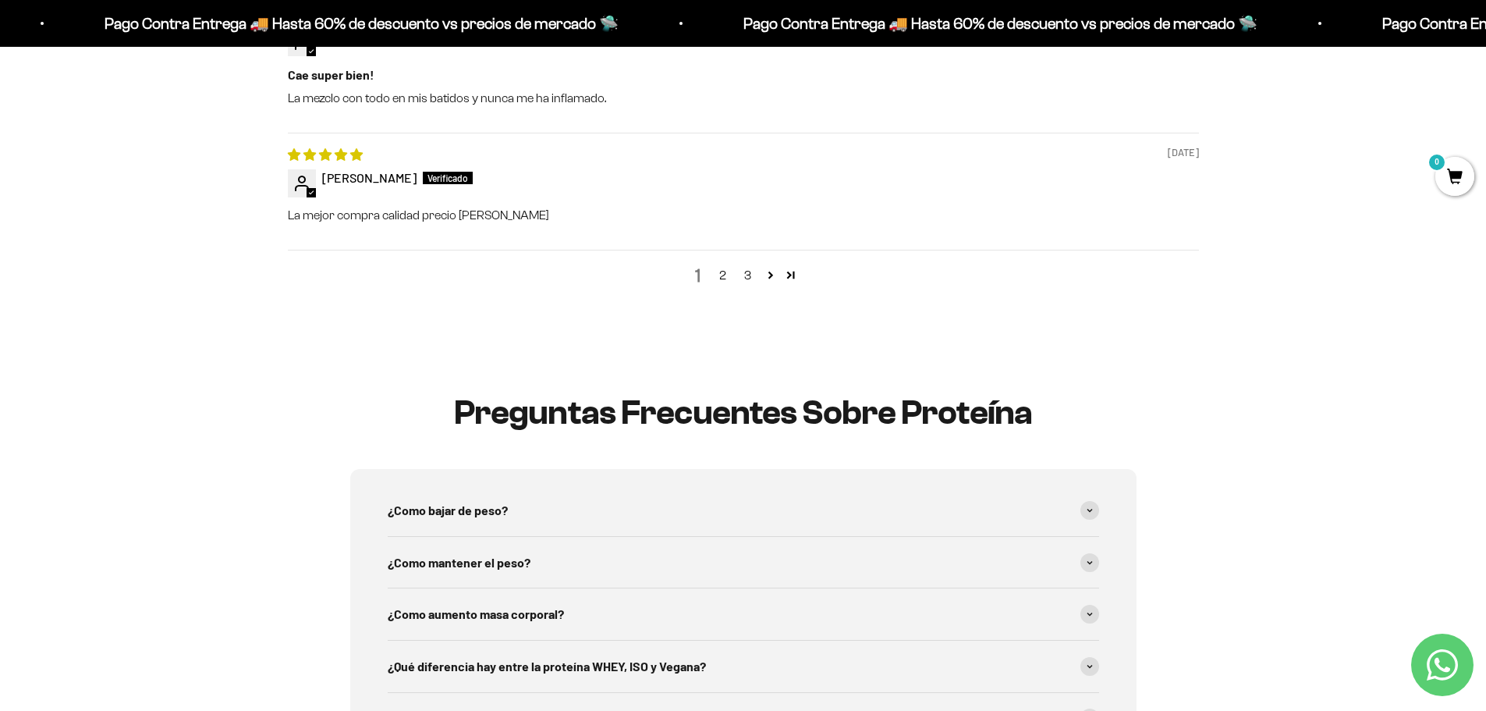
scroll to position [2340, 0]
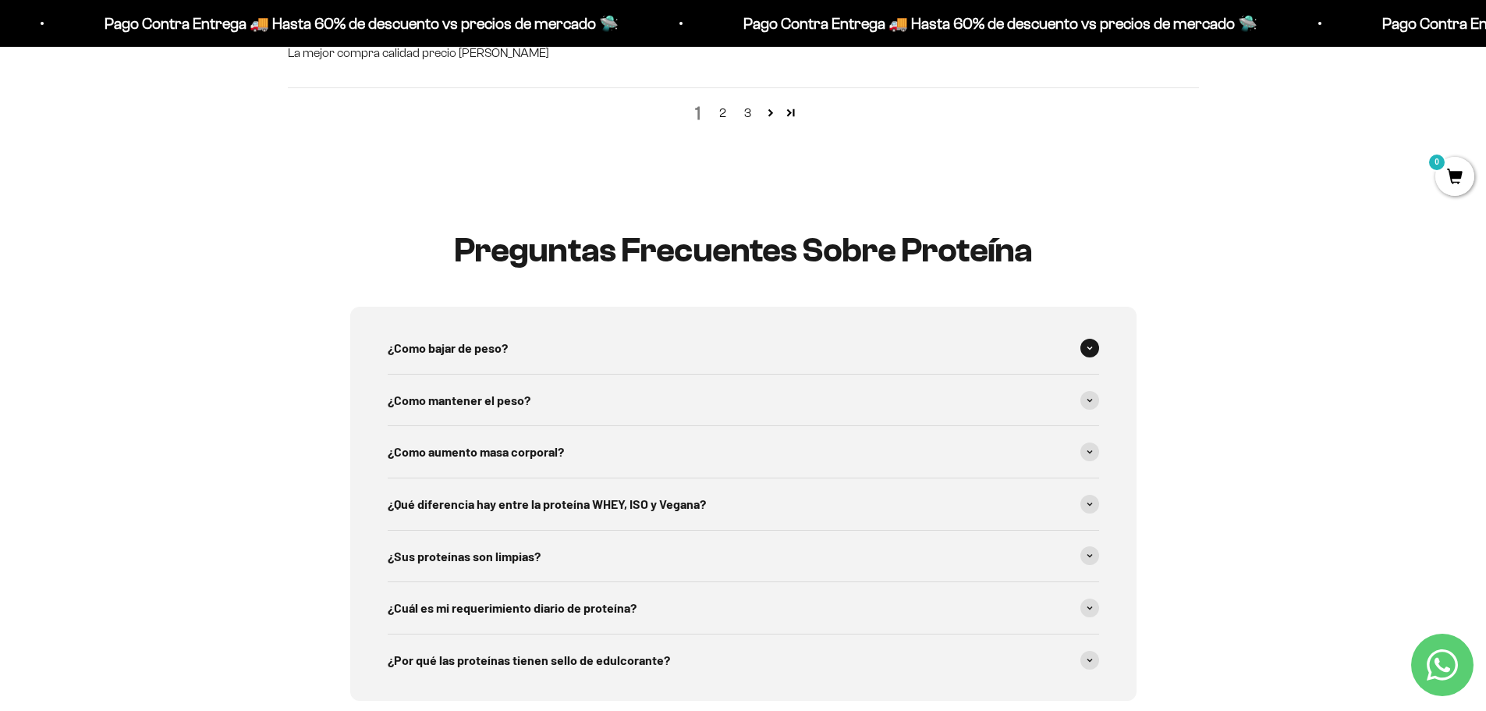
click at [544, 347] on div "¿Como bajar de peso?" at bounding box center [743, 347] width 711 height 51
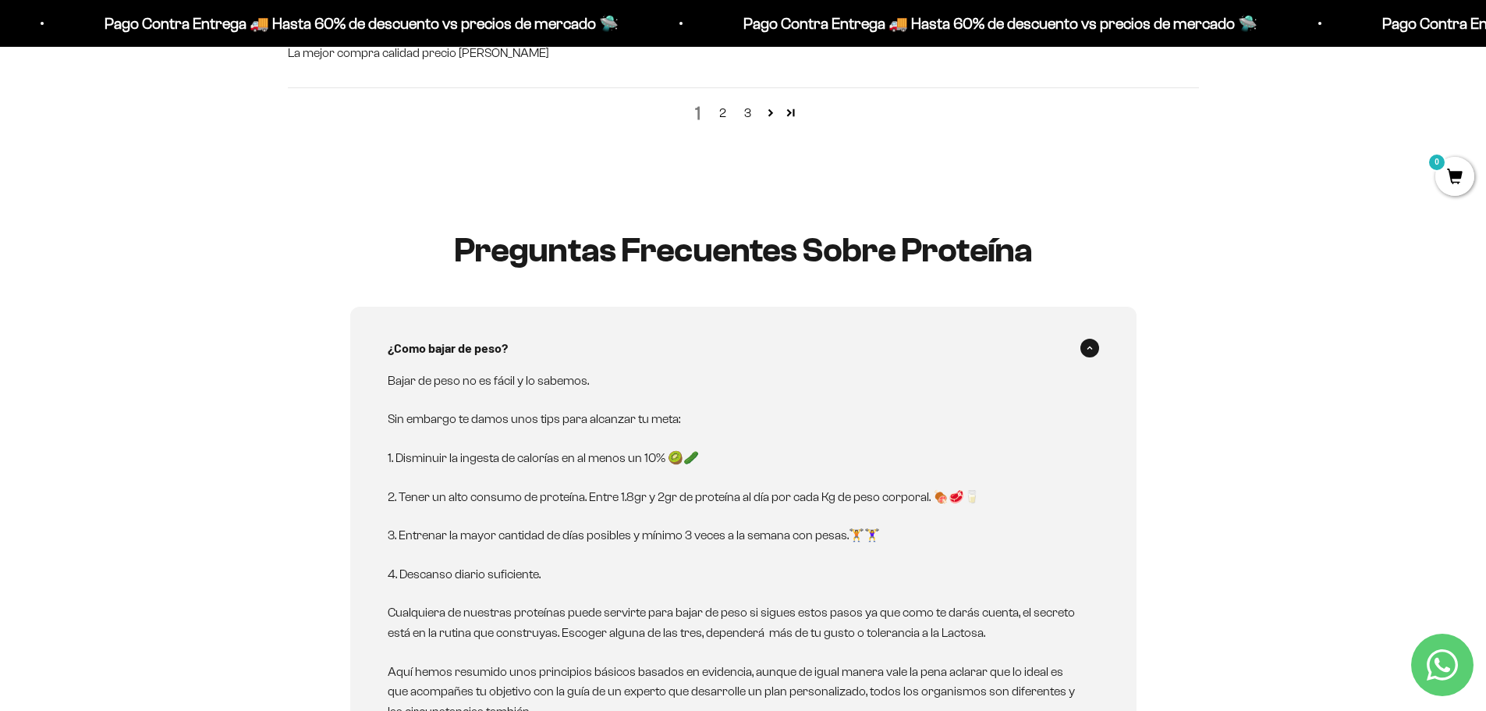
click at [544, 347] on div "¿Como bajar de peso?" at bounding box center [743, 347] width 711 height 51
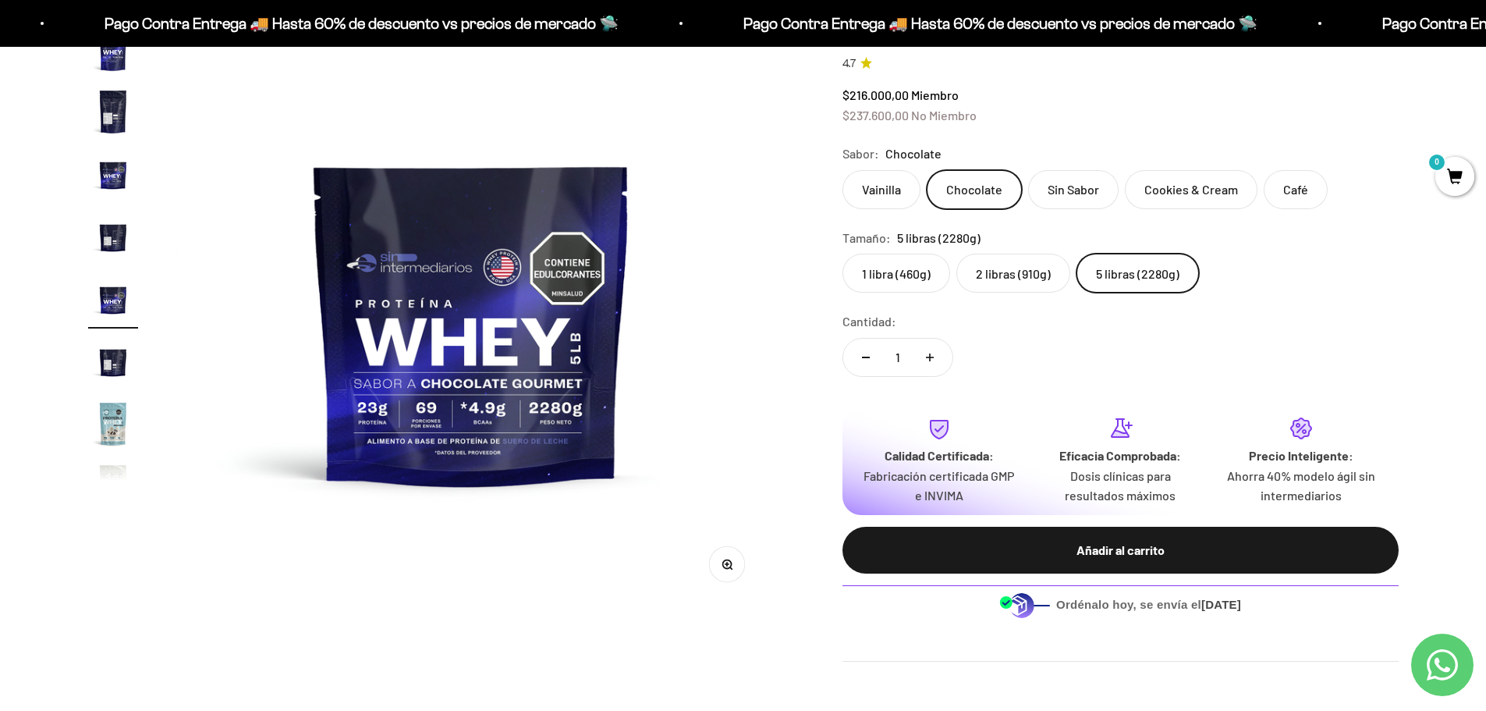
scroll to position [0, 0]
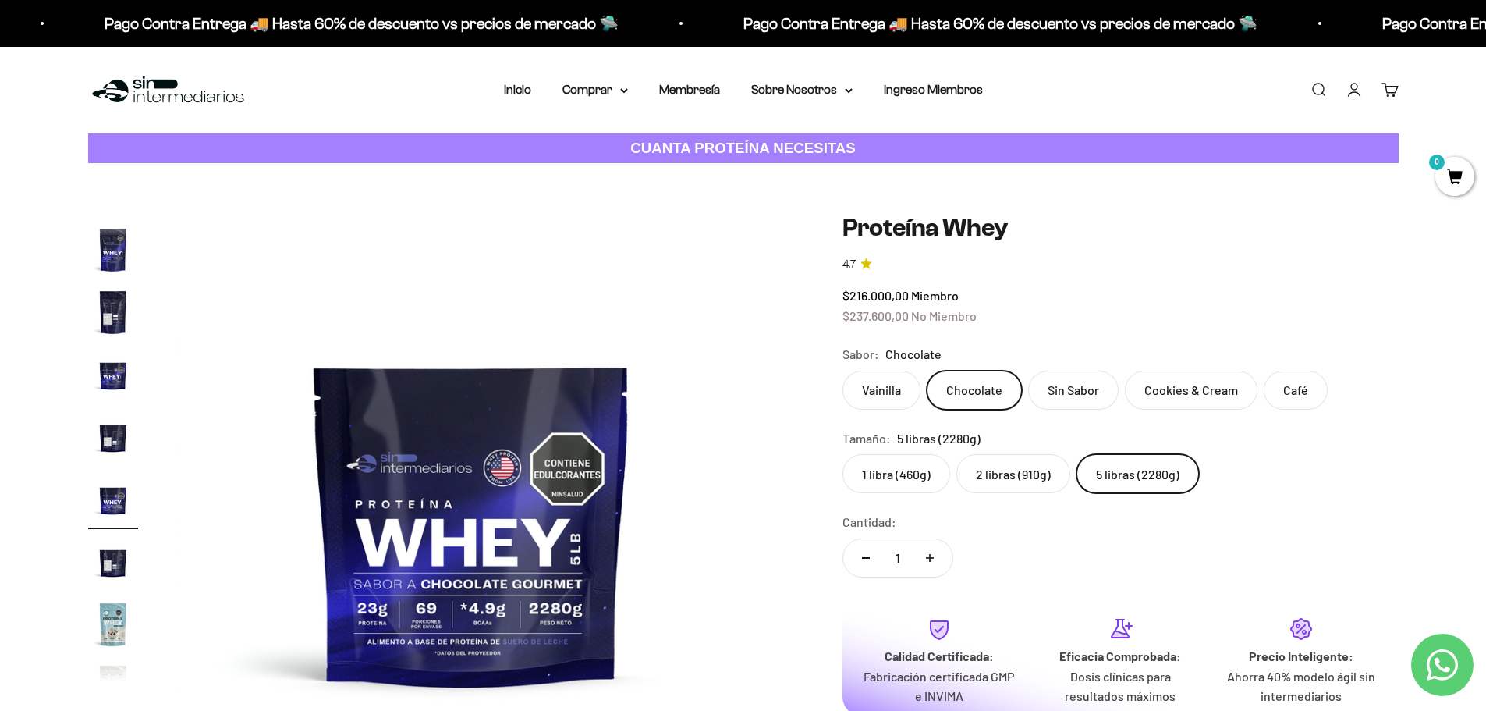
click at [157, 94] on img at bounding box center [168, 90] width 160 height 34
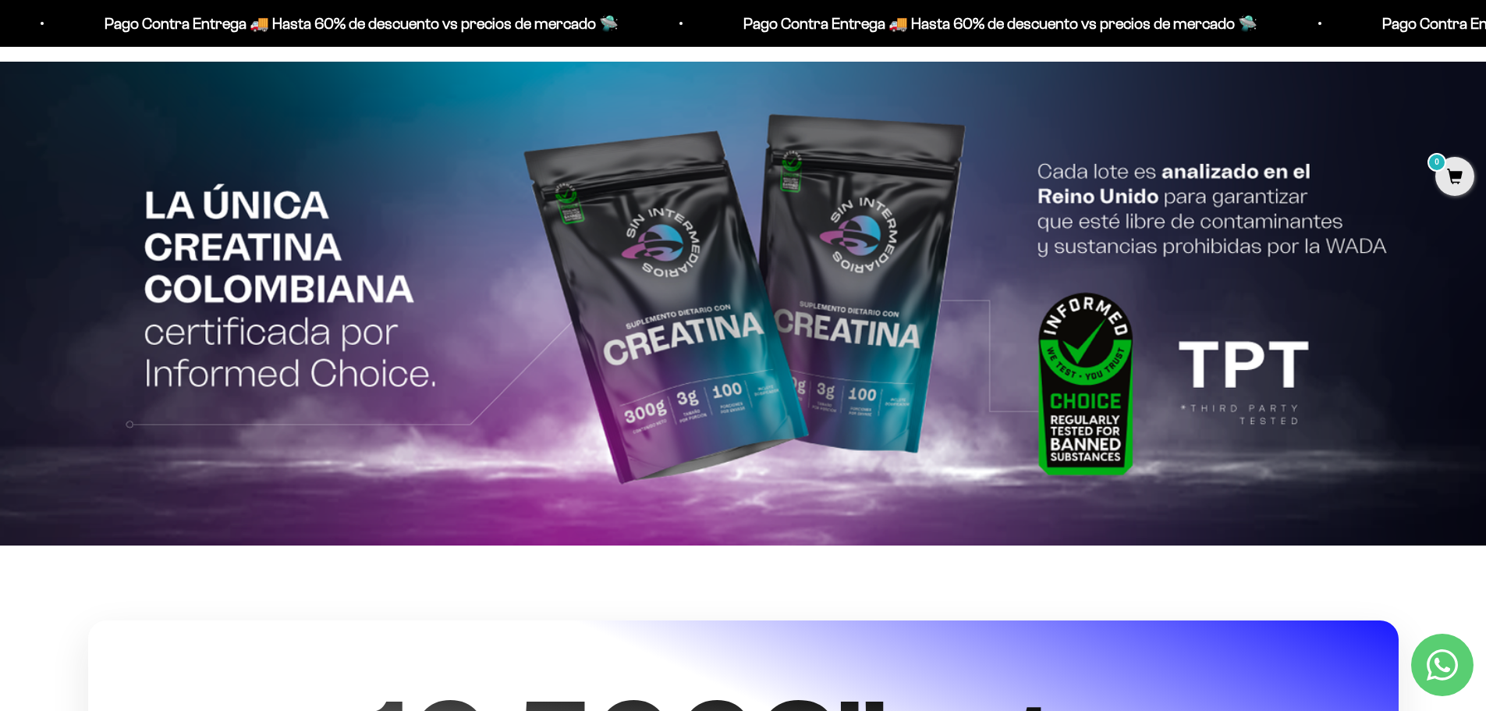
scroll to position [3667, 0]
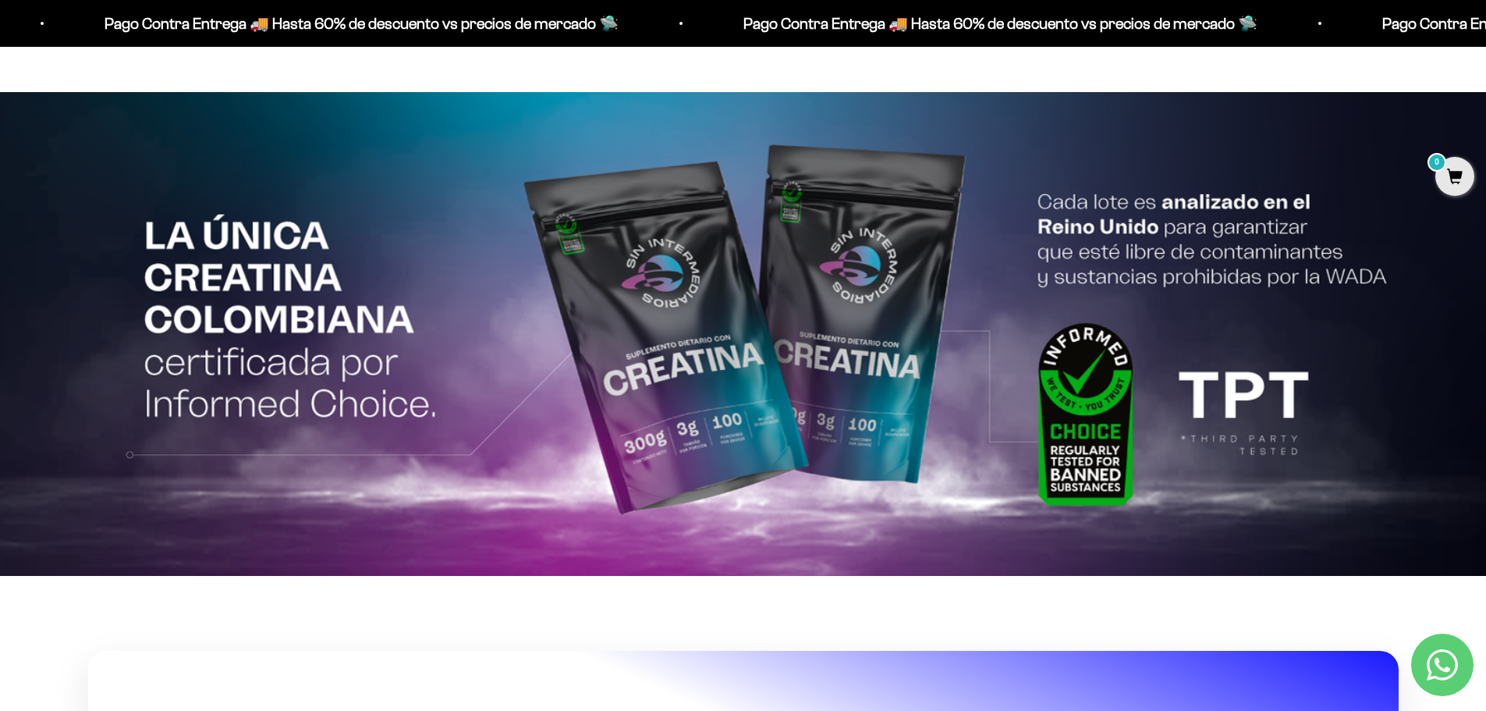
click at [1077, 351] on img at bounding box center [743, 334] width 1486 height 484
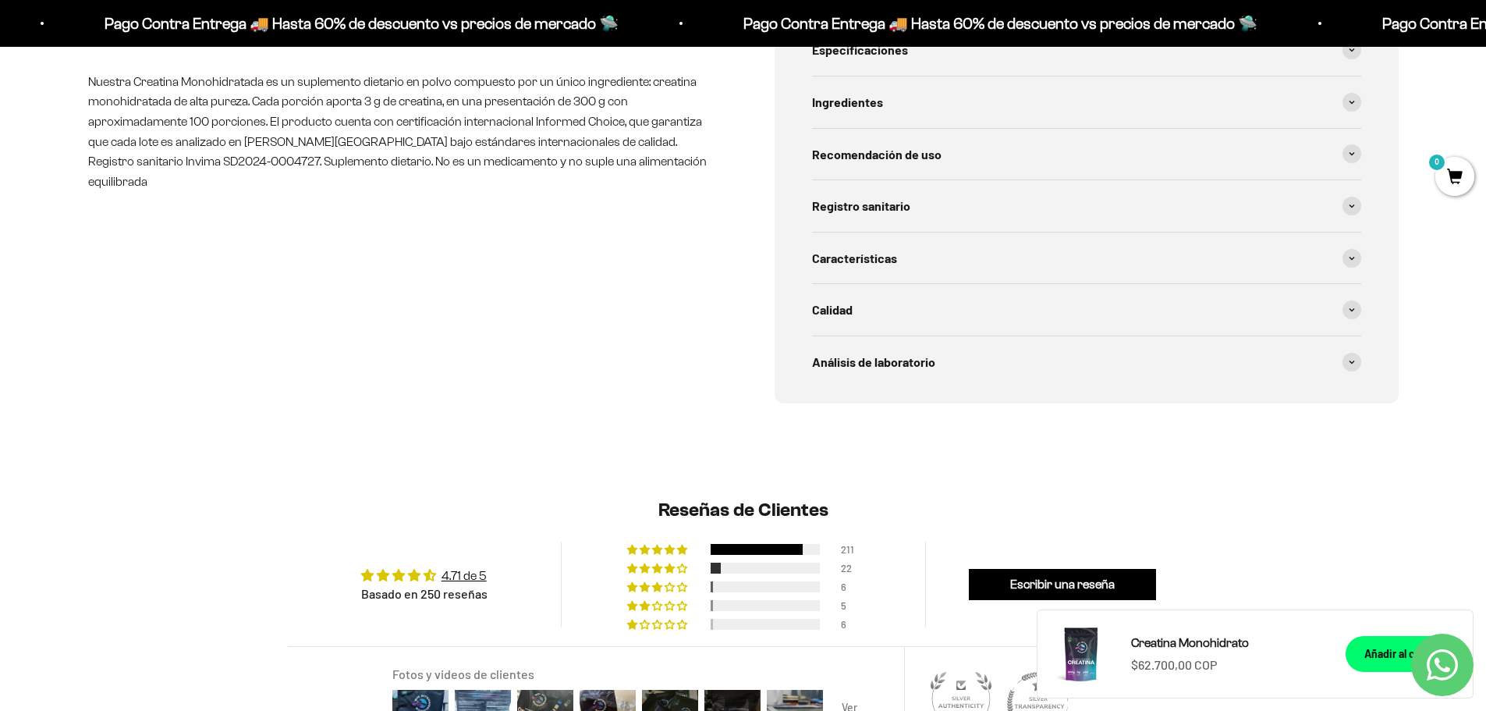
scroll to position [702, 0]
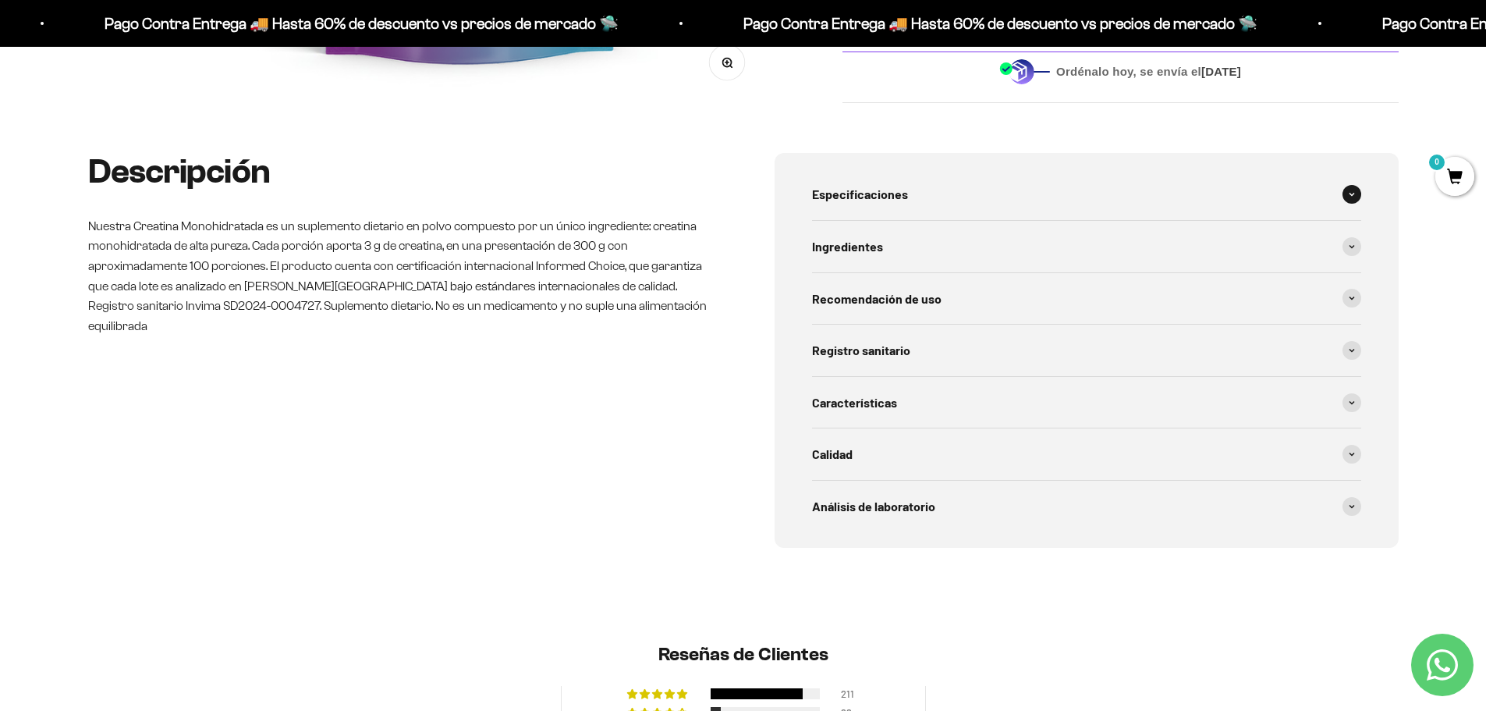
click at [866, 191] on span "Especificaciones" at bounding box center [860, 194] width 96 height 20
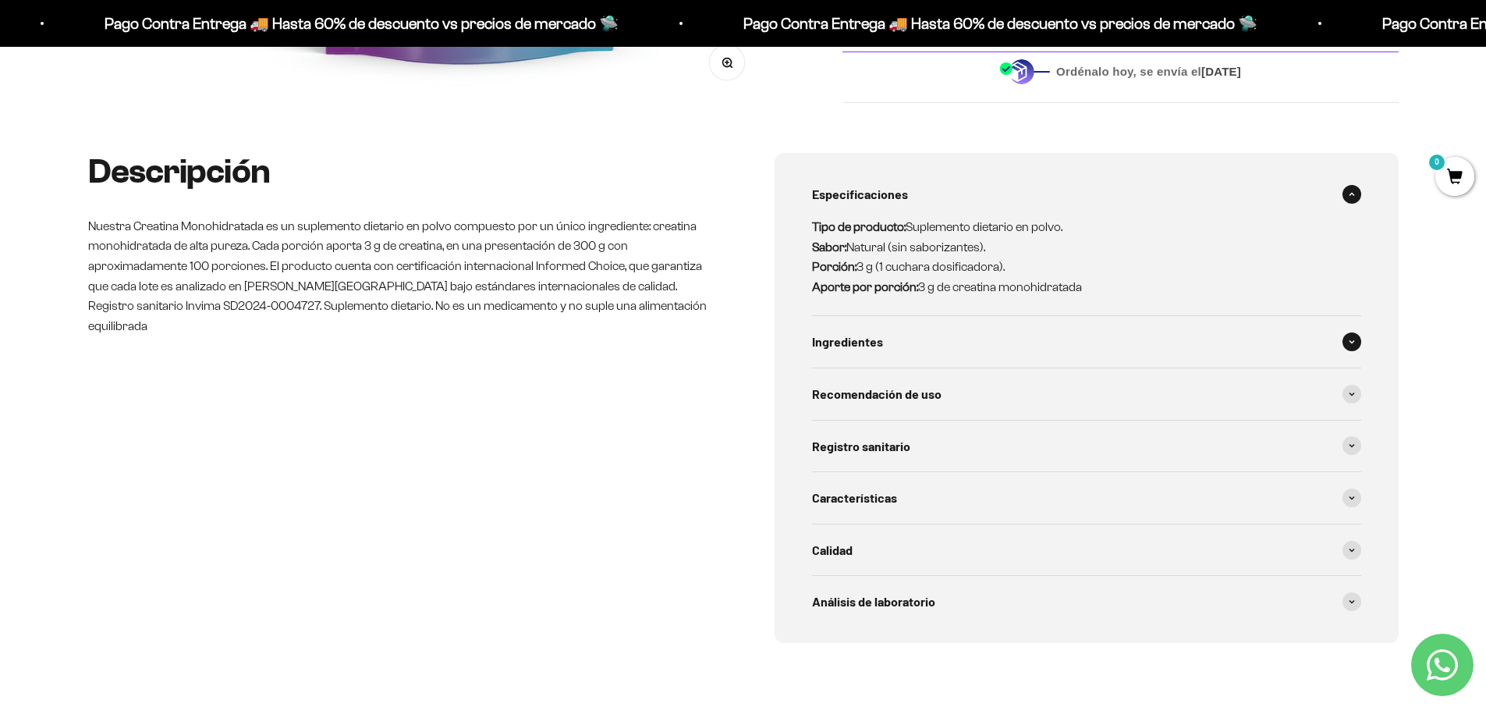
click at [829, 334] on span "Ingredientes" at bounding box center [847, 342] width 71 height 20
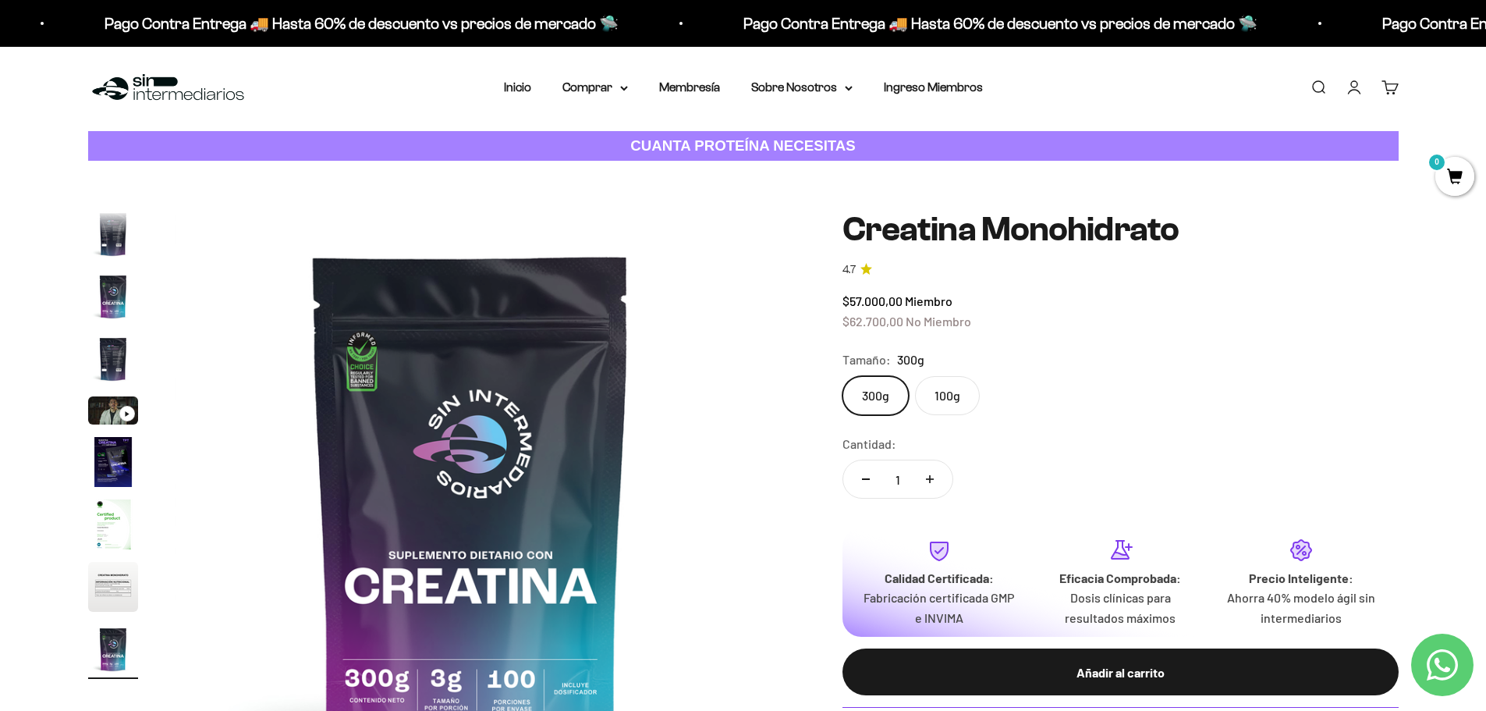
scroll to position [0, 0]
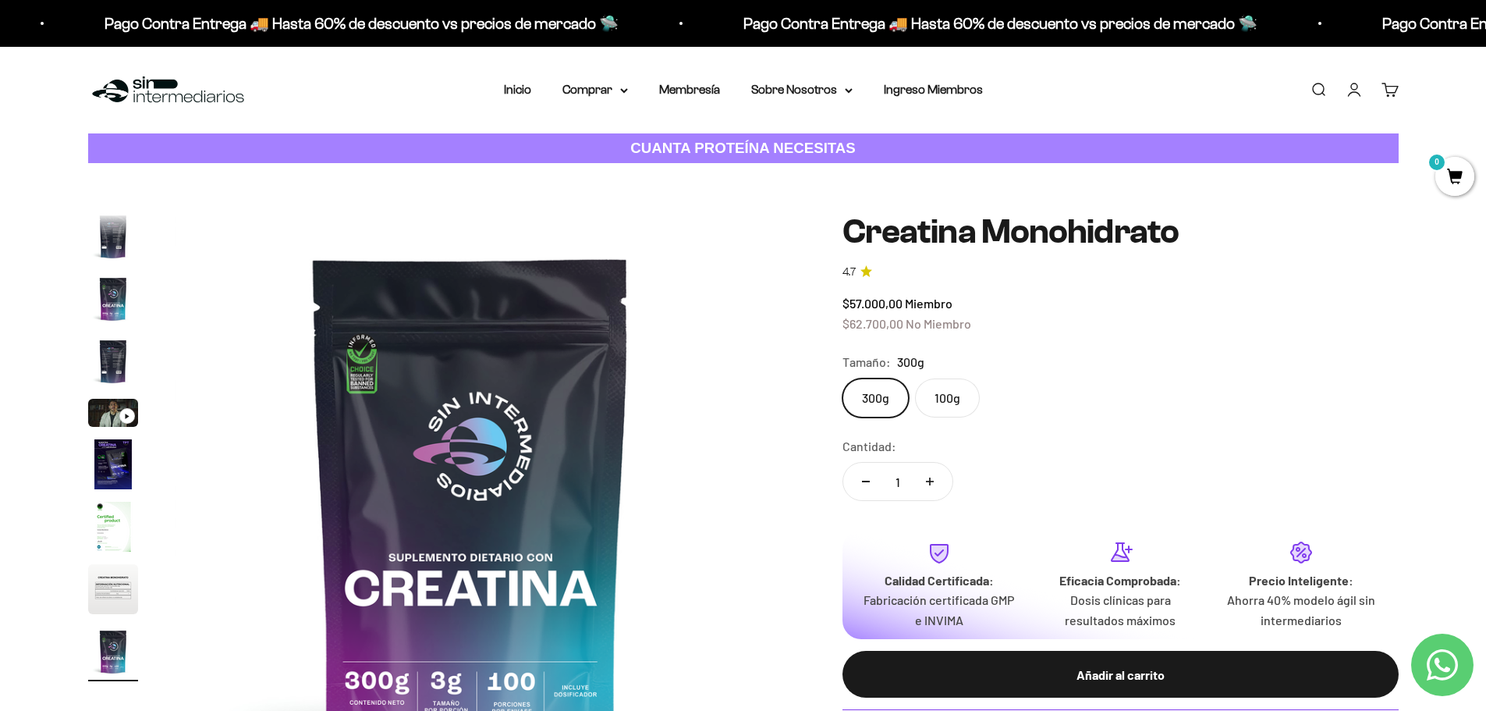
click at [147, 87] on img at bounding box center [168, 90] width 160 height 34
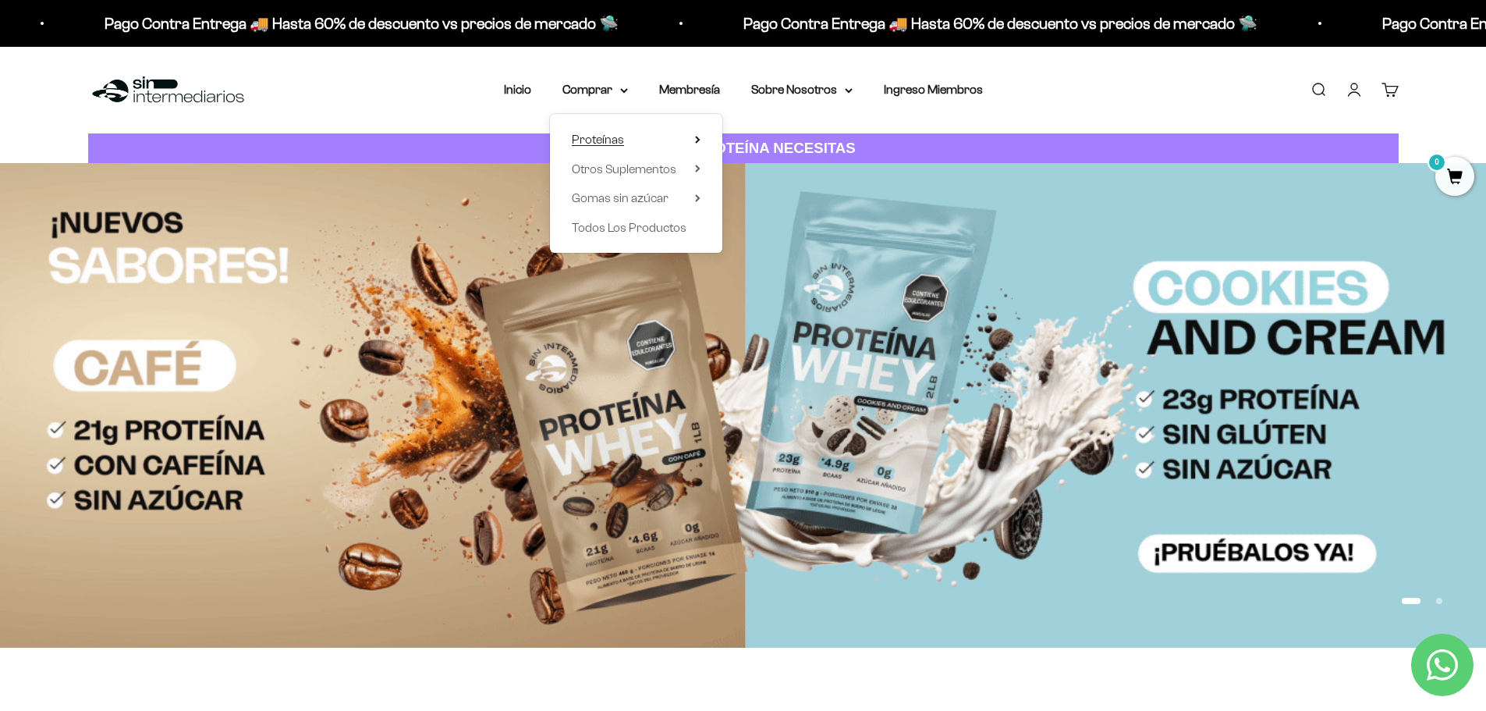
click at [605, 140] on span "Proteínas" at bounding box center [598, 139] width 52 height 13
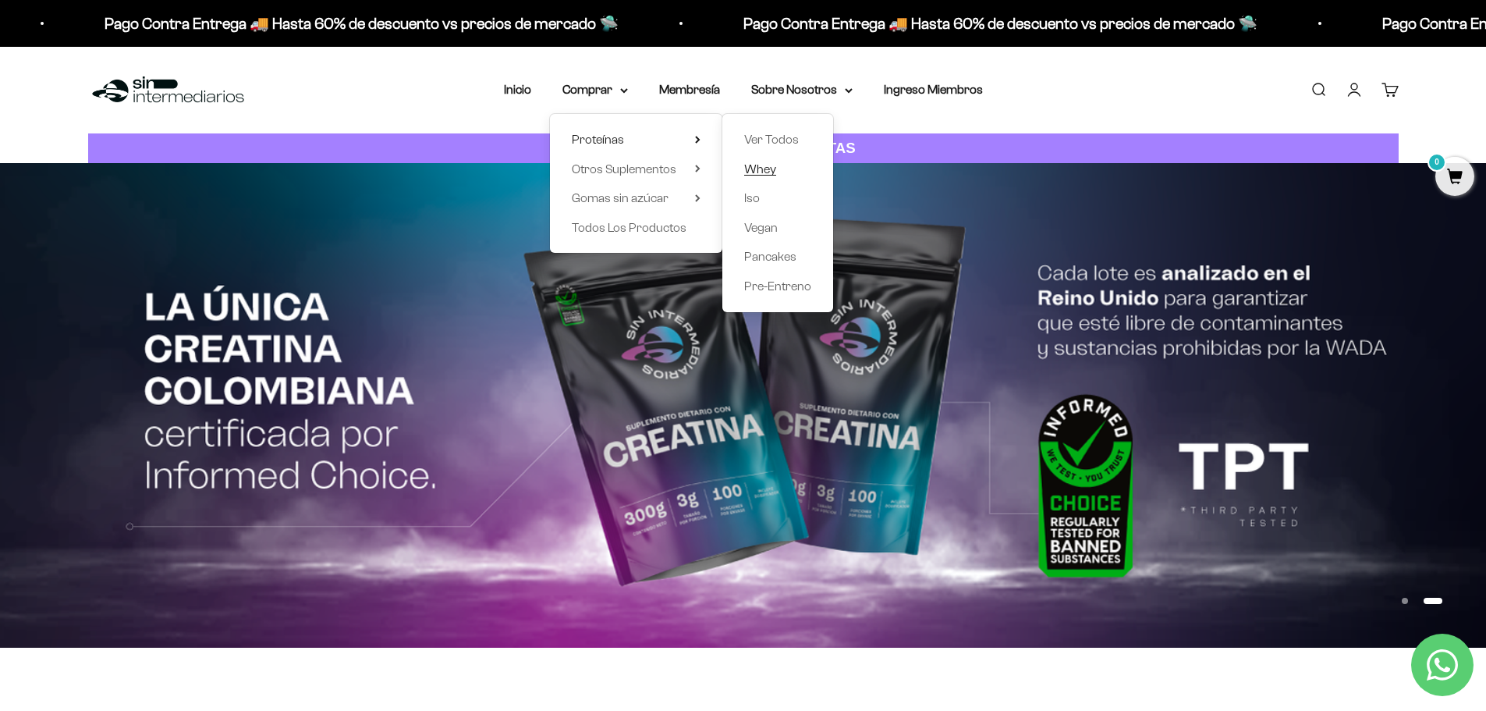
click at [764, 165] on span "Whey" at bounding box center [760, 168] width 32 height 13
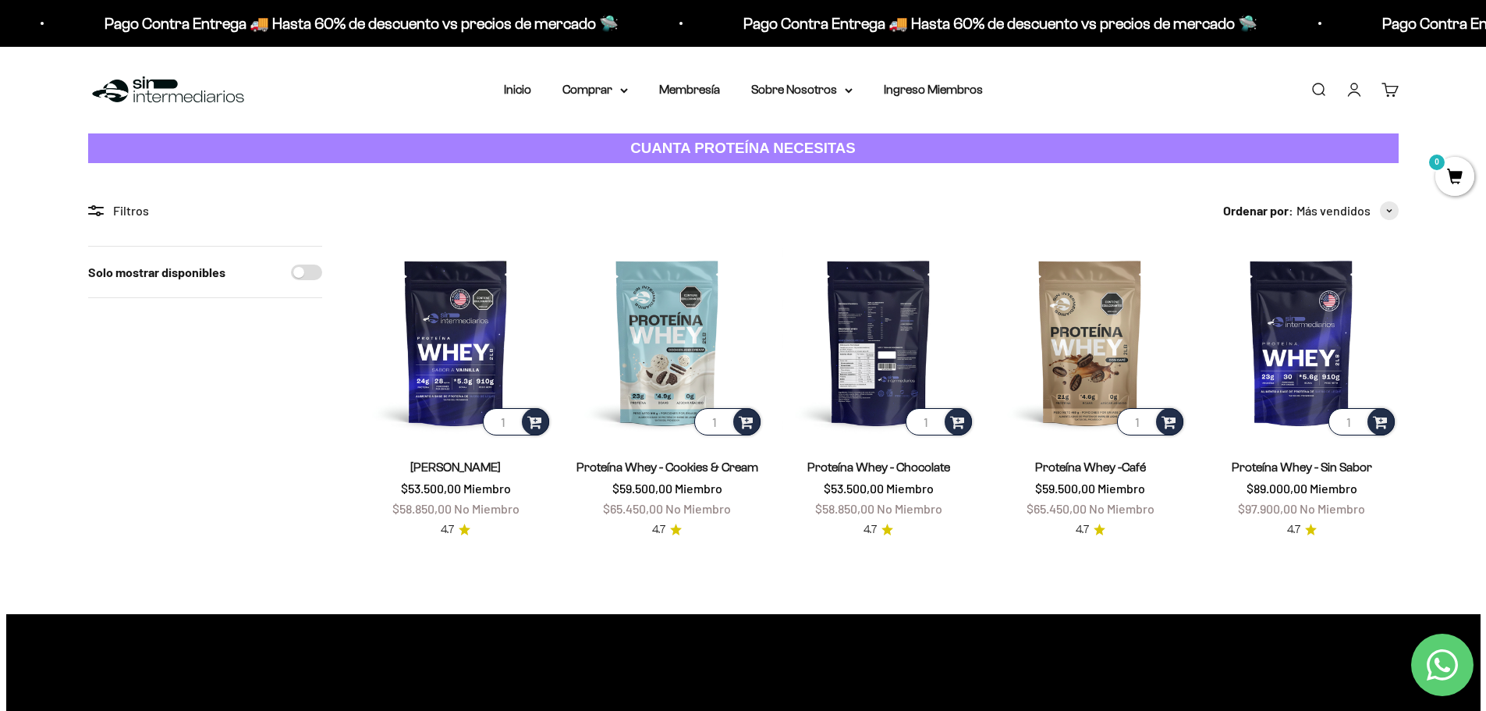
click at [876, 325] on img at bounding box center [878, 342] width 193 height 193
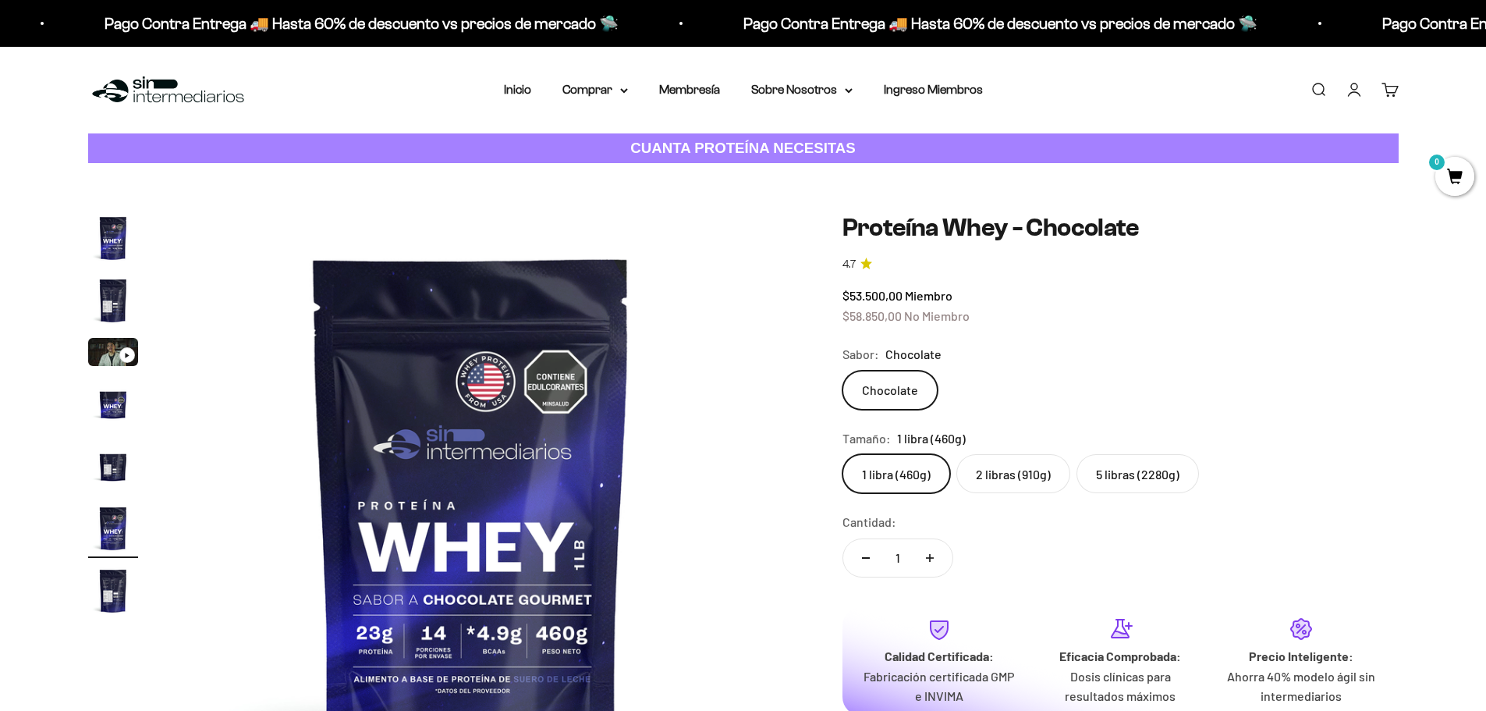
click at [1156, 474] on label "5 libras (2280g)" at bounding box center [1137, 473] width 122 height 39
click at [842, 454] on input "5 libras (2280g)" at bounding box center [842, 453] width 1 height 1
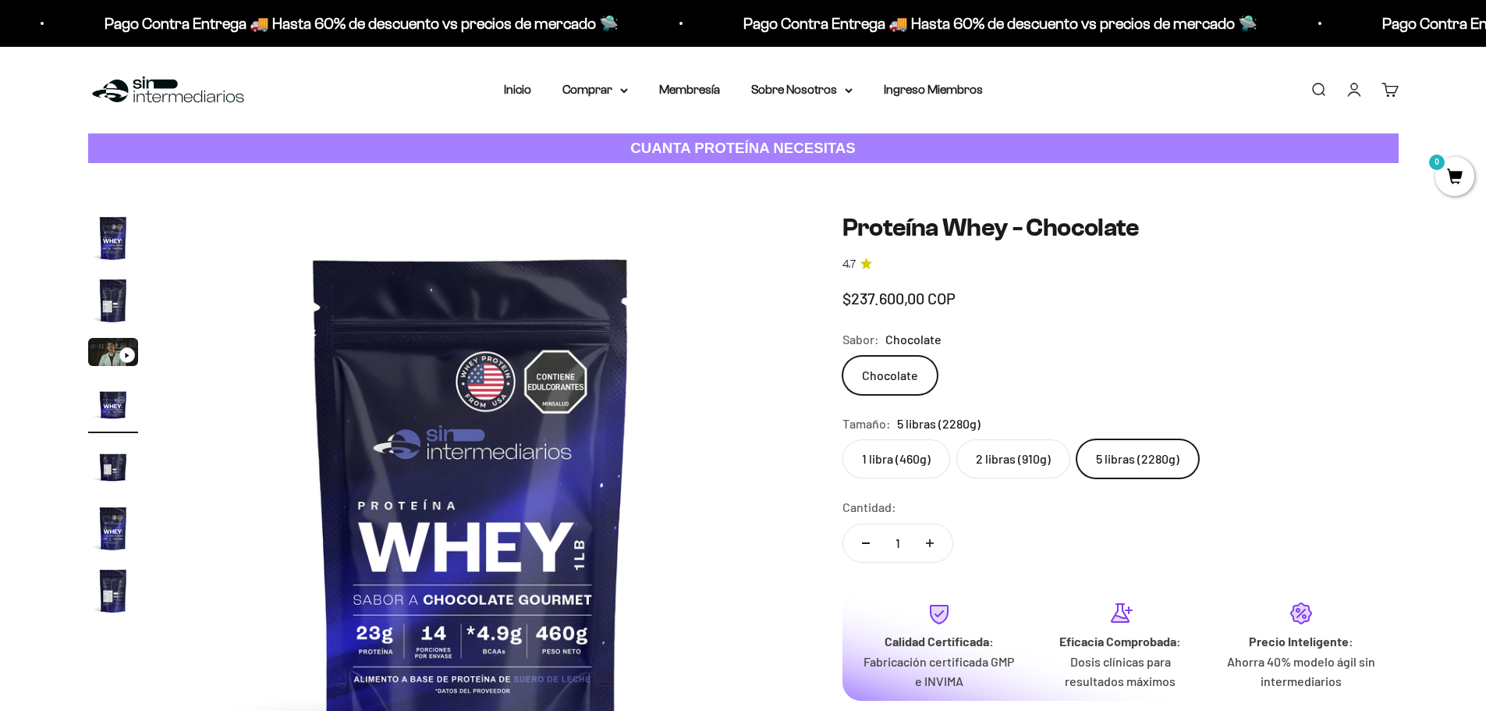
scroll to position [0, 1833]
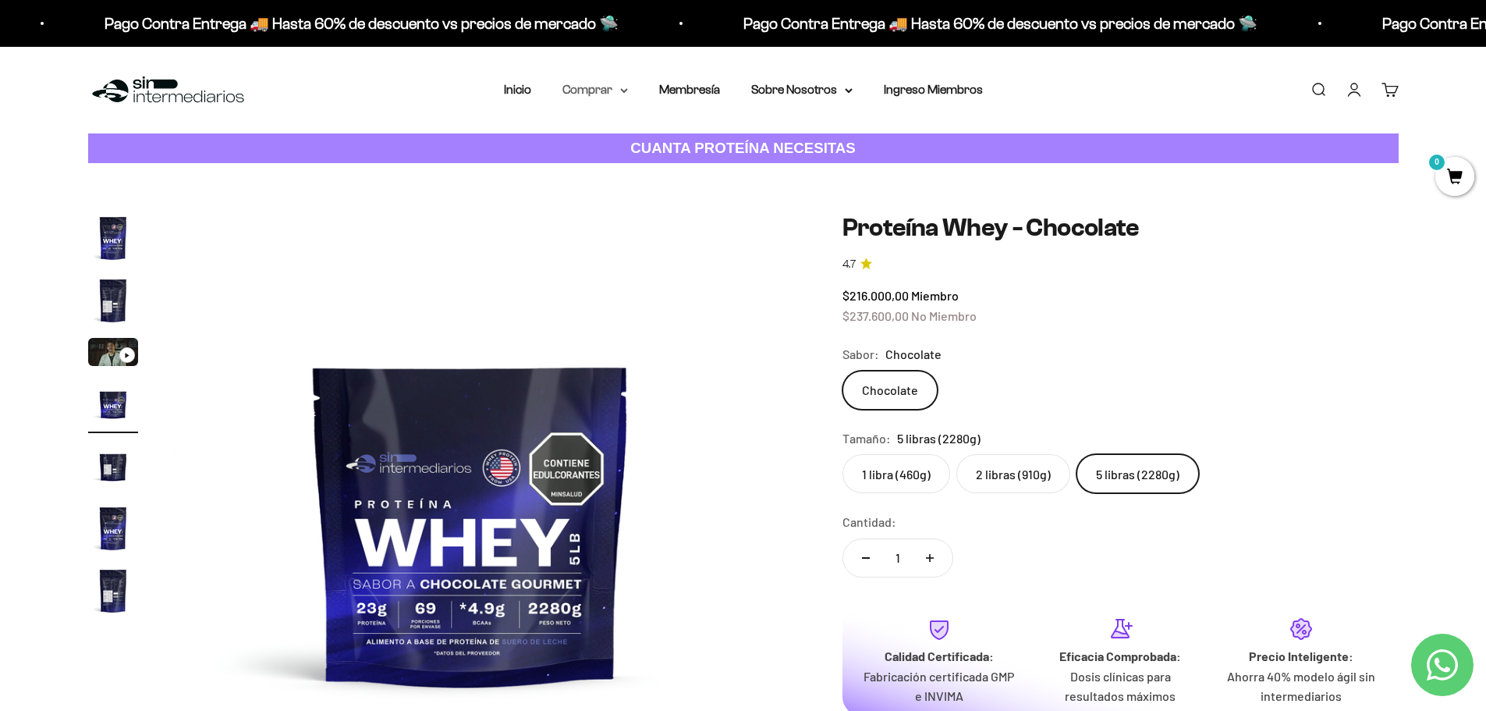
click at [593, 89] on summary "Comprar" at bounding box center [595, 90] width 66 height 20
click at [697, 137] on icon at bounding box center [697, 140] width 3 height 6
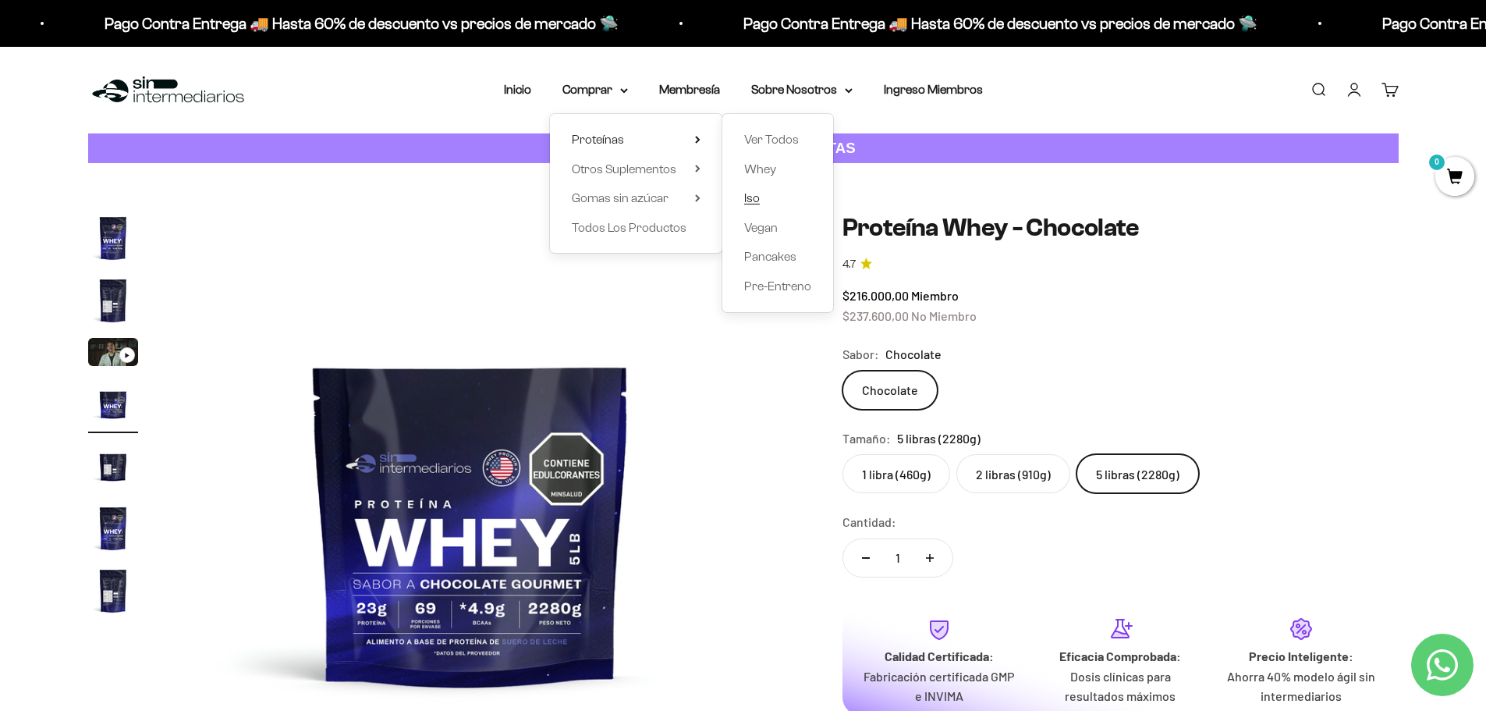
click at [750, 198] on span "Iso" at bounding box center [752, 197] width 16 height 13
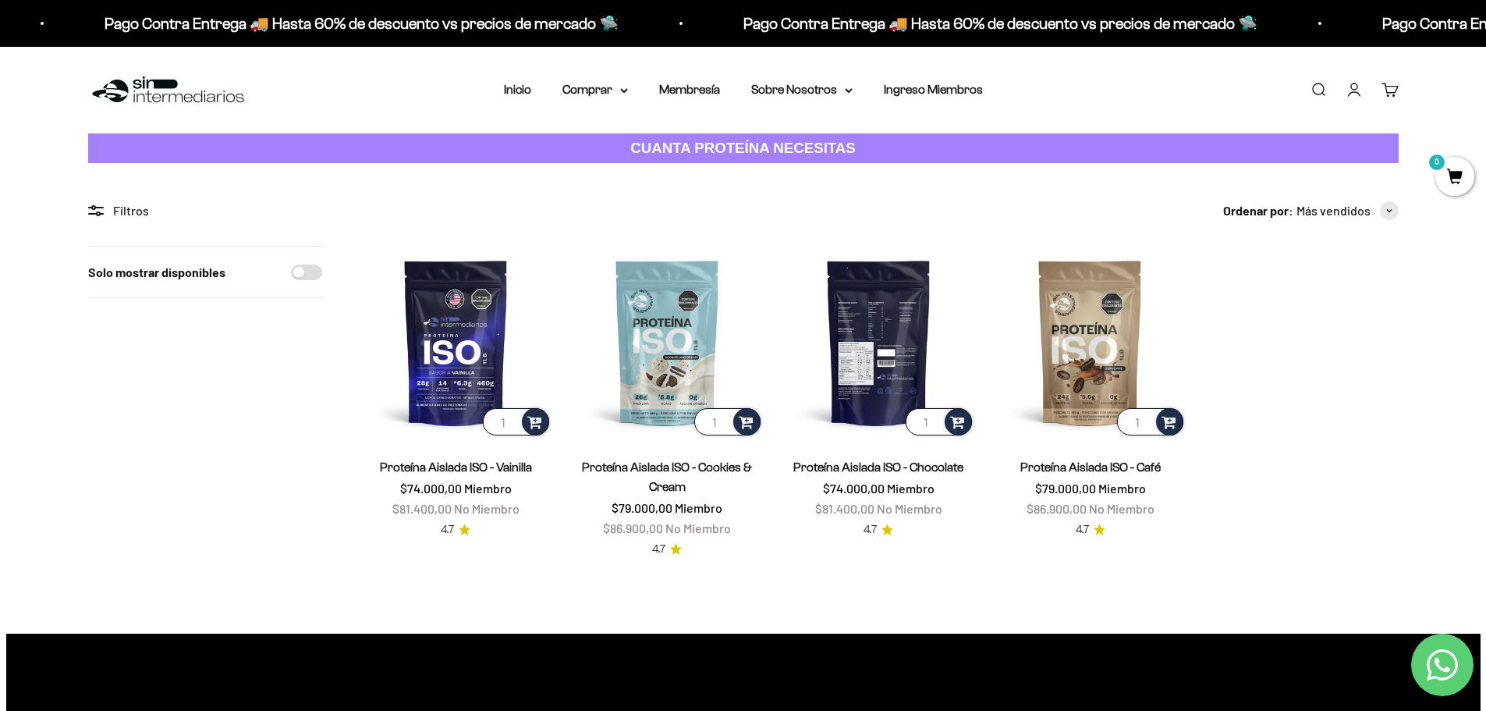
click at [883, 341] on img at bounding box center [878, 342] width 193 height 193
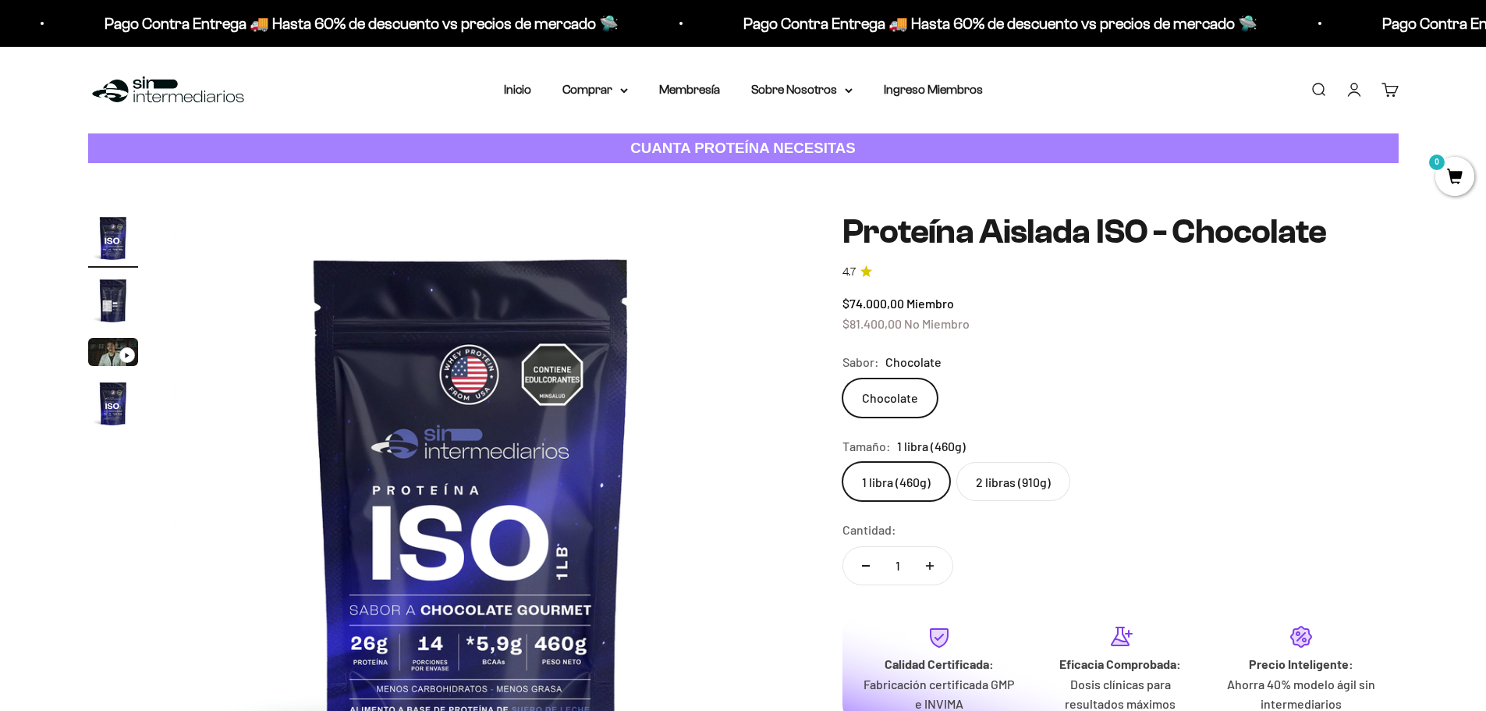
click at [987, 480] on label "2 libras (910g)" at bounding box center [1013, 481] width 114 height 39
click at [842, 462] on input "2 libras (910g)" at bounding box center [842, 461] width 1 height 1
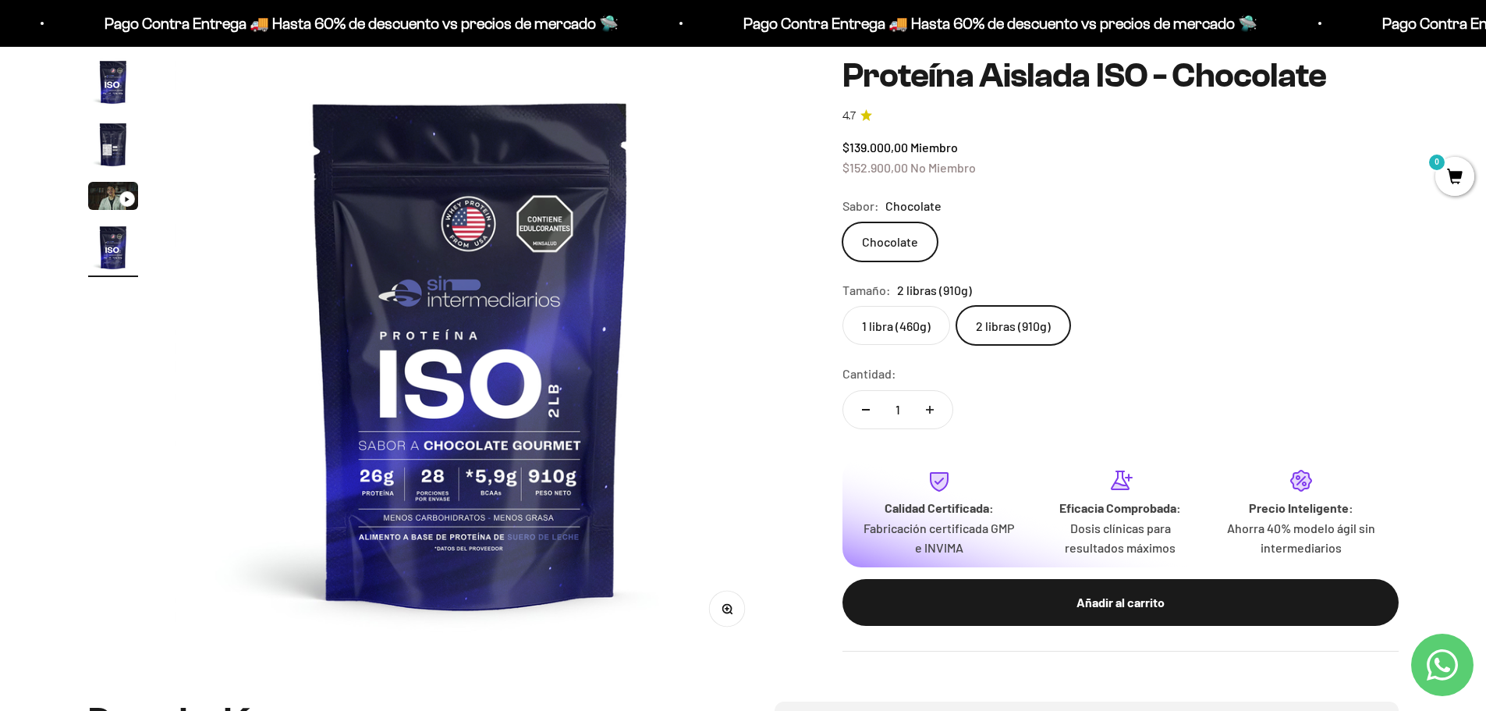
scroll to position [0, 1832]
